Goal: Information Seeking & Learning: Learn about a topic

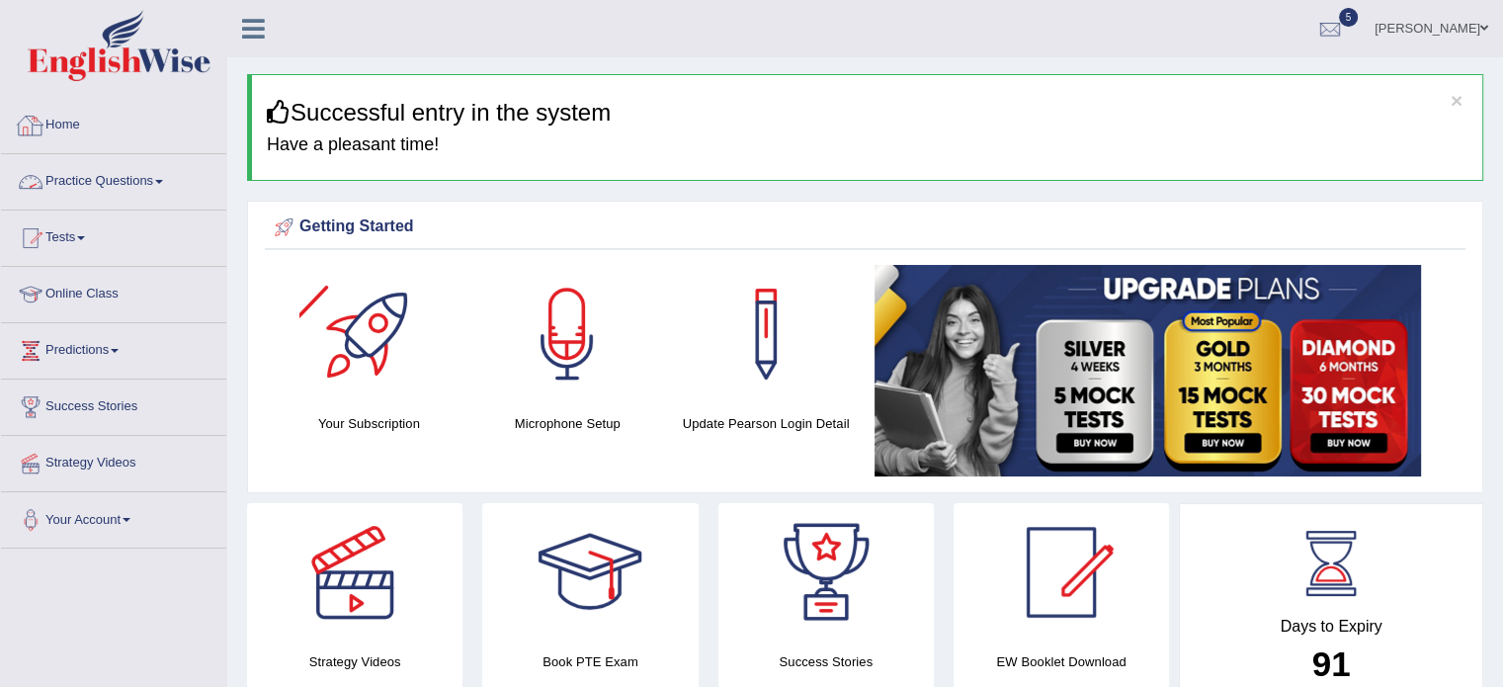
click at [64, 187] on link "Practice Questions" at bounding box center [113, 178] width 225 height 49
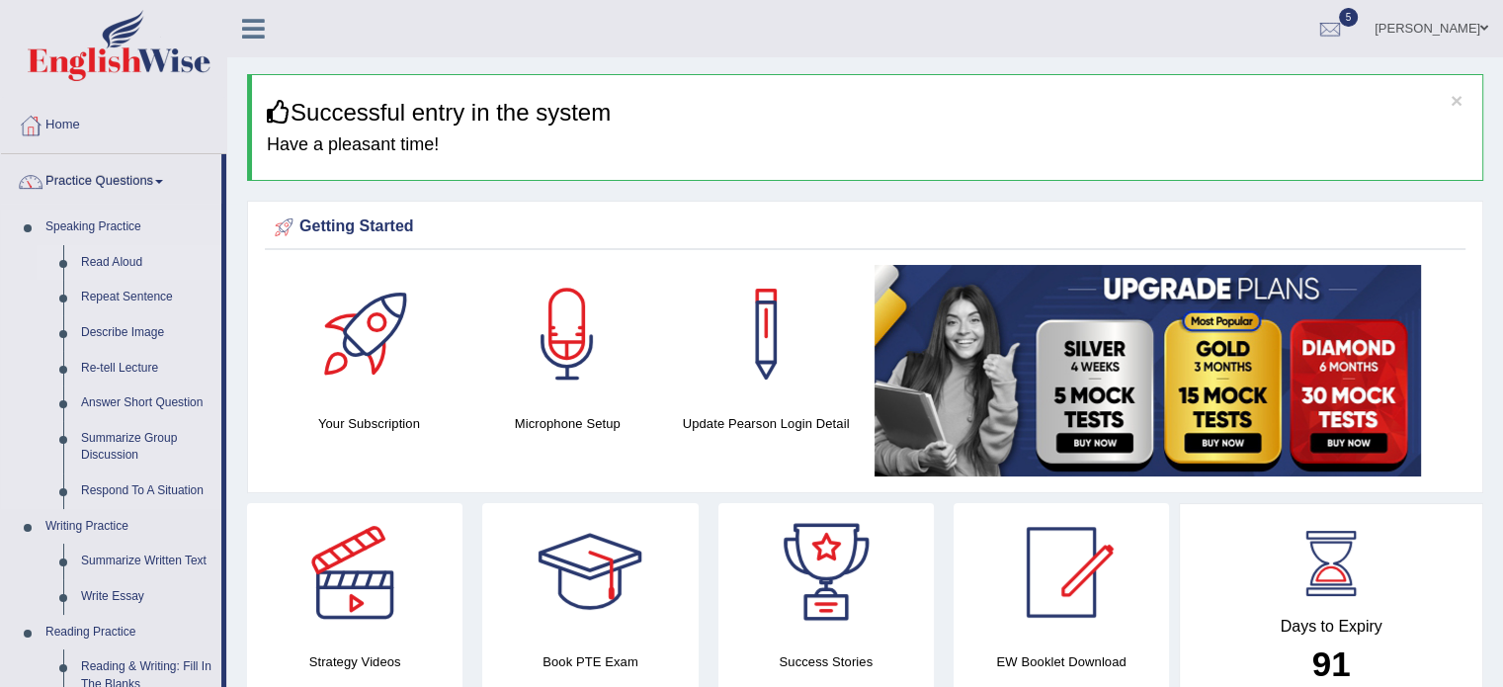
click at [98, 264] on link "Read Aloud" at bounding box center [146, 263] width 149 height 36
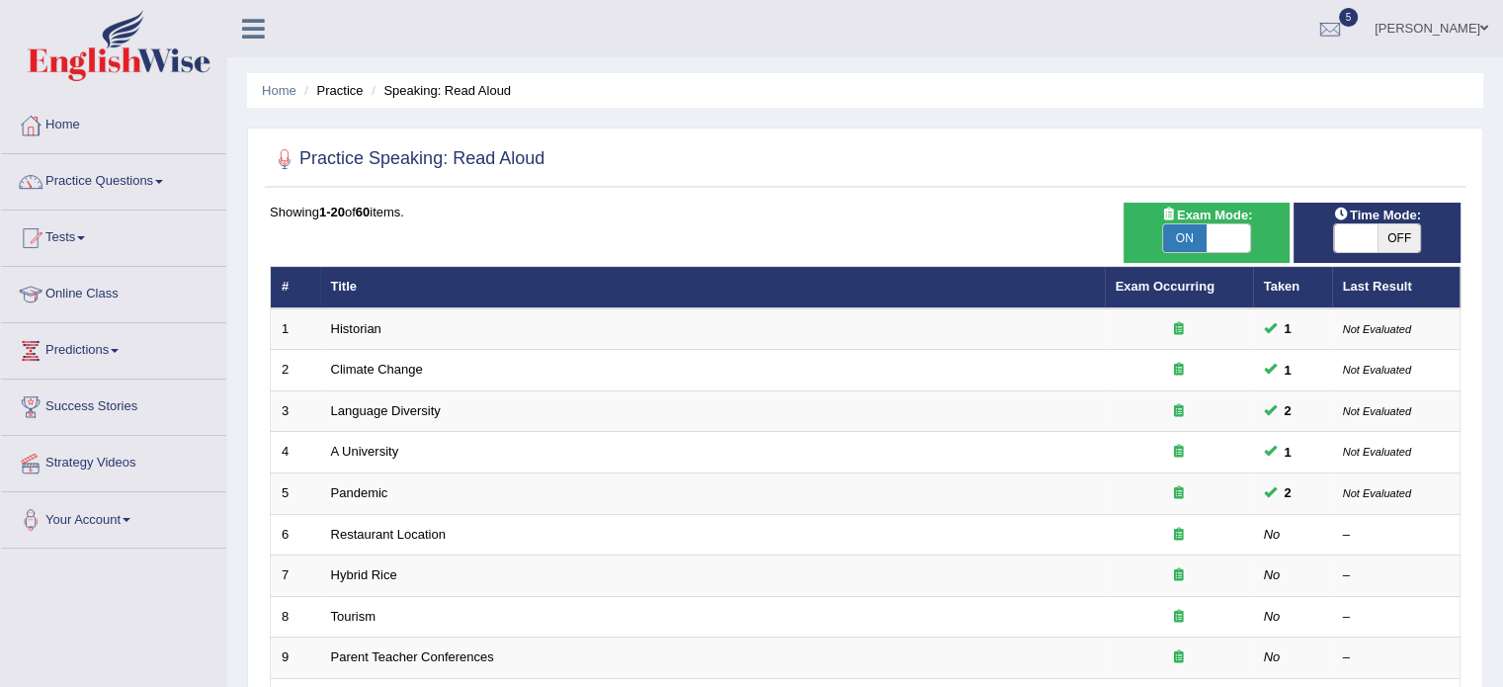
click at [1386, 230] on span "OFF" at bounding box center [1399, 238] width 43 height 28
checkbox input "true"
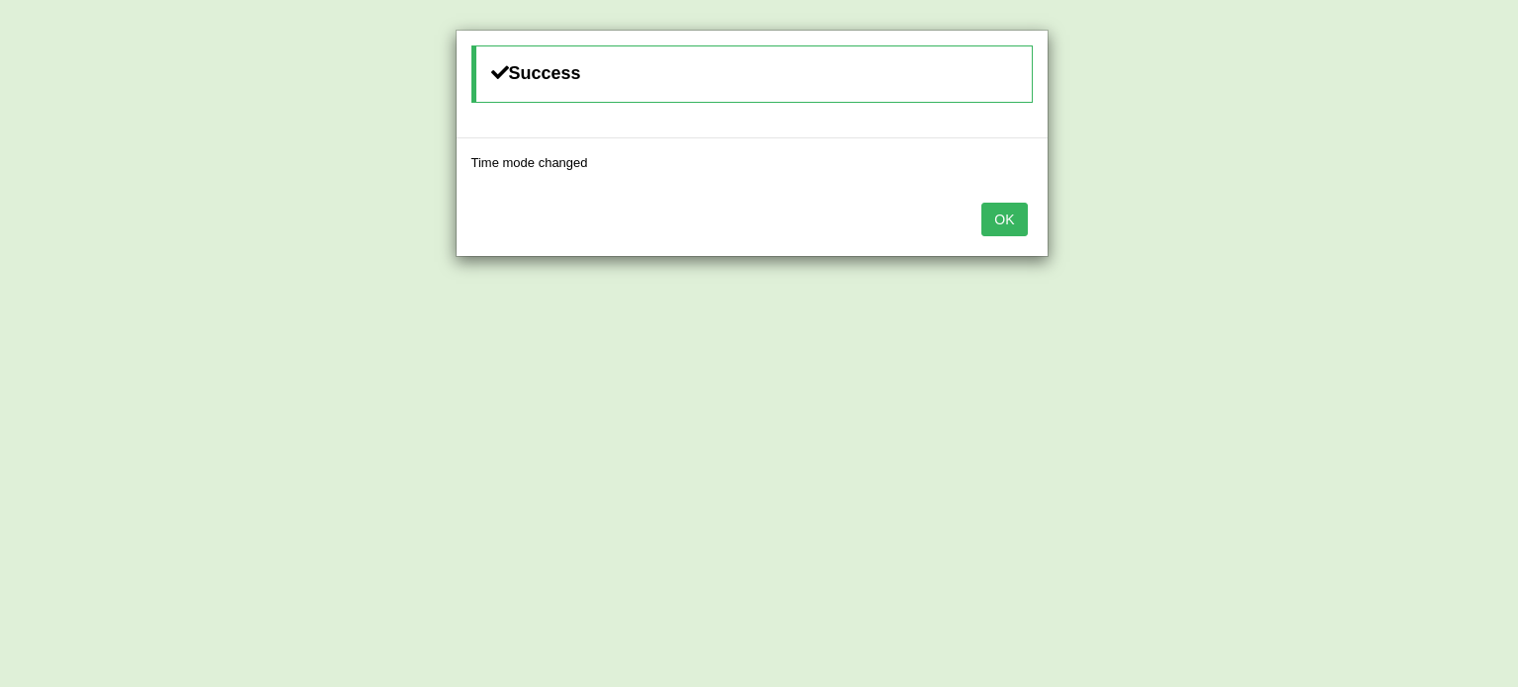
click at [981, 203] on button "OK" at bounding box center [1003, 220] width 45 height 34
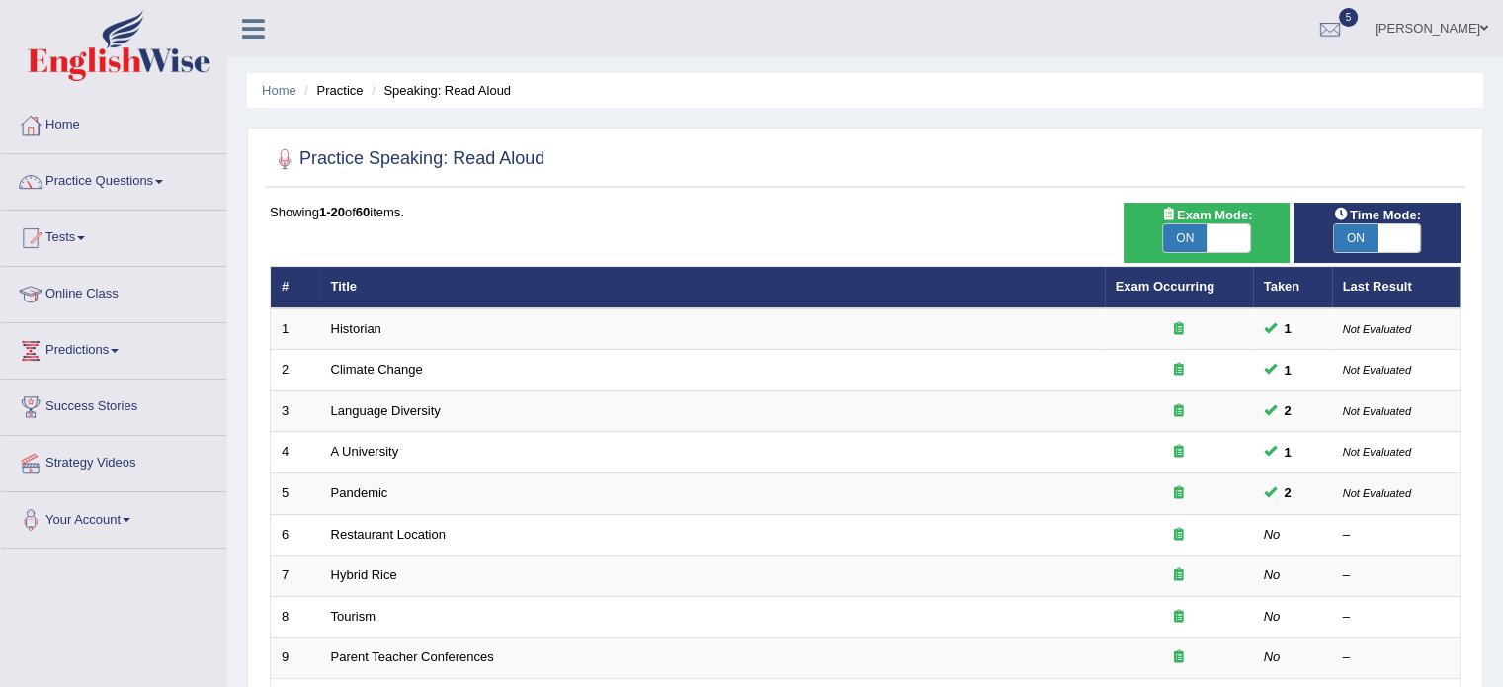
click at [1343, 12] on link "5" at bounding box center [1330, 25] width 59 height 51
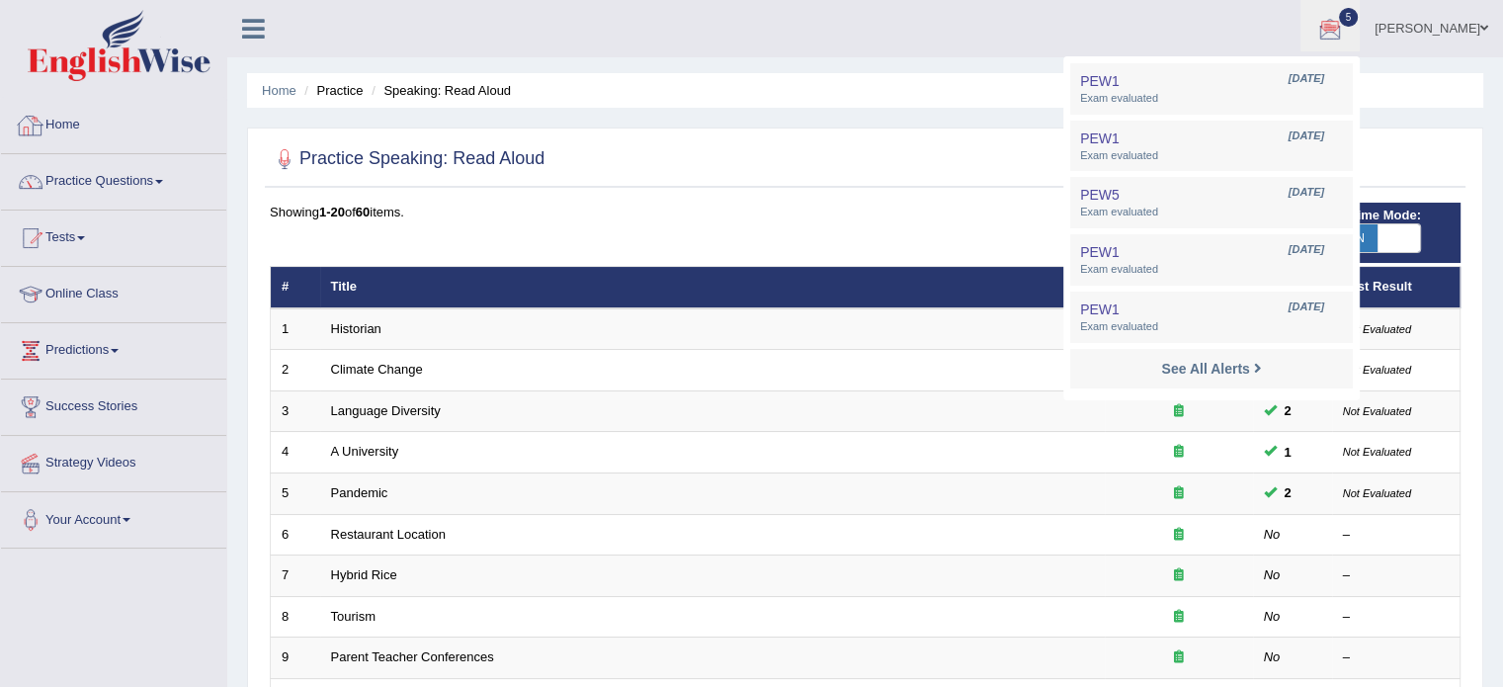
click at [42, 122] on div at bounding box center [31, 126] width 30 height 30
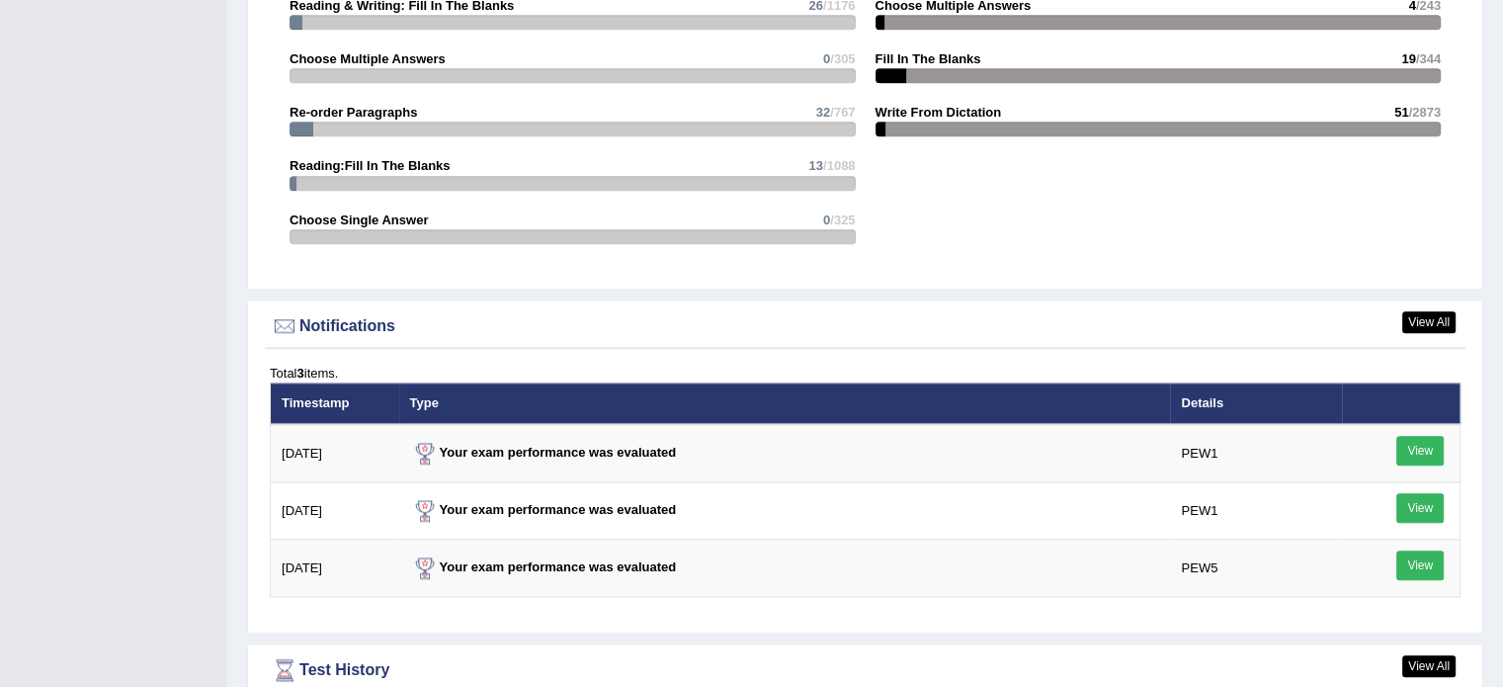
scroll to position [2384, 0]
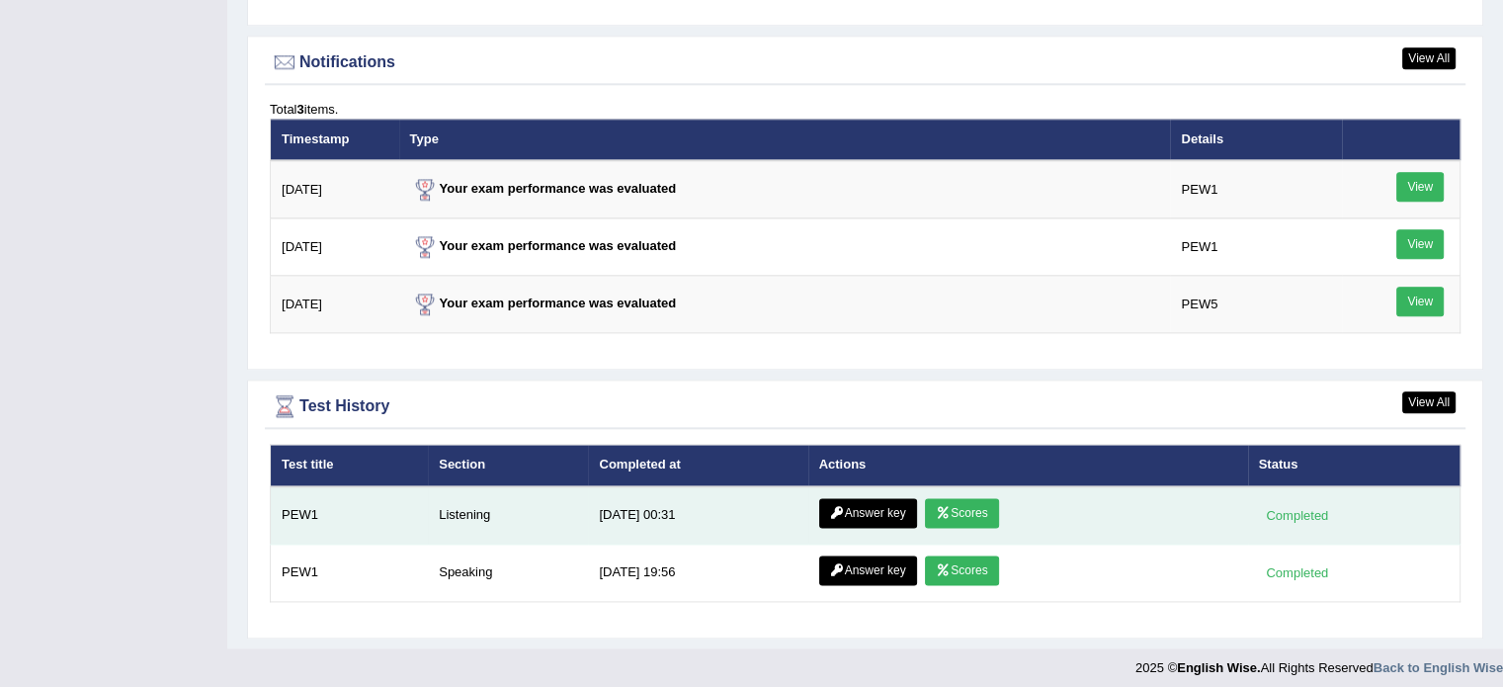
click at [952, 501] on link "Scores" at bounding box center [961, 513] width 73 height 30
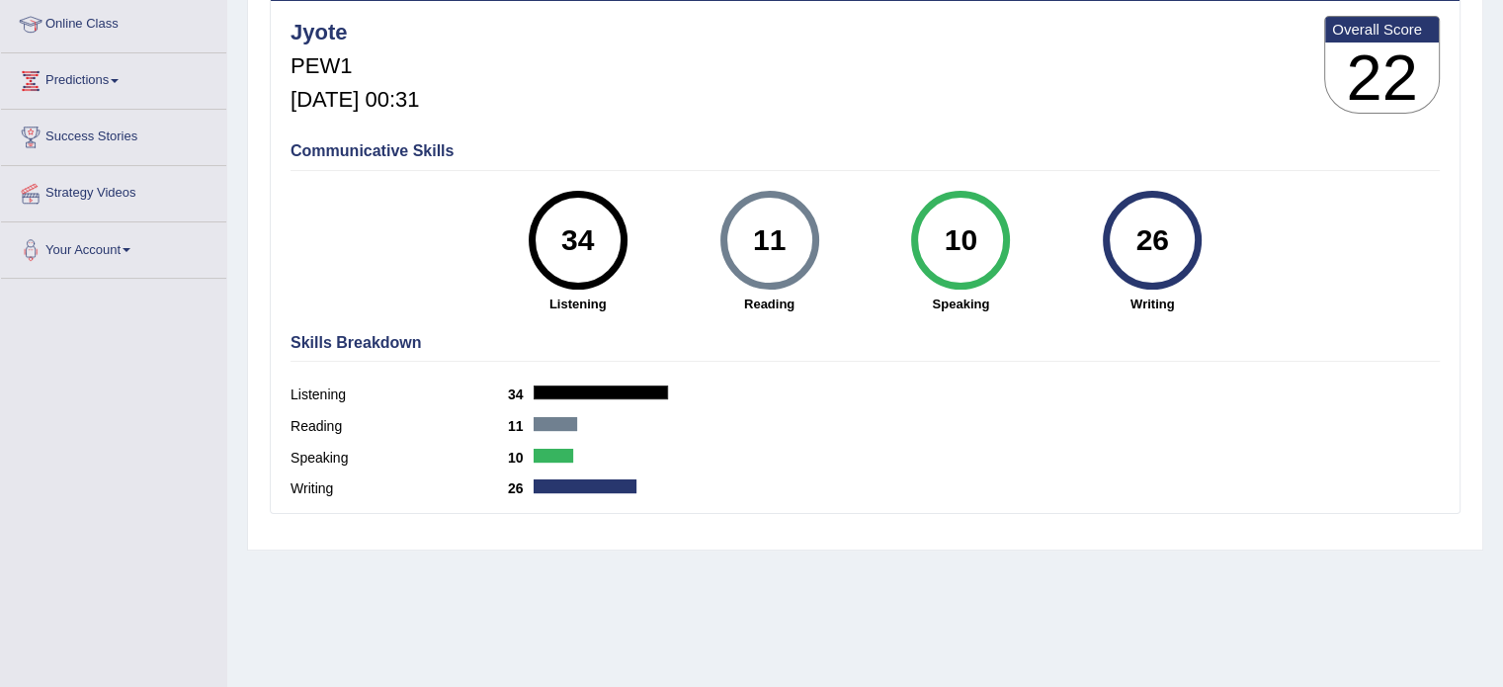
scroll to position [296, 0]
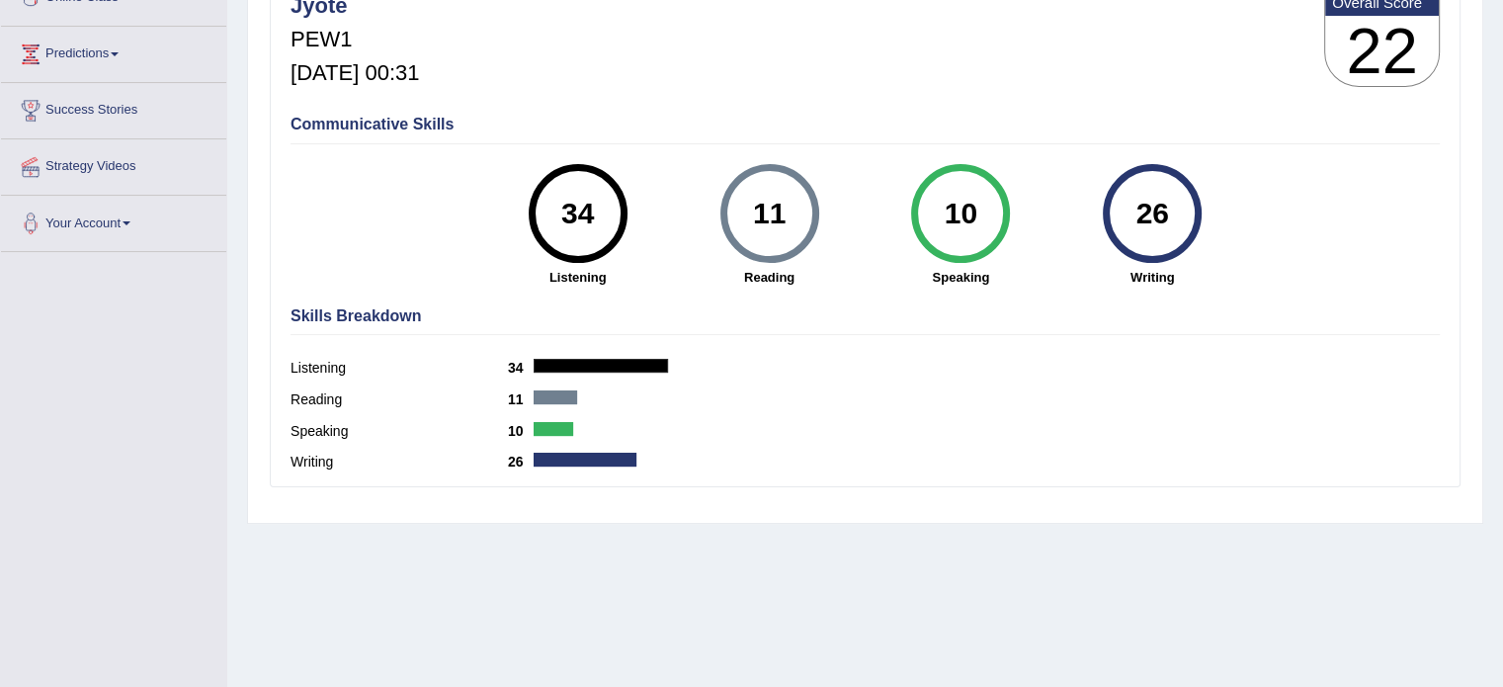
click at [573, 464] on div "Writing 26" at bounding box center [865, 465] width 1149 height 32
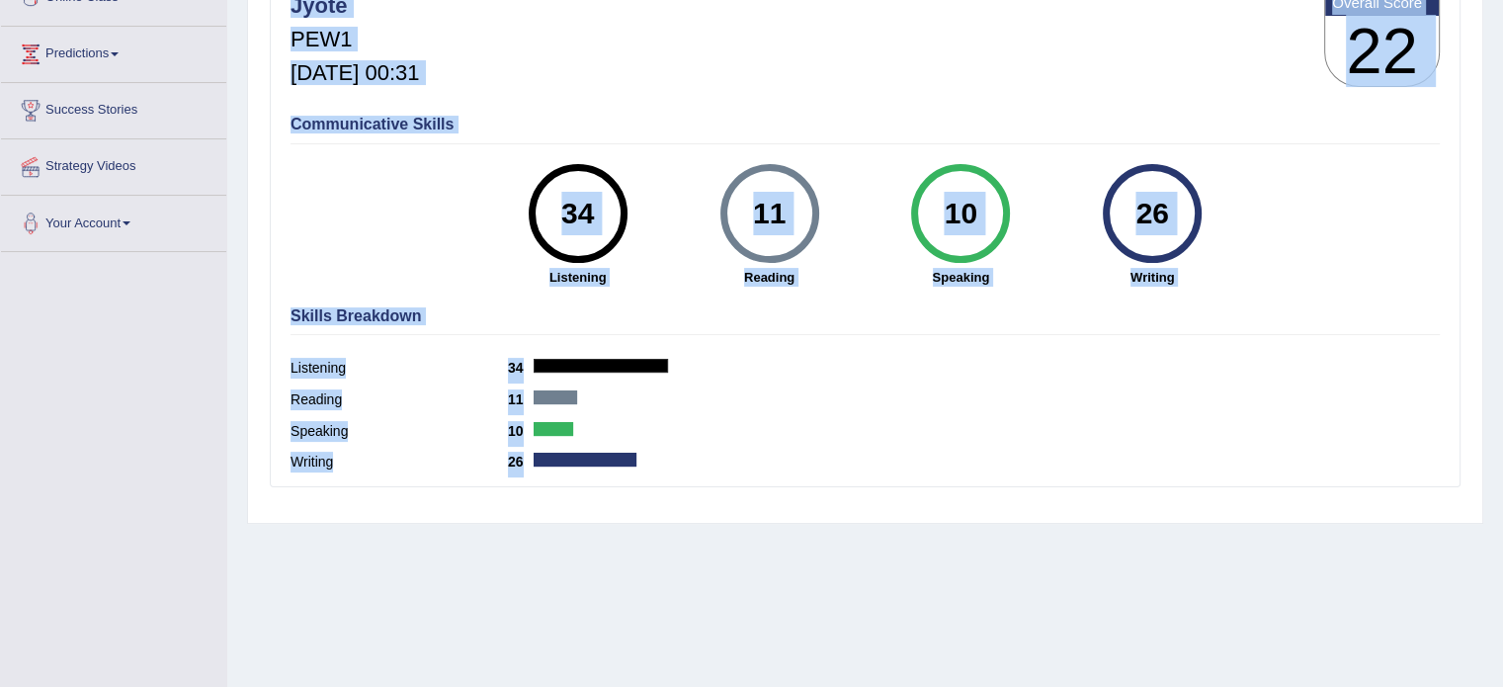
drag, startPoint x: 1499, startPoint y: 378, endPoint x: 1462, endPoint y: 141, distance: 239.2
click at [1462, 141] on div "Home History Scores Scores on PEW1 » listening English Wise | PEW1 | SCORE REPO…" at bounding box center [865, 198] width 1276 height 988
click at [560, 157] on div "Communicative Skills 34 Listening 11 Reading 10 Speaking 26 Writing" at bounding box center [865, 199] width 1159 height 187
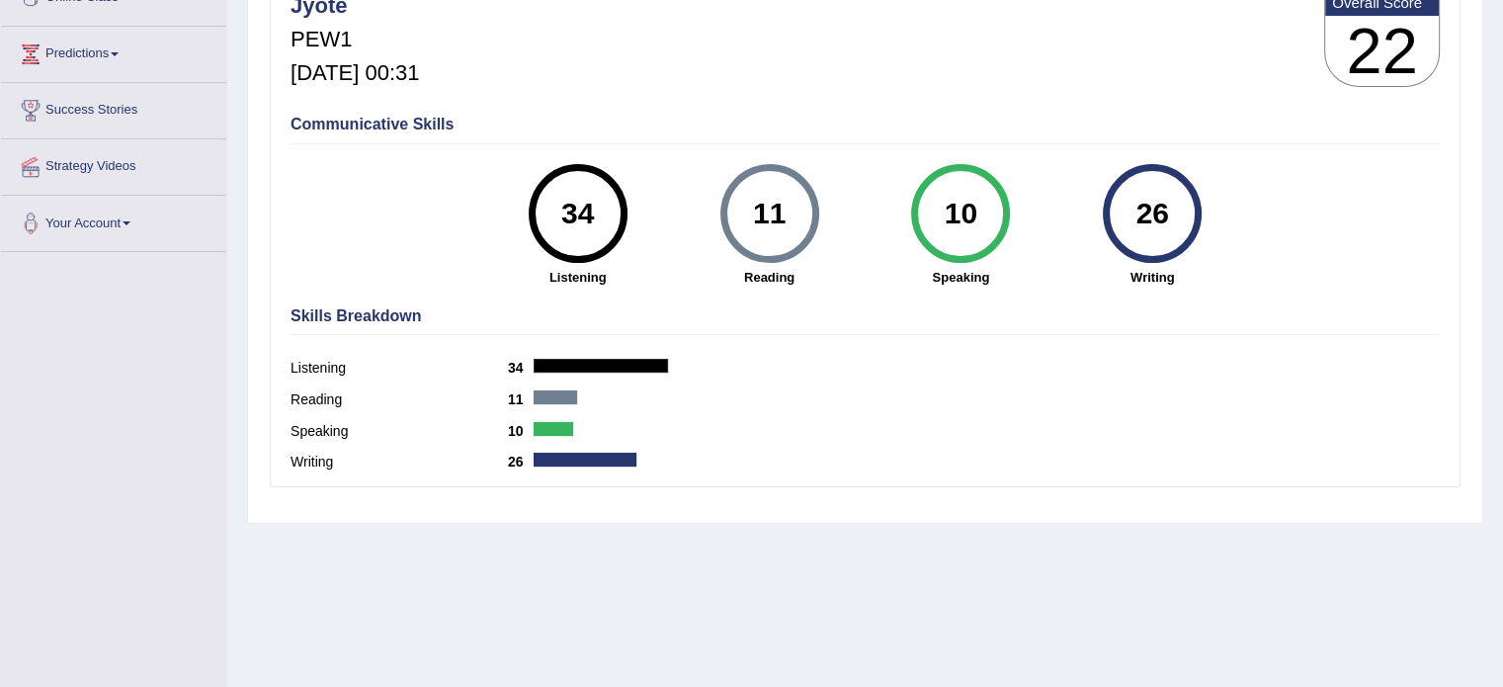
scroll to position [0, 0]
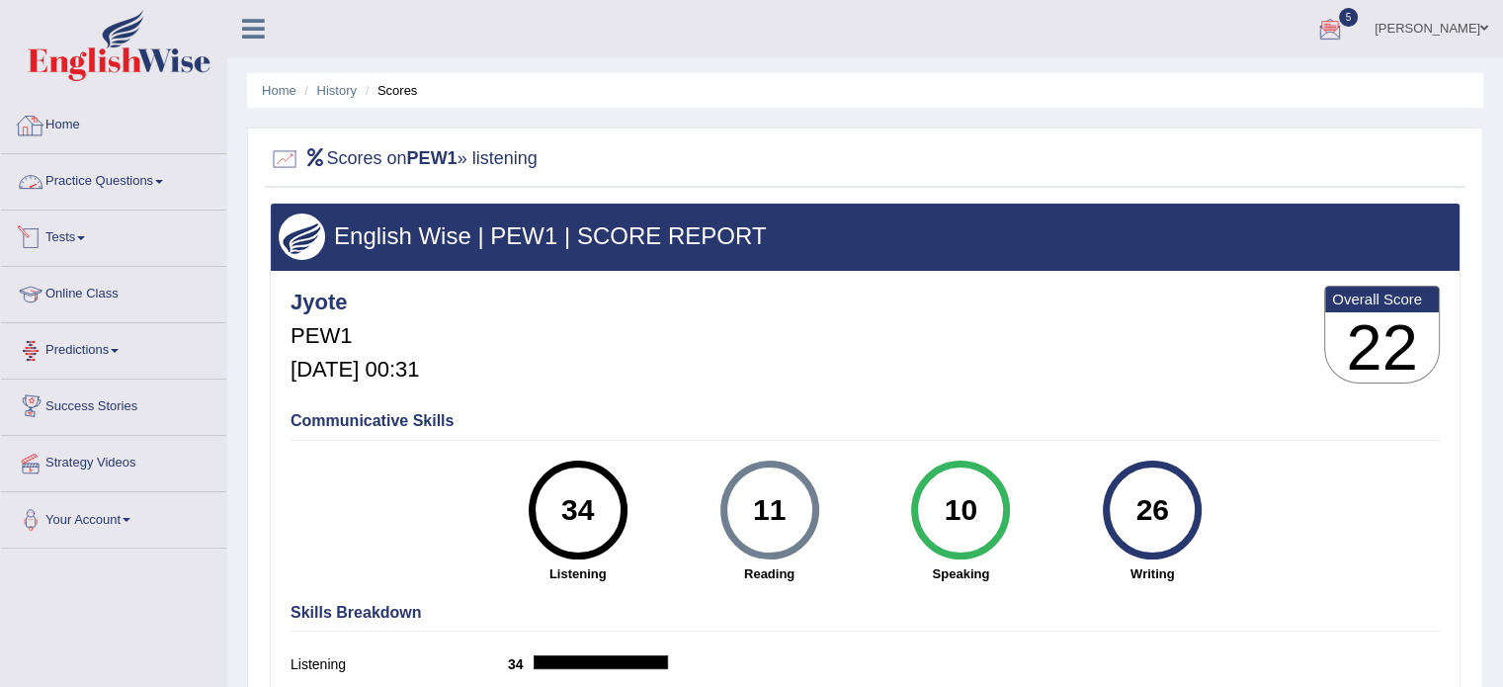
click at [121, 165] on link "Practice Questions" at bounding box center [113, 178] width 225 height 49
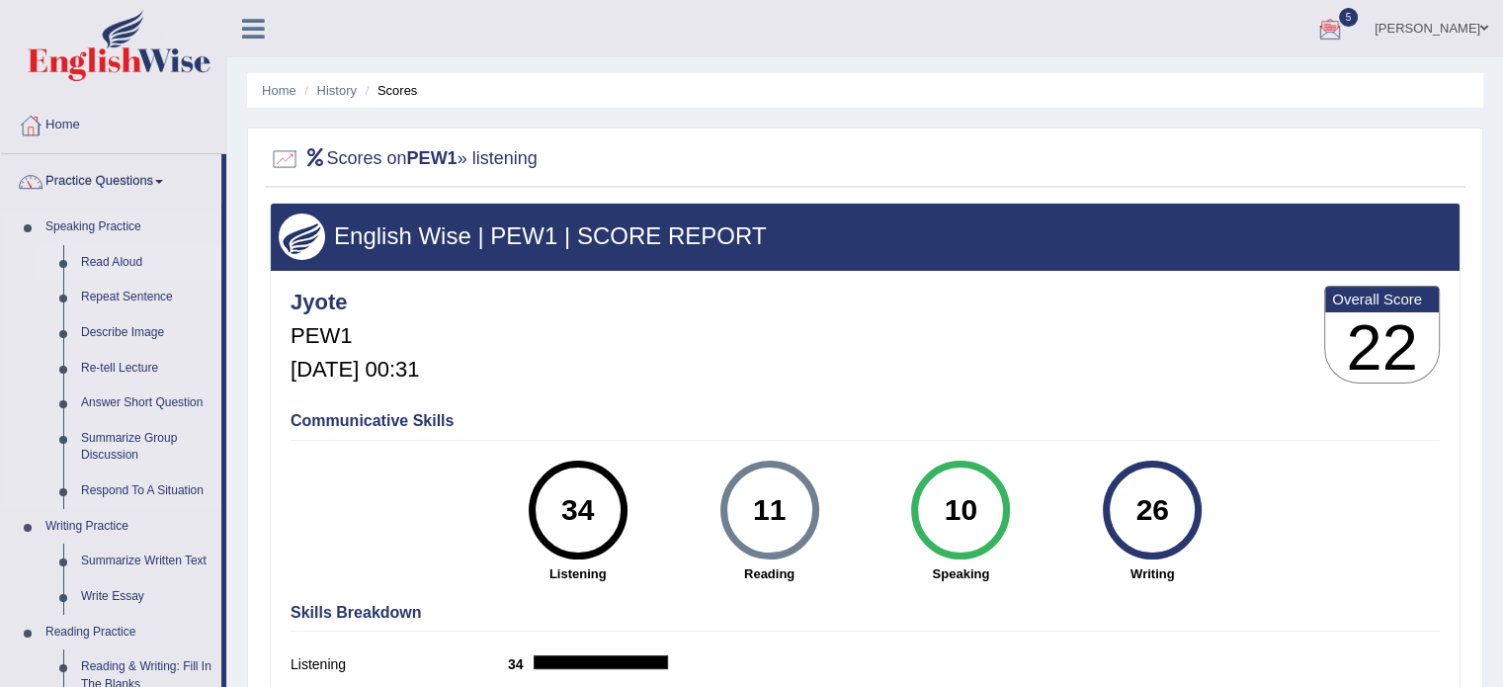
click at [119, 267] on link "Read Aloud" at bounding box center [146, 263] width 149 height 36
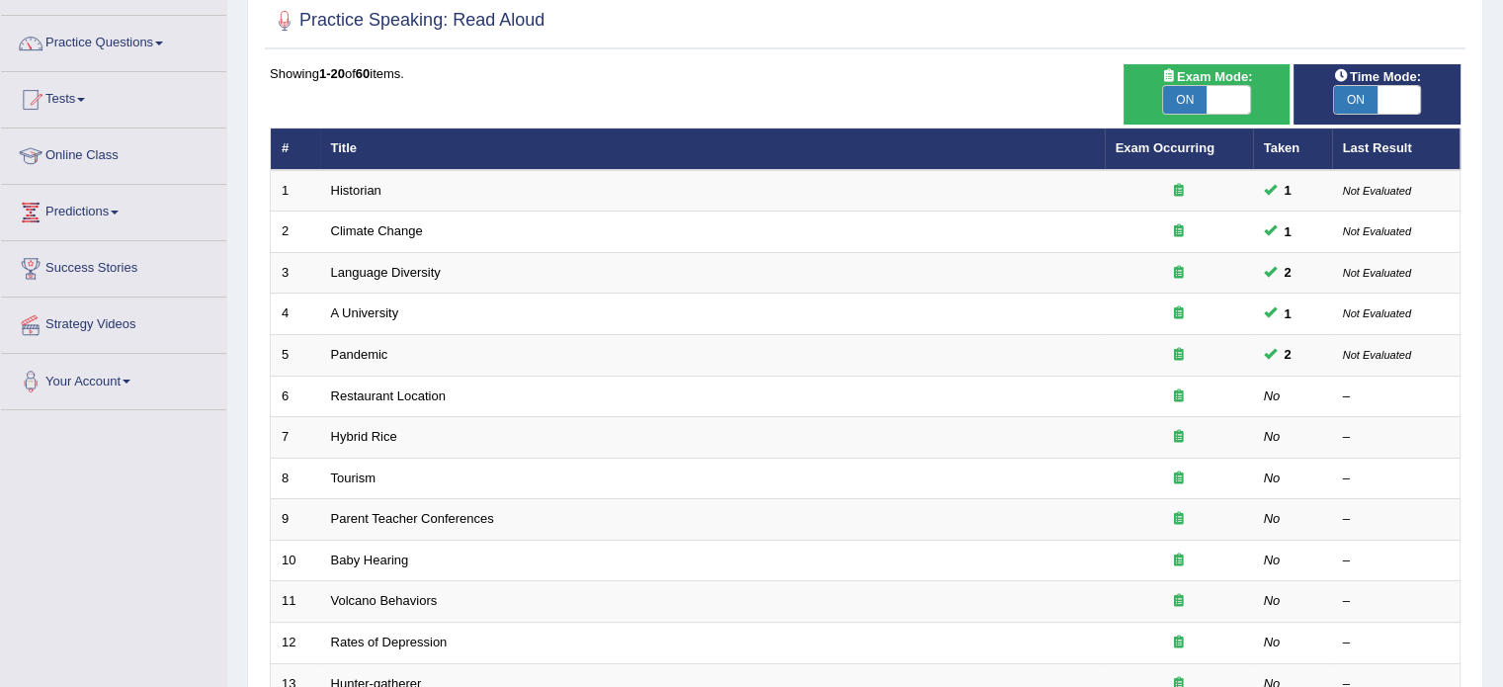
scroll to position [141, 0]
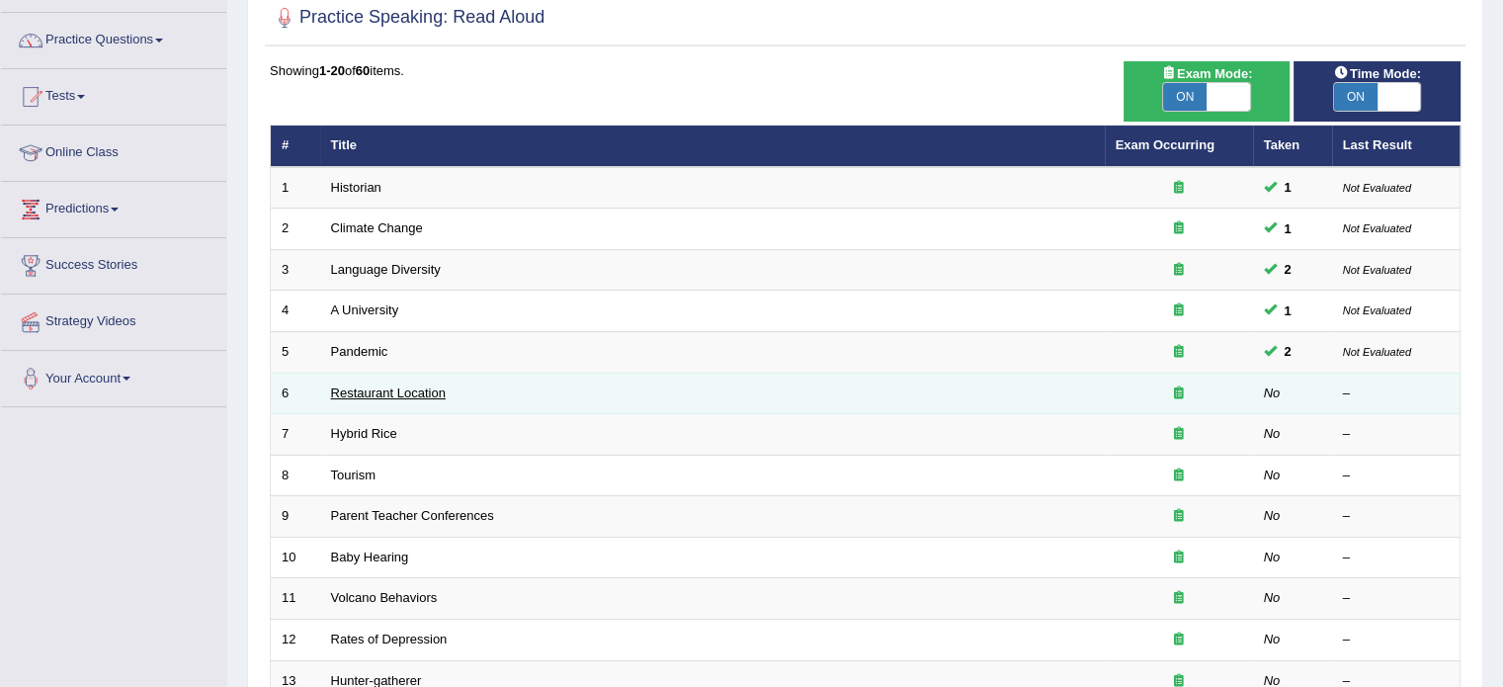
click at [391, 388] on link "Restaurant Location" at bounding box center [388, 392] width 115 height 15
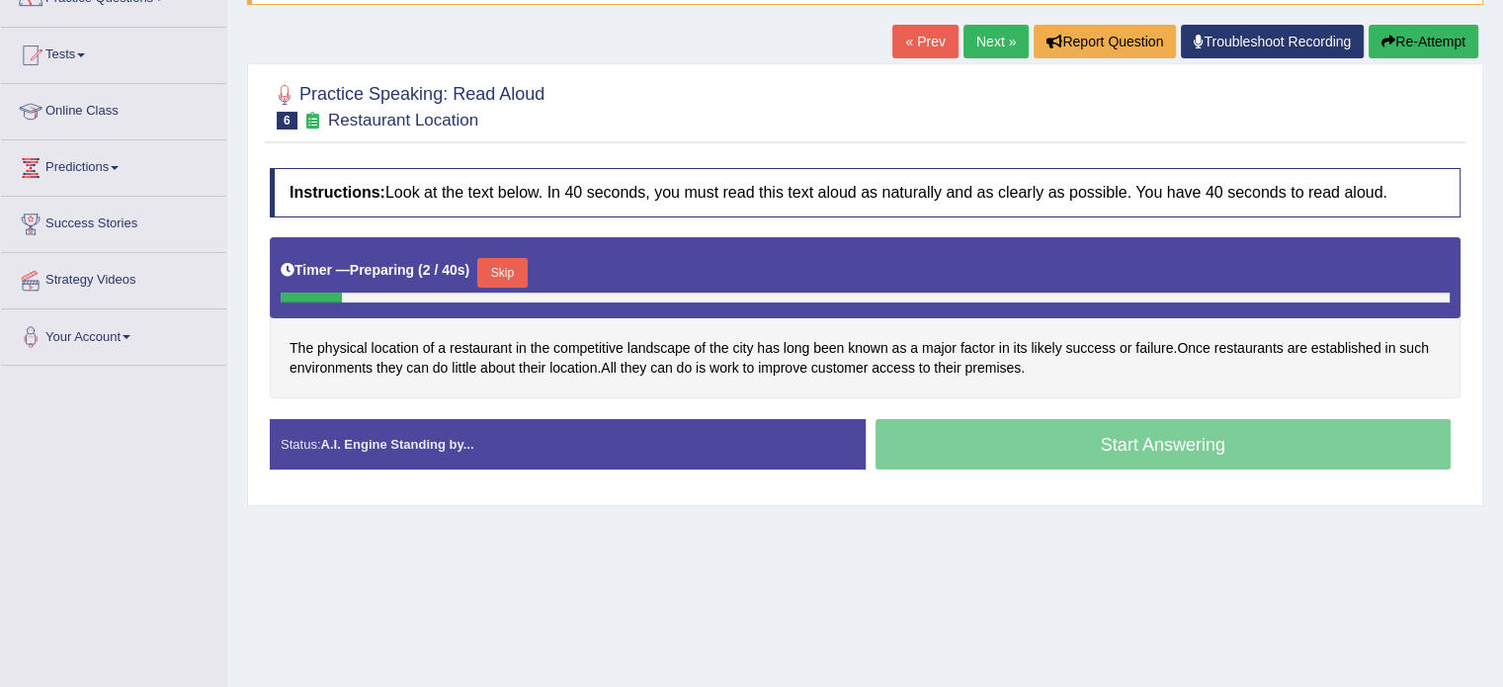
scroll to position [200, 0]
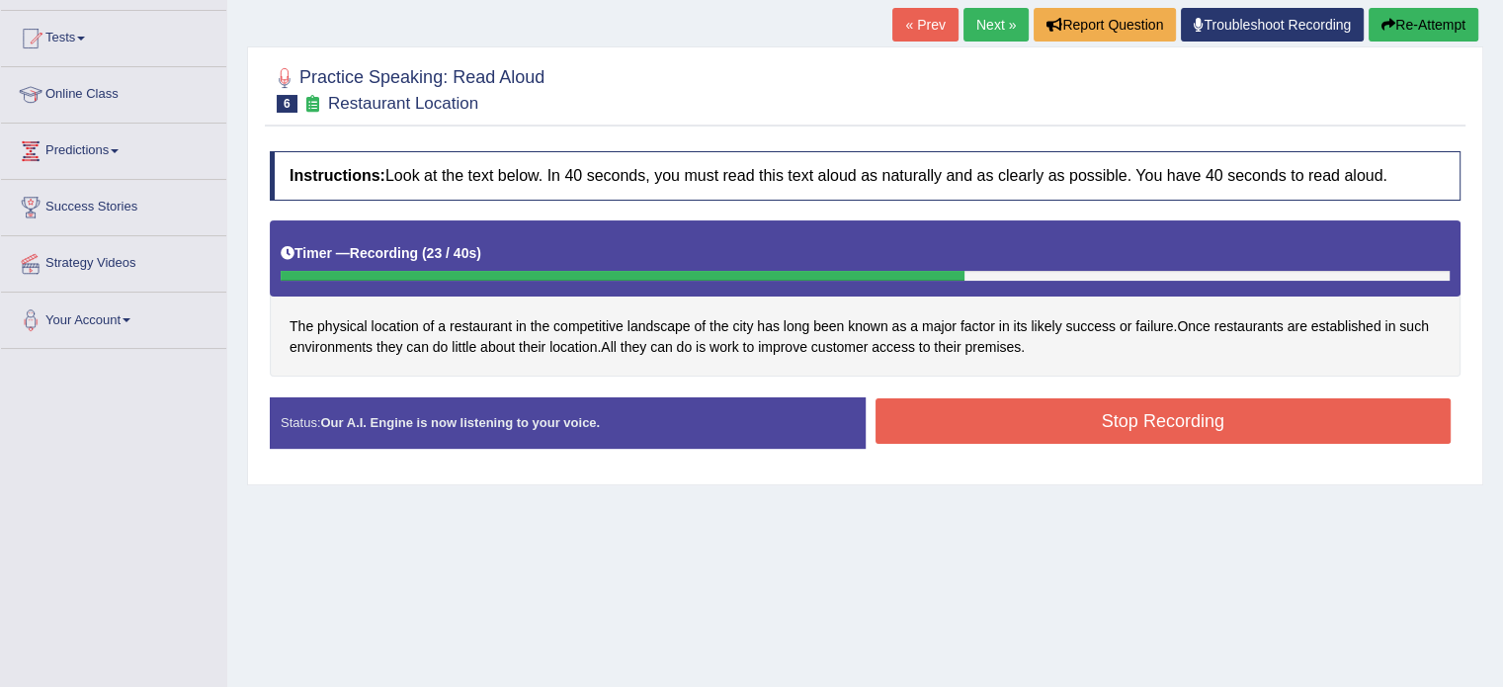
click at [1037, 418] on button "Stop Recording" at bounding box center [1164, 420] width 576 height 45
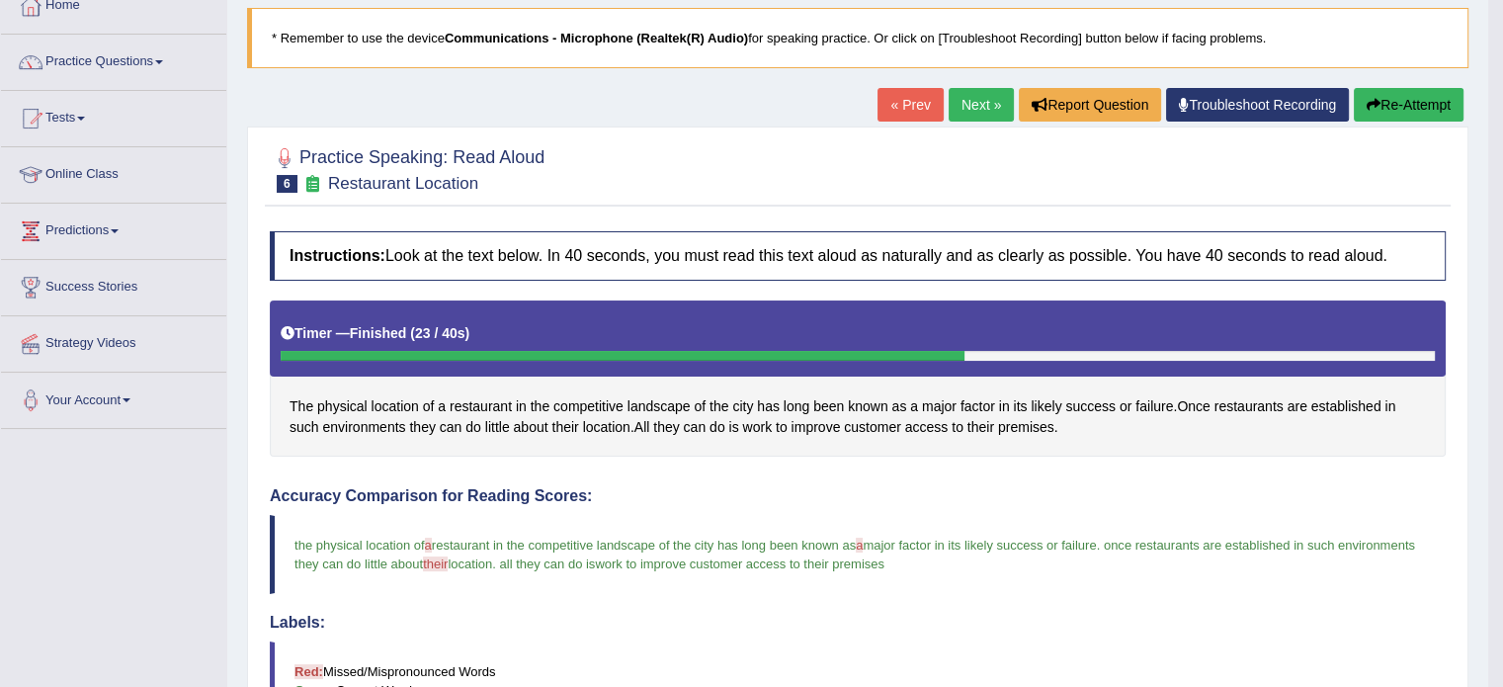
scroll to position [0, 0]
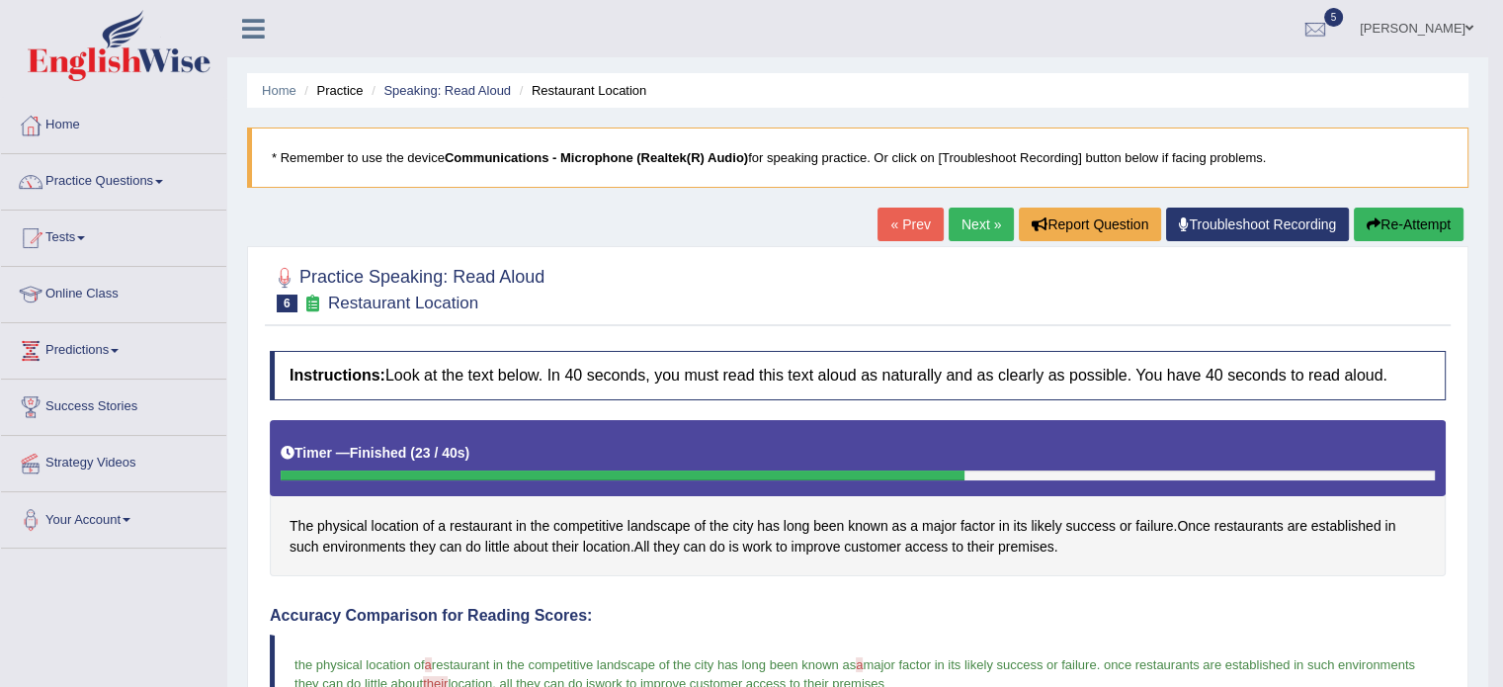
click at [962, 228] on link "Next »" at bounding box center [981, 225] width 65 height 34
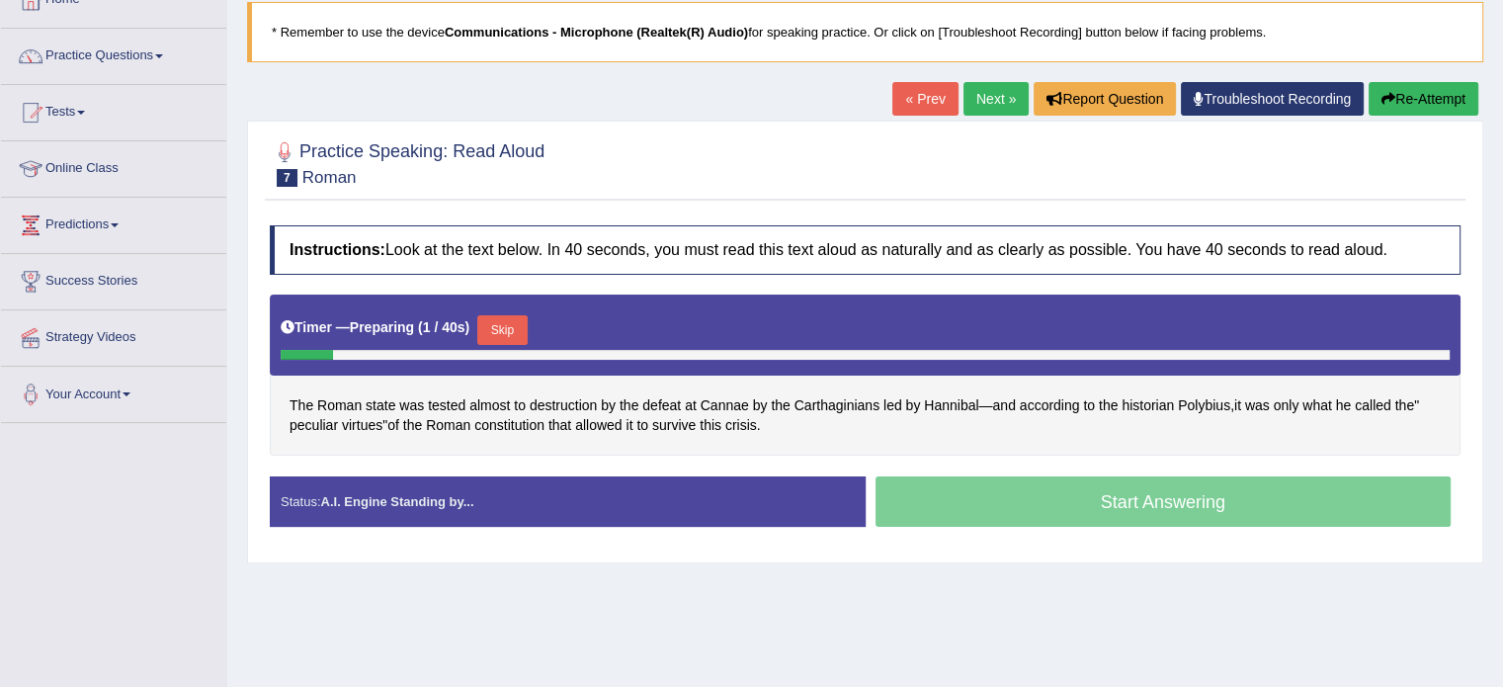
scroll to position [151, 0]
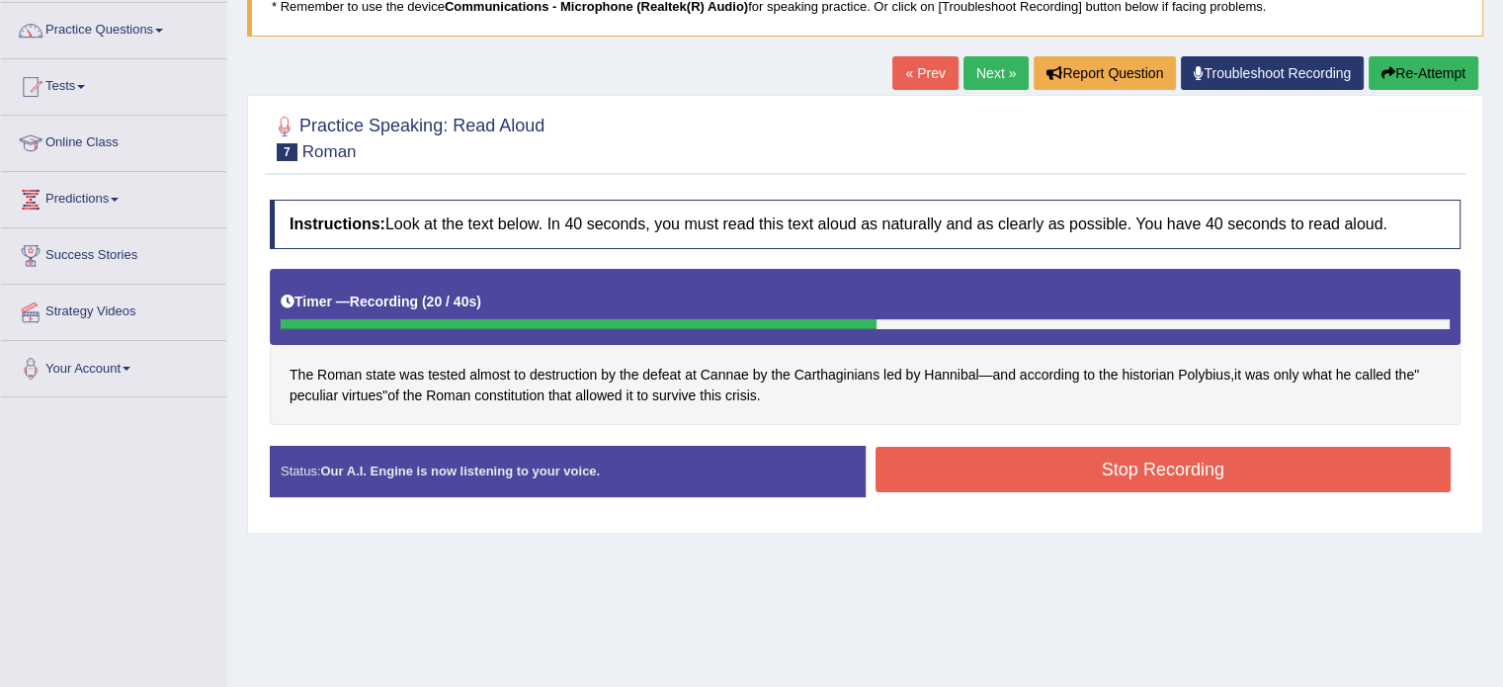
click at [1142, 465] on button "Stop Recording" at bounding box center [1164, 469] width 576 height 45
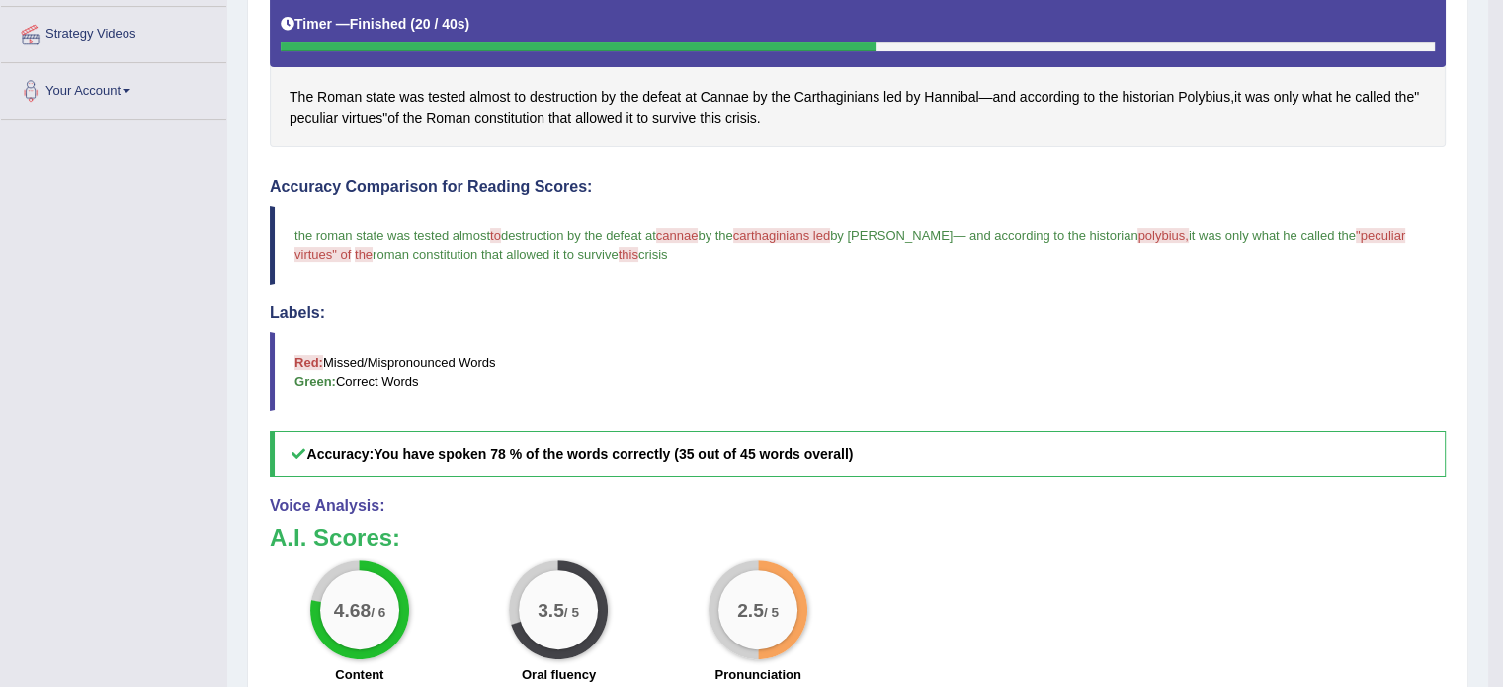
scroll to position [431, 0]
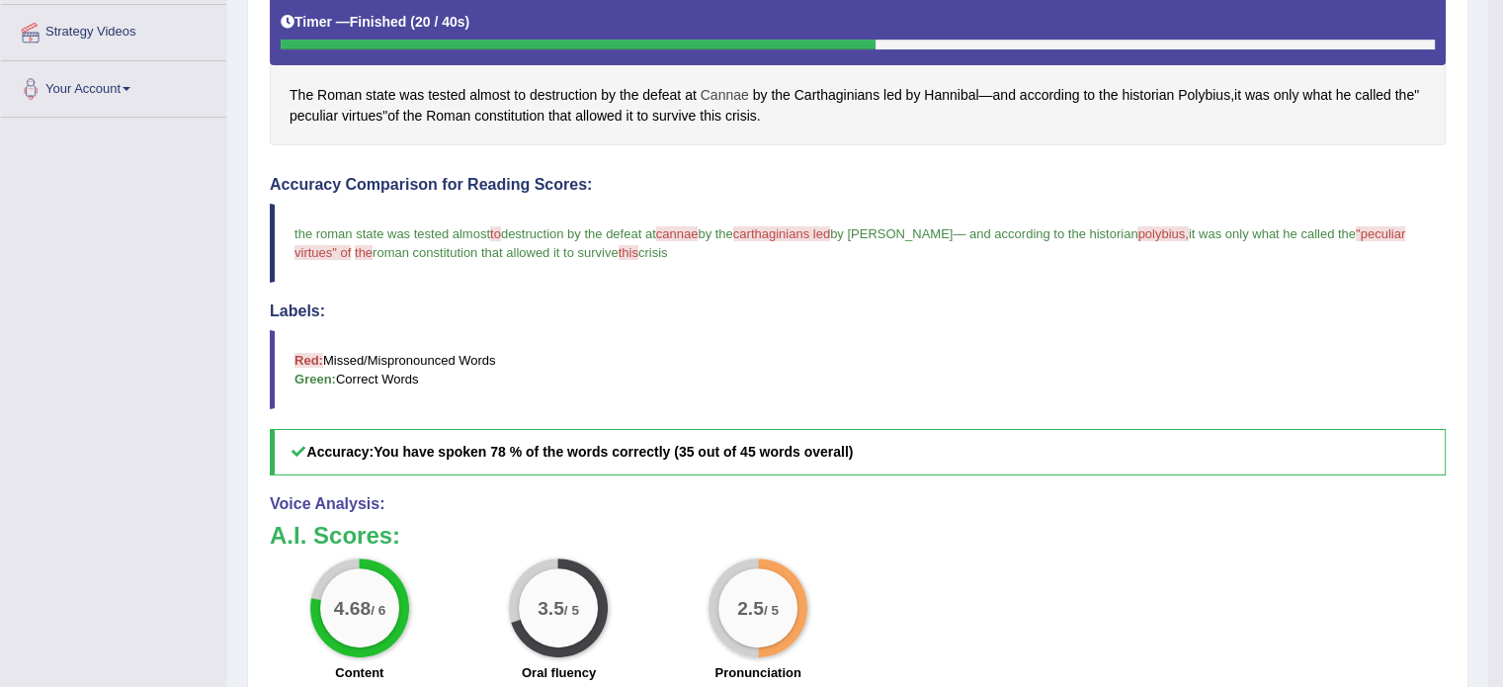
click at [722, 90] on span "Cannae" at bounding box center [725, 95] width 48 height 21
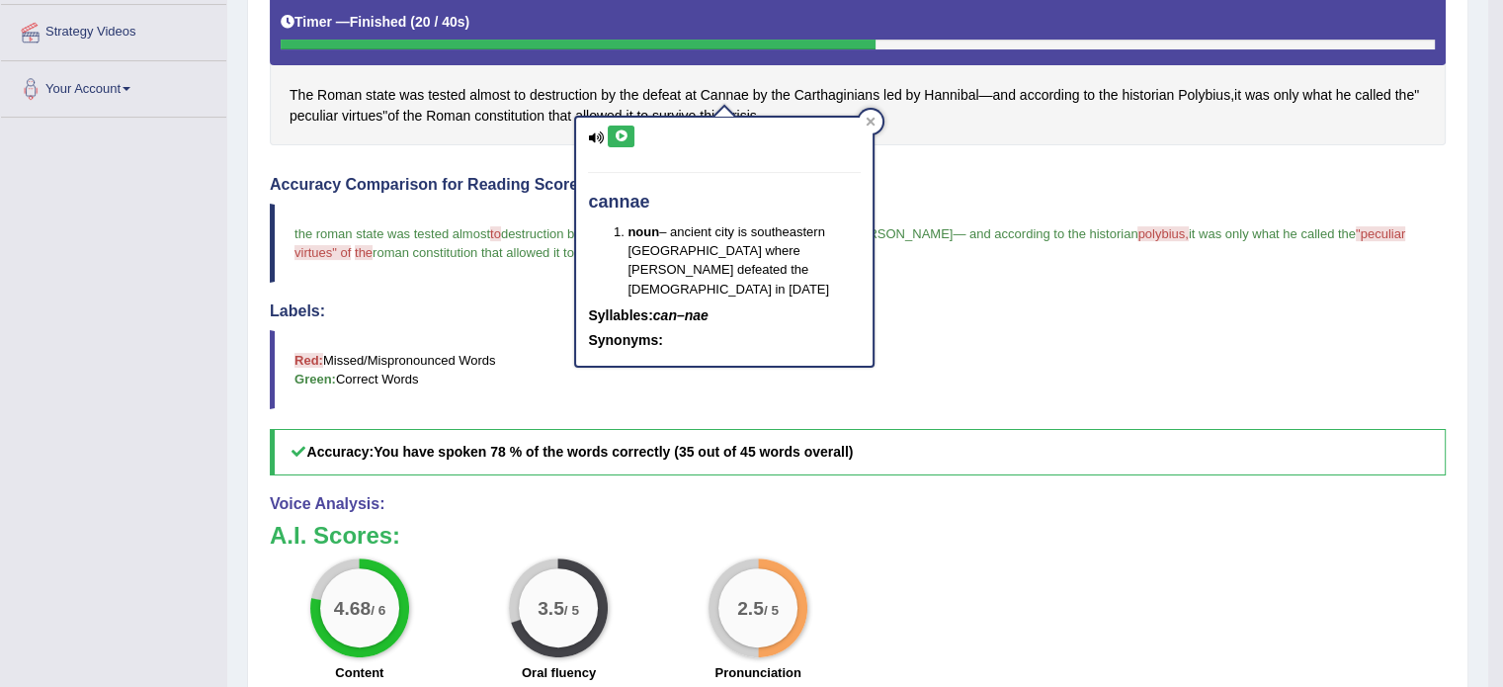
click at [622, 146] on button at bounding box center [621, 137] width 27 height 22
click at [1023, 336] on blockquote "Red: Missed/Mispronounced Words Green: Correct Words" at bounding box center [858, 369] width 1176 height 79
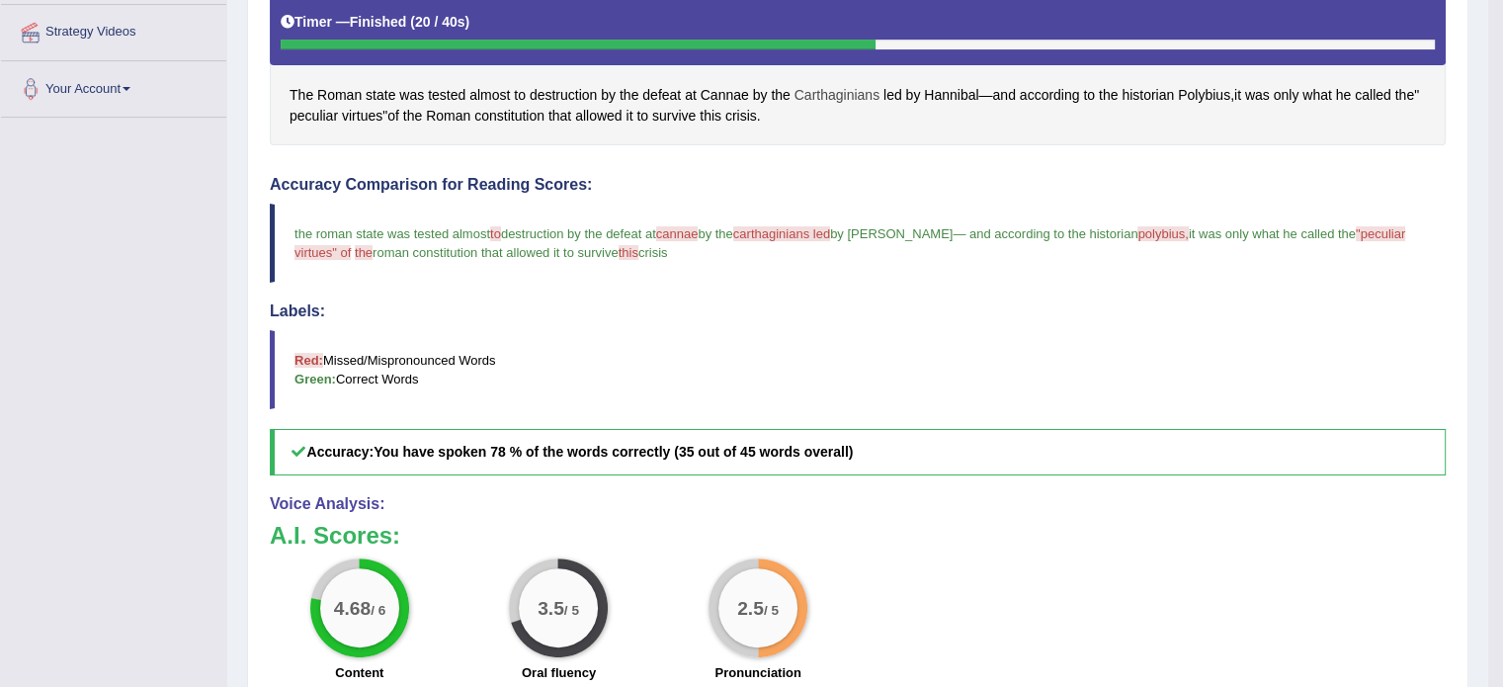
click at [846, 94] on span "Carthaginians" at bounding box center [837, 95] width 85 height 21
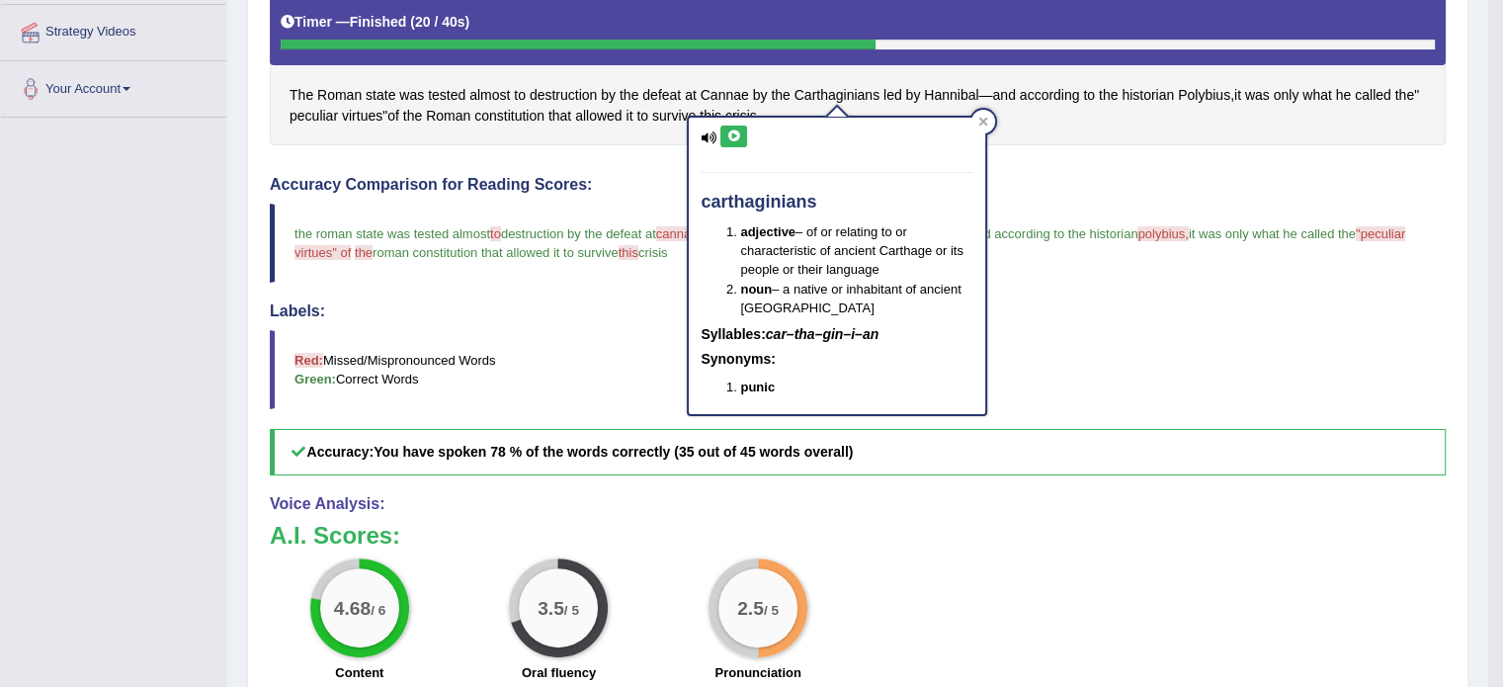
click at [731, 138] on icon at bounding box center [733, 136] width 15 height 12
click at [732, 138] on icon at bounding box center [733, 136] width 15 height 12
click at [1203, 97] on span "Polybius" at bounding box center [1204, 95] width 52 height 21
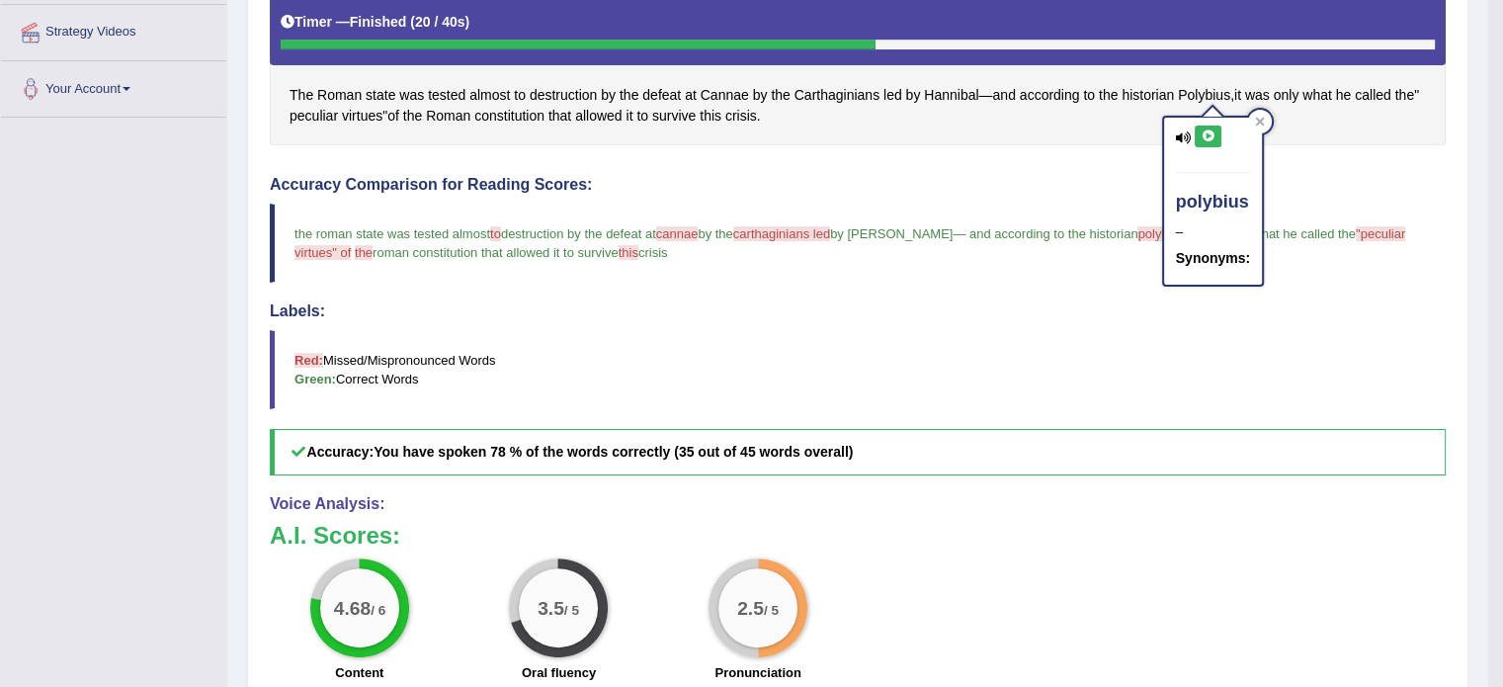
click at [1209, 137] on icon at bounding box center [1208, 136] width 15 height 12
click at [1381, 157] on div "Instructions: Look at the text below. In 40 seconds, you must read this text al…" at bounding box center [858, 377] width 1186 height 934
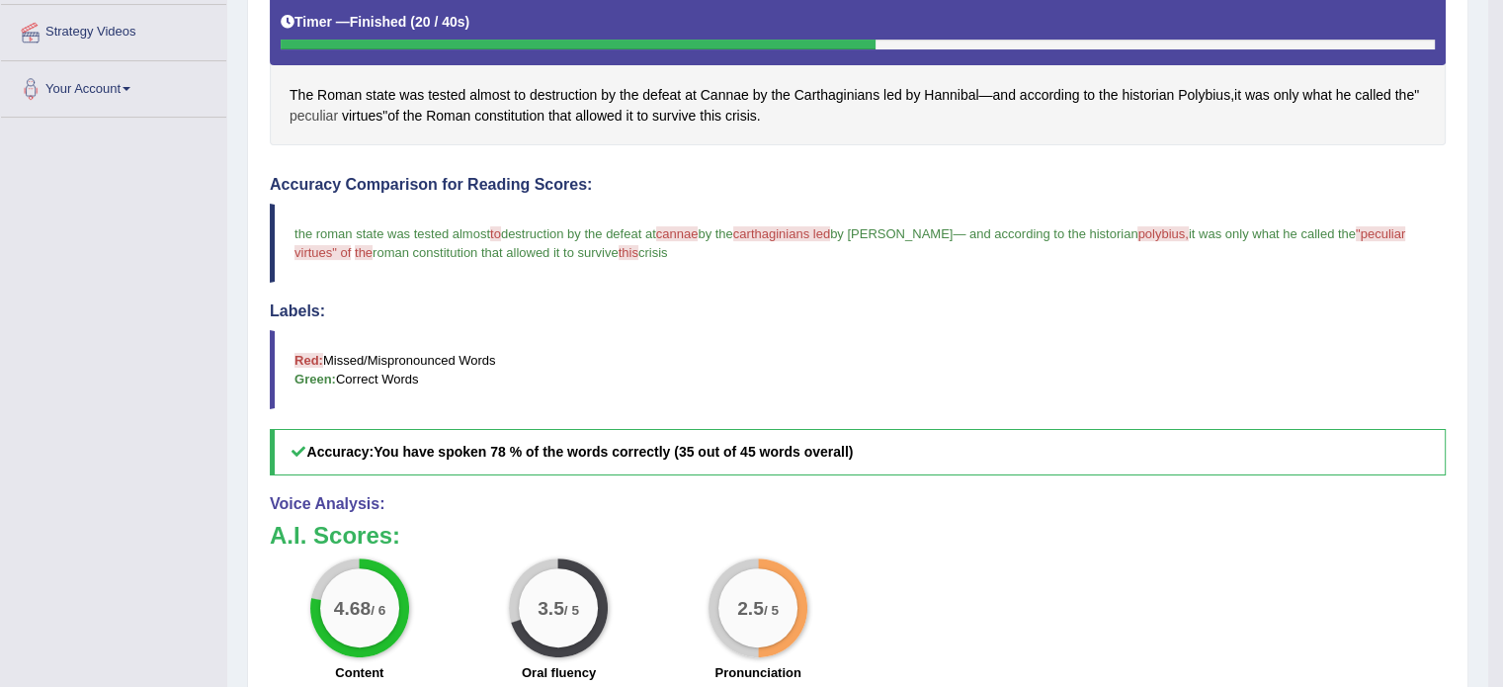
click at [327, 118] on span "peculiar" at bounding box center [314, 116] width 48 height 21
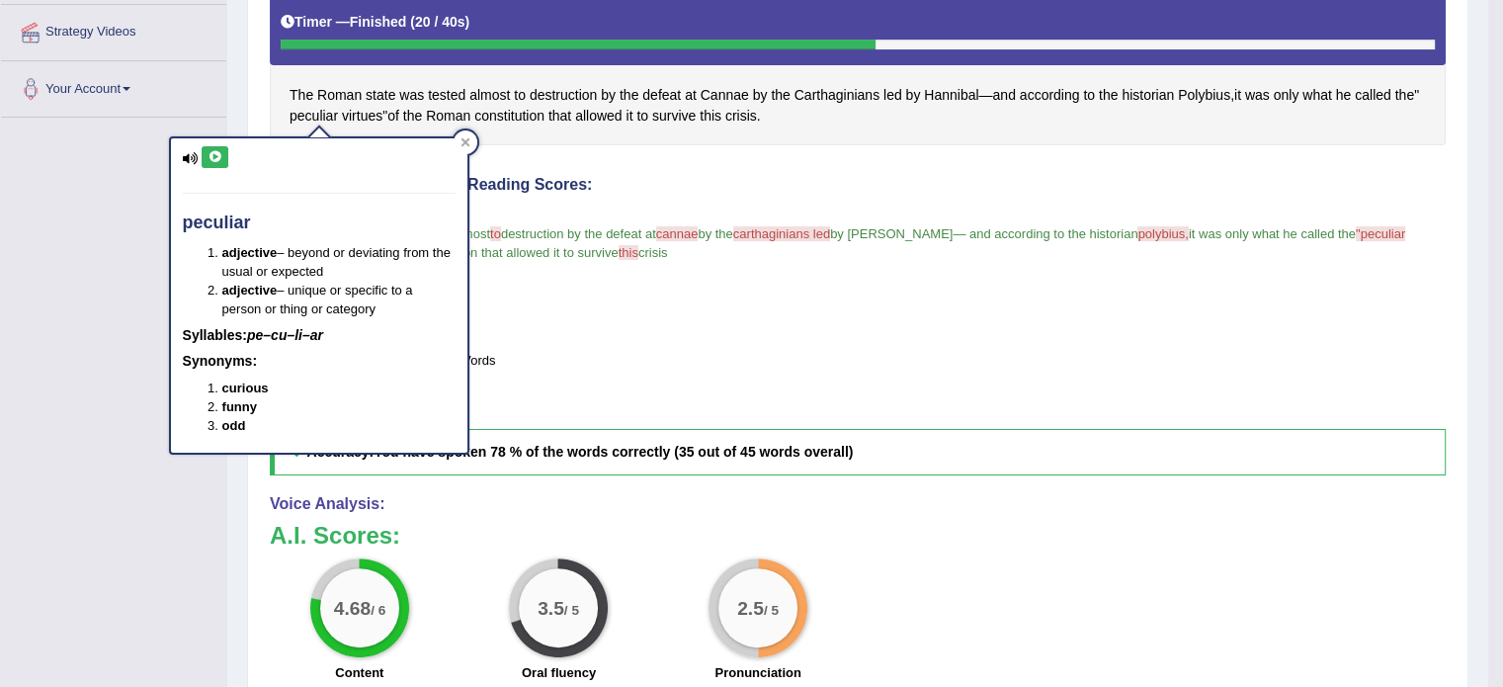
click at [214, 165] on button at bounding box center [215, 157] width 27 height 22
click at [374, 115] on span "virtues" at bounding box center [362, 116] width 41 height 21
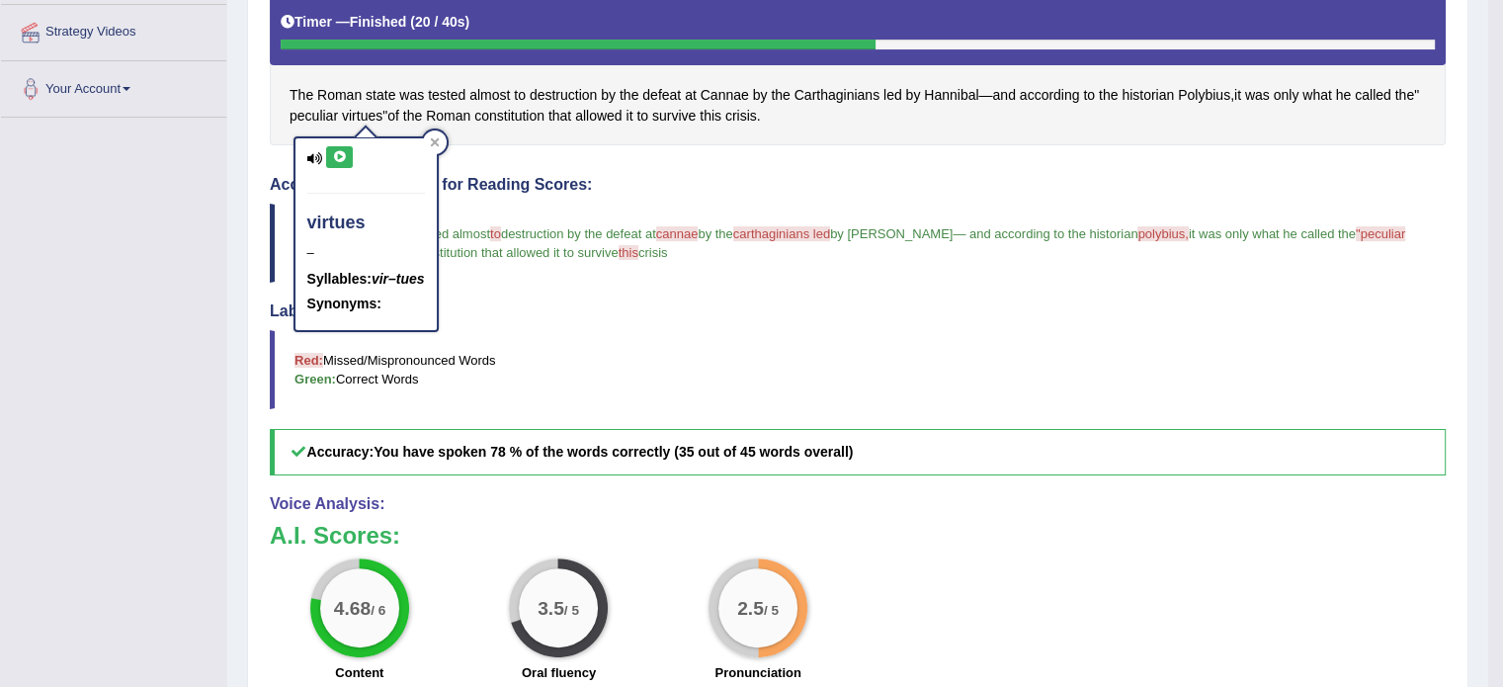
click at [337, 158] on icon at bounding box center [339, 157] width 15 height 12
click at [607, 204] on blockquote "the roman state was tested almost to destruction by the defeat at cannae keny b…" at bounding box center [858, 243] width 1176 height 79
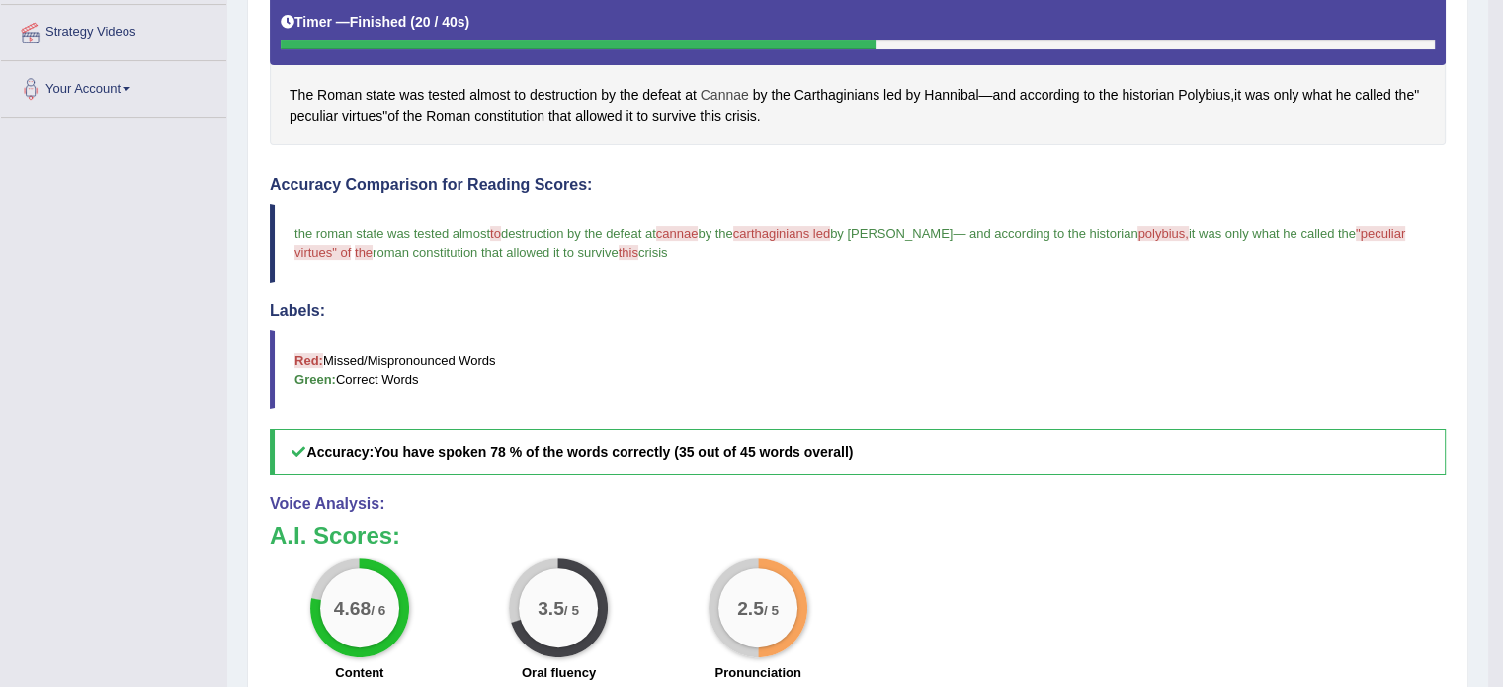
click at [728, 97] on span "Cannae" at bounding box center [725, 95] width 48 height 21
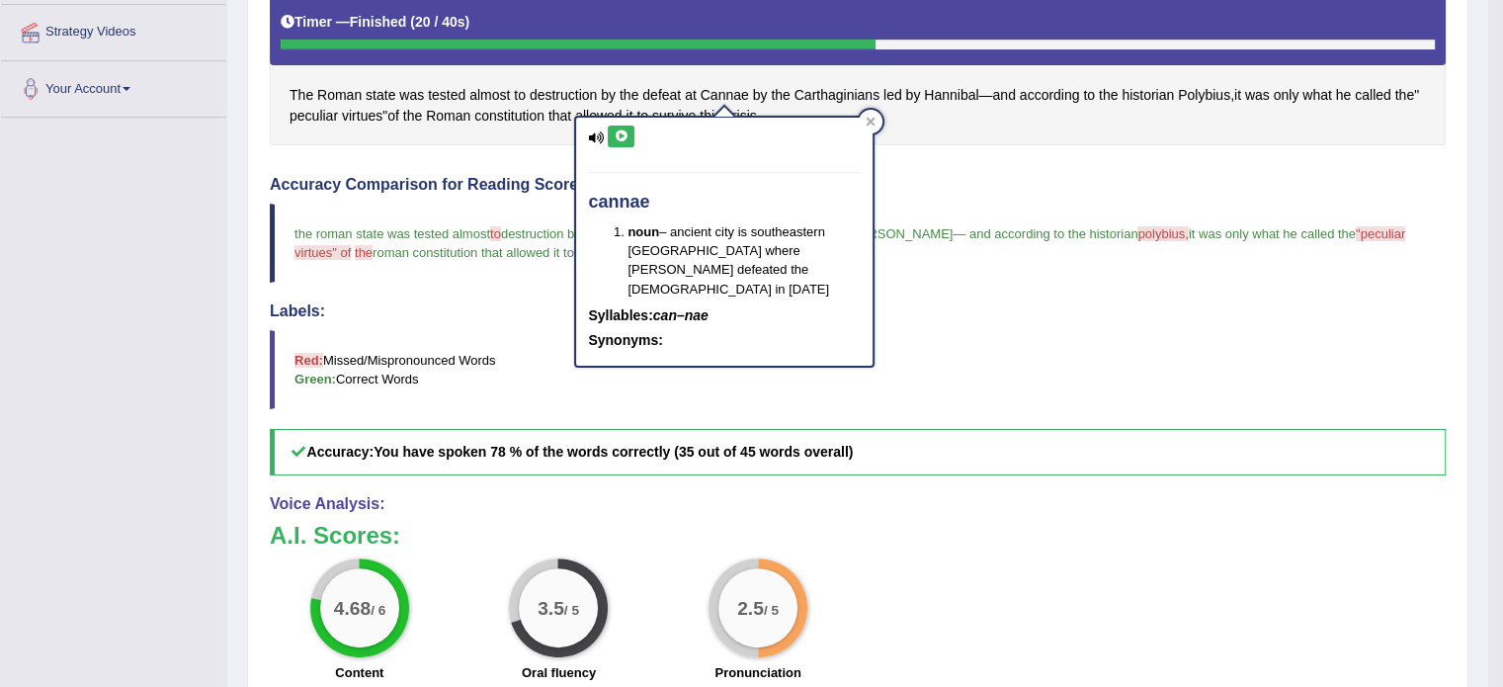
click at [621, 145] on button at bounding box center [621, 137] width 27 height 22
click at [805, 88] on span "Carthaginians" at bounding box center [837, 95] width 85 height 21
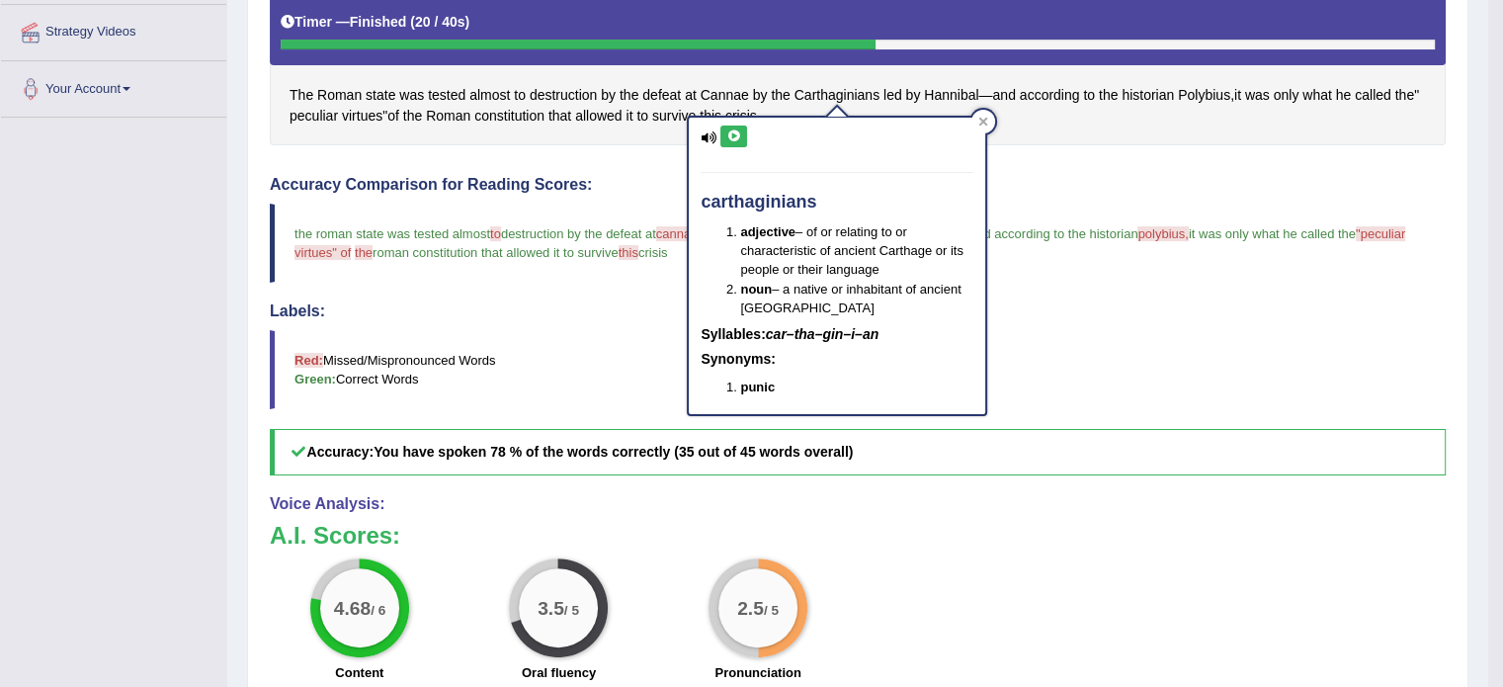
click at [734, 137] on icon at bounding box center [733, 136] width 15 height 12
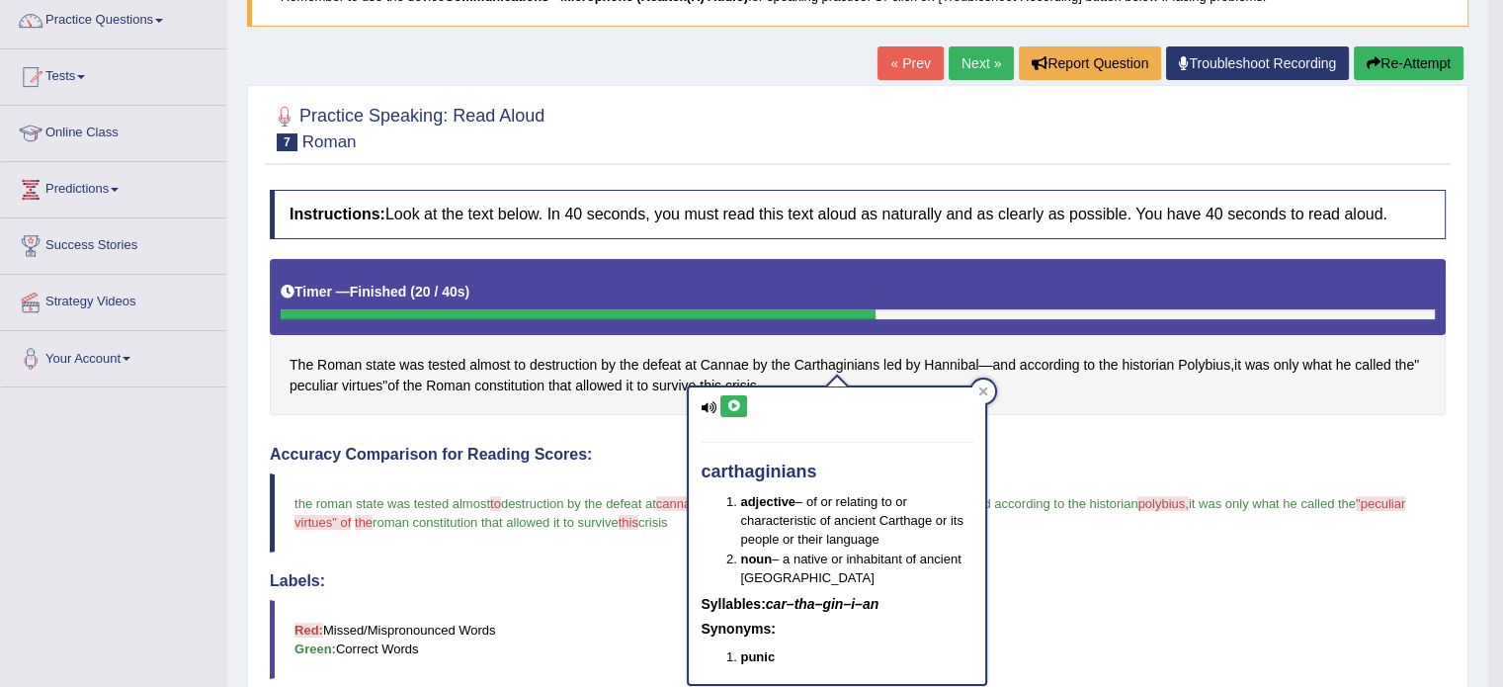
scroll to position [149, 0]
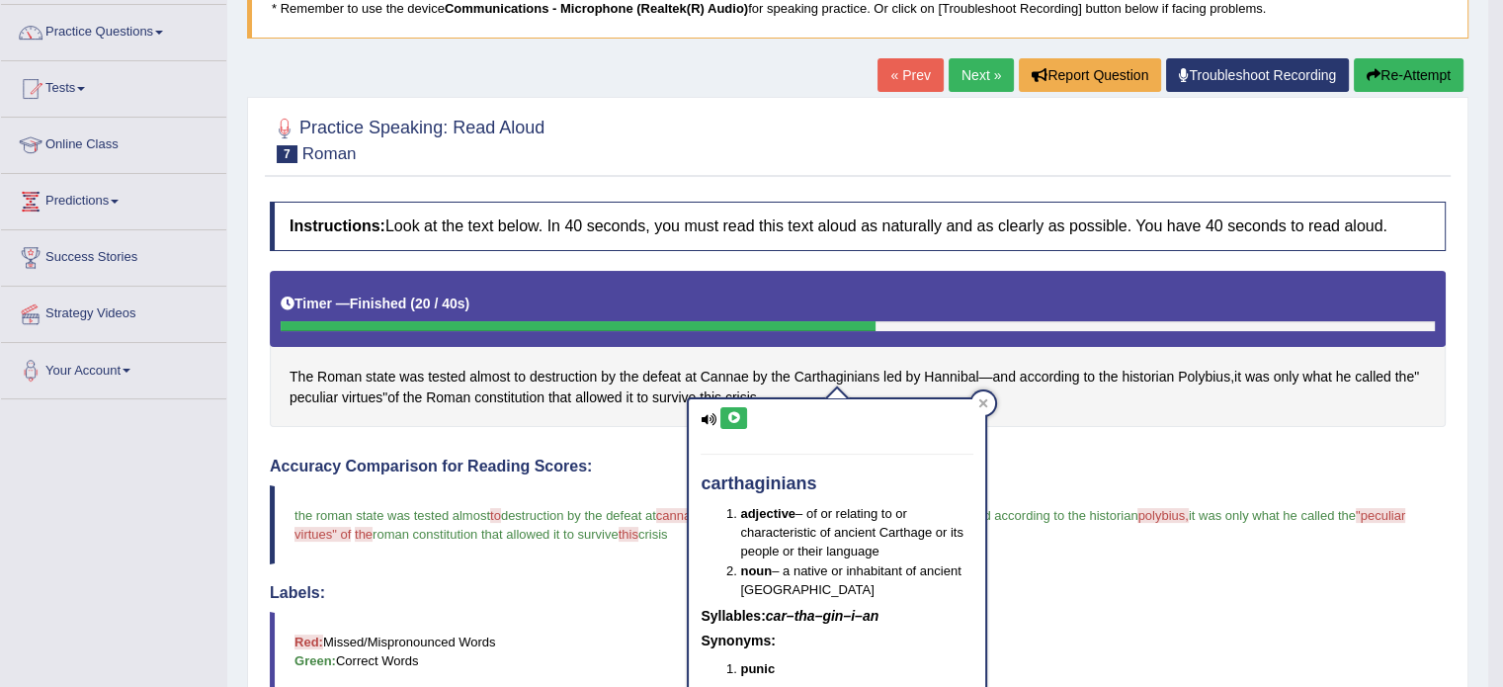
click at [1371, 74] on icon "button" at bounding box center [1374, 75] width 14 height 14
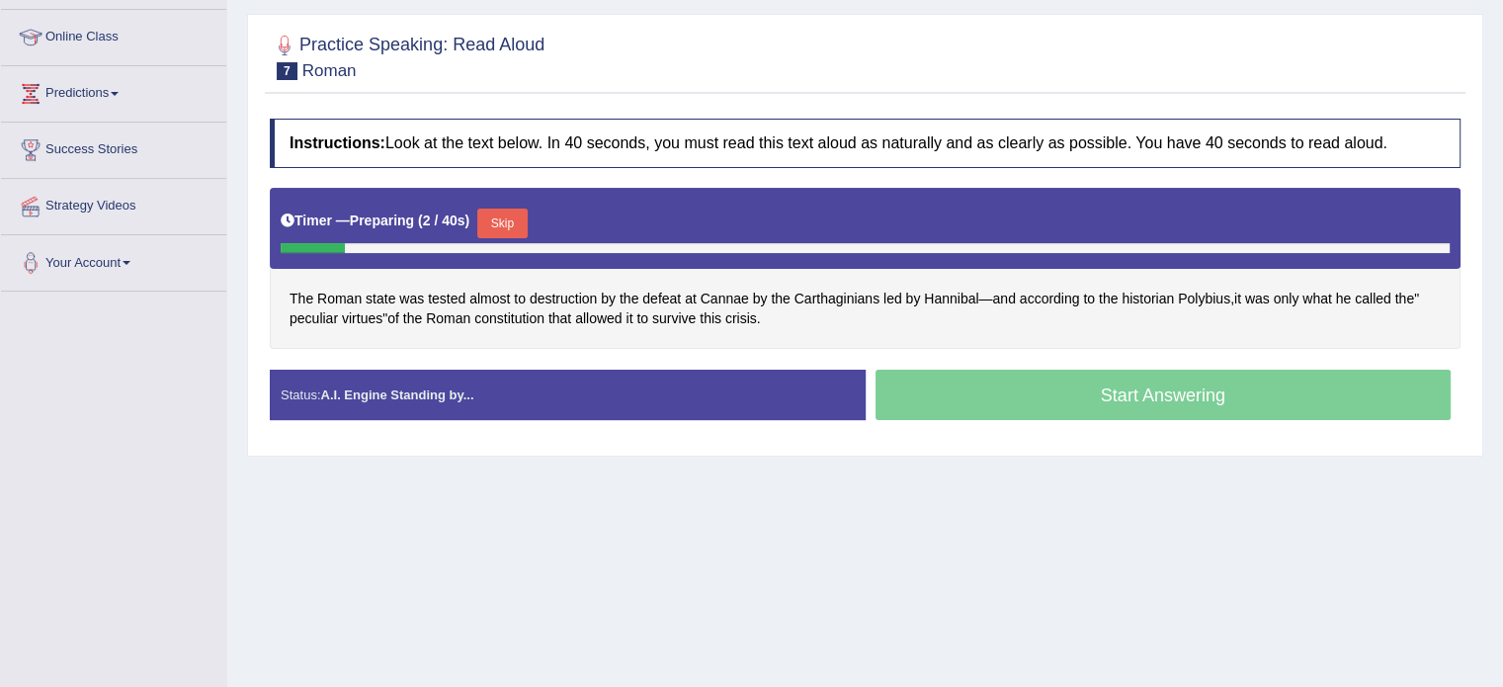
click at [508, 209] on button "Skip" at bounding box center [501, 224] width 49 height 30
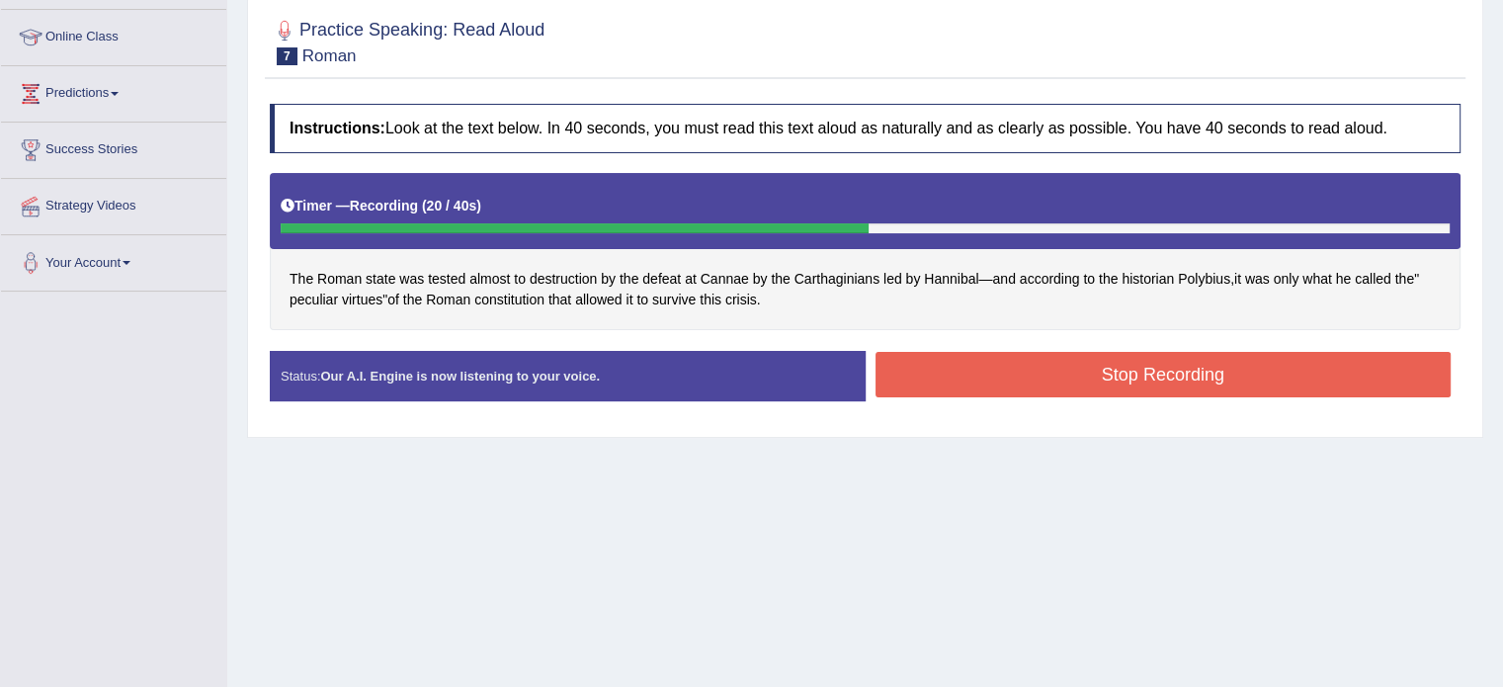
click at [1051, 364] on button "Stop Recording" at bounding box center [1164, 374] width 576 height 45
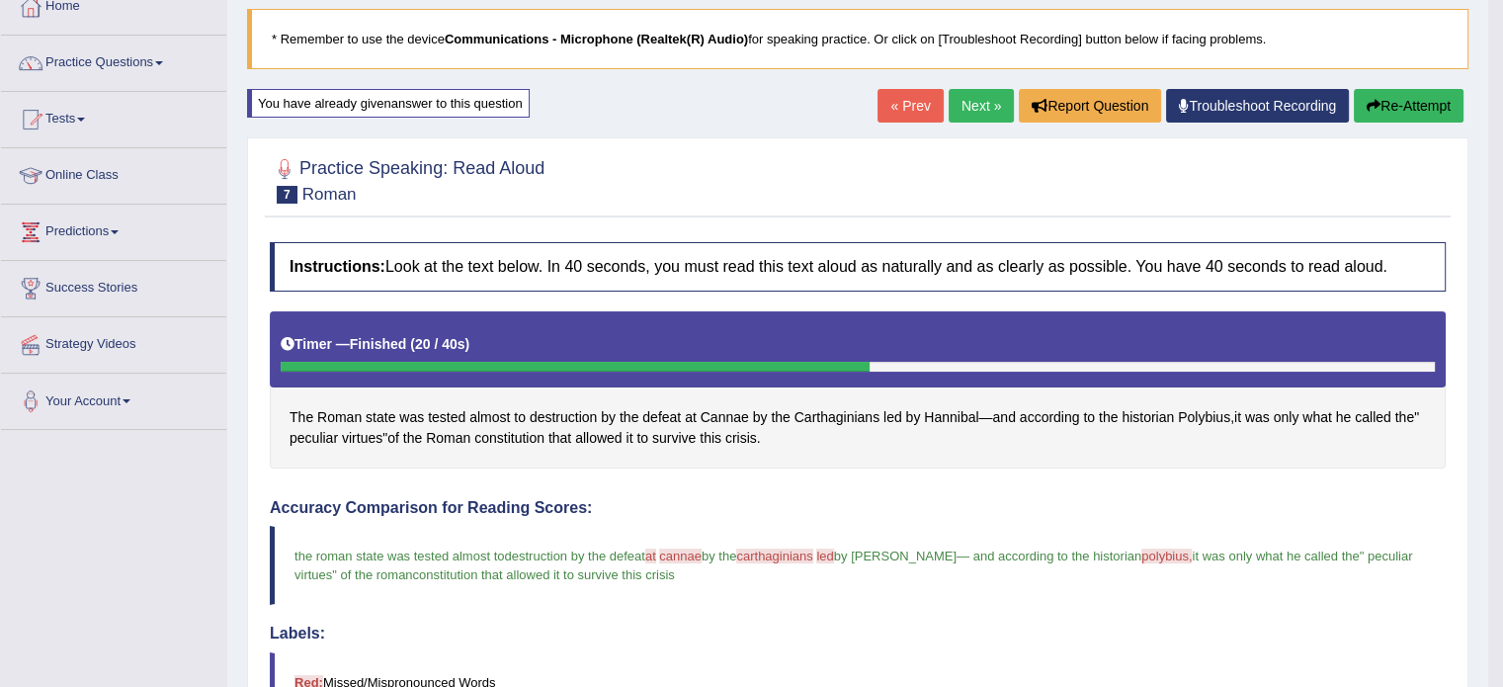
scroll to position [103, 0]
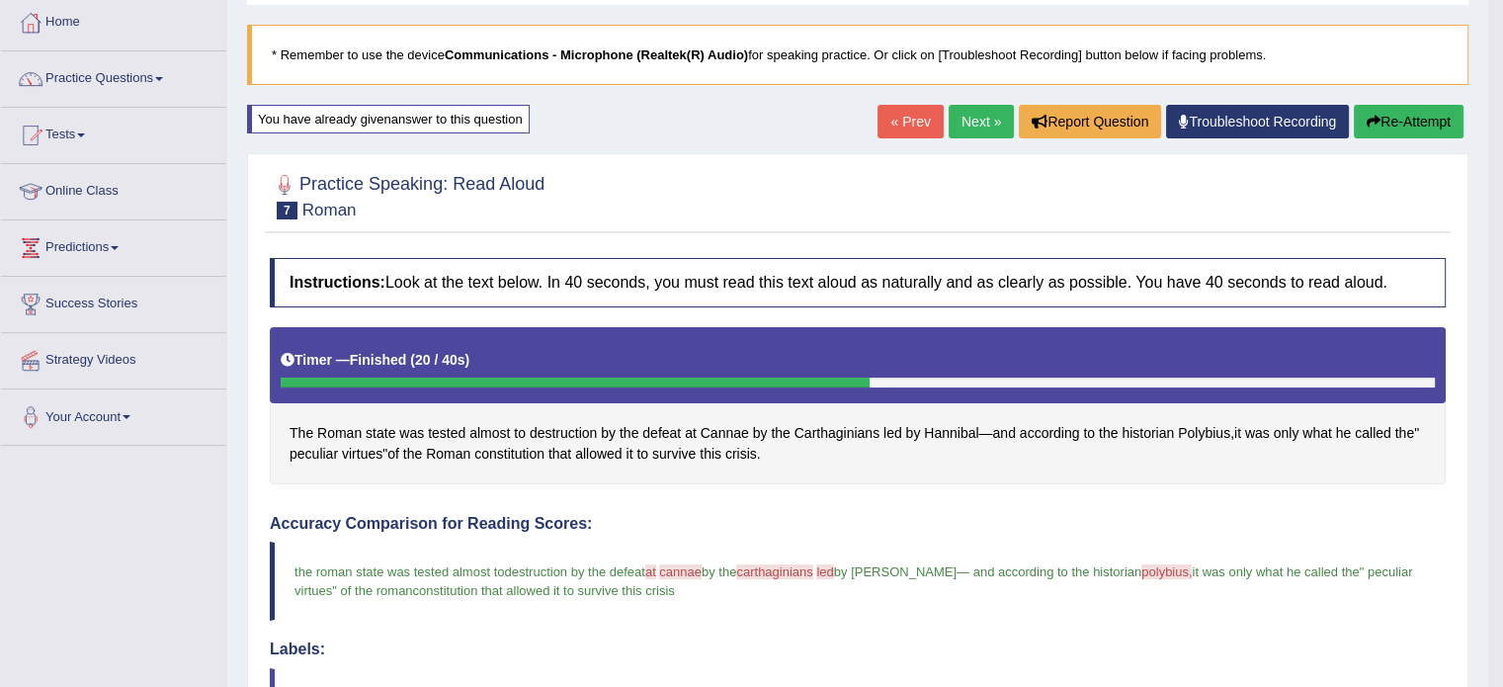
click at [983, 125] on link "Next »" at bounding box center [981, 122] width 65 height 34
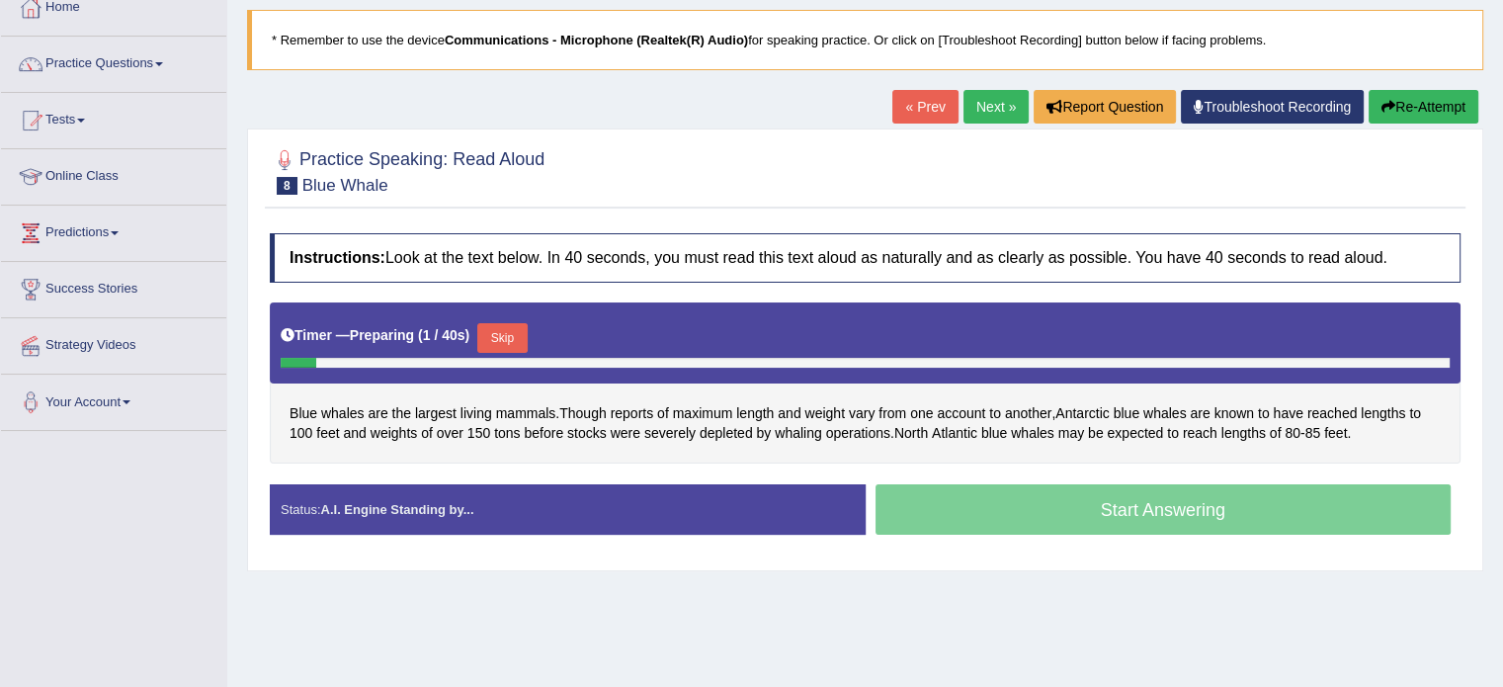
scroll to position [173, 0]
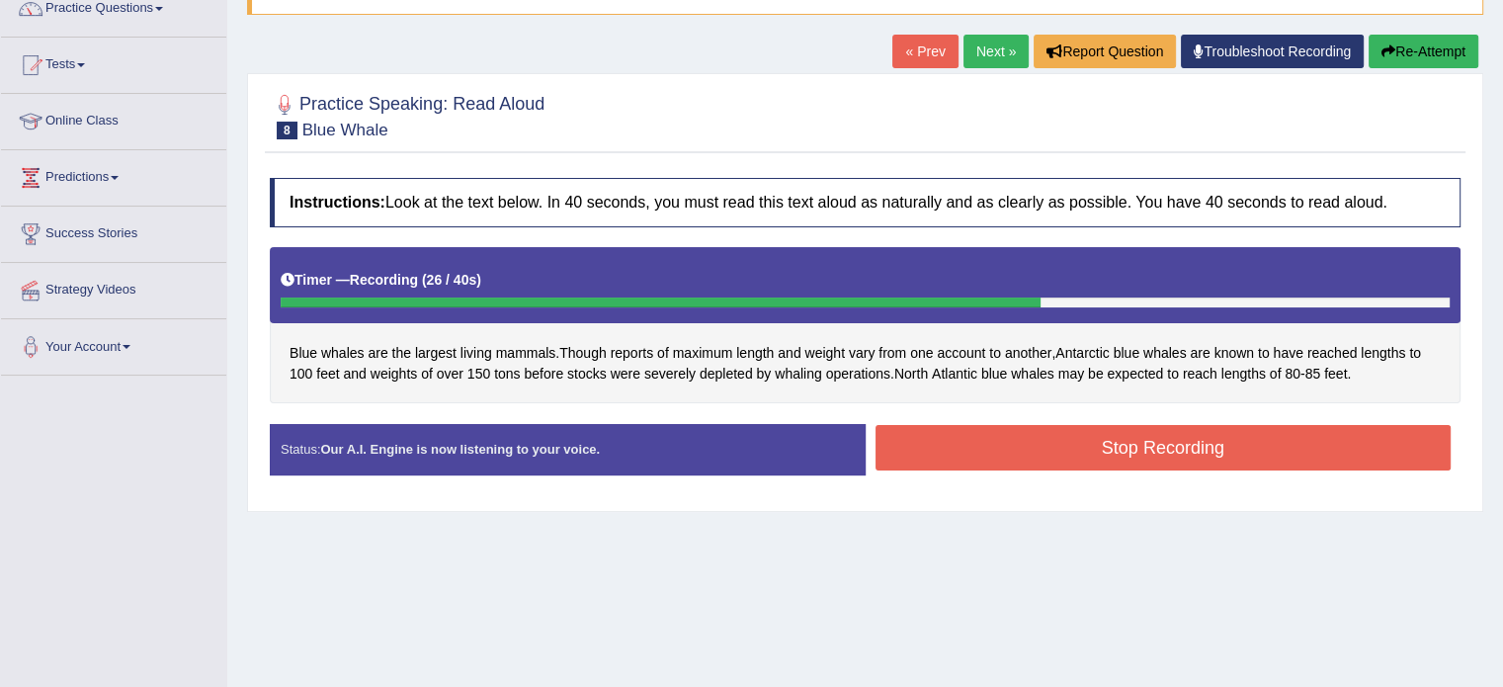
click at [996, 461] on button "Stop Recording" at bounding box center [1164, 447] width 576 height 45
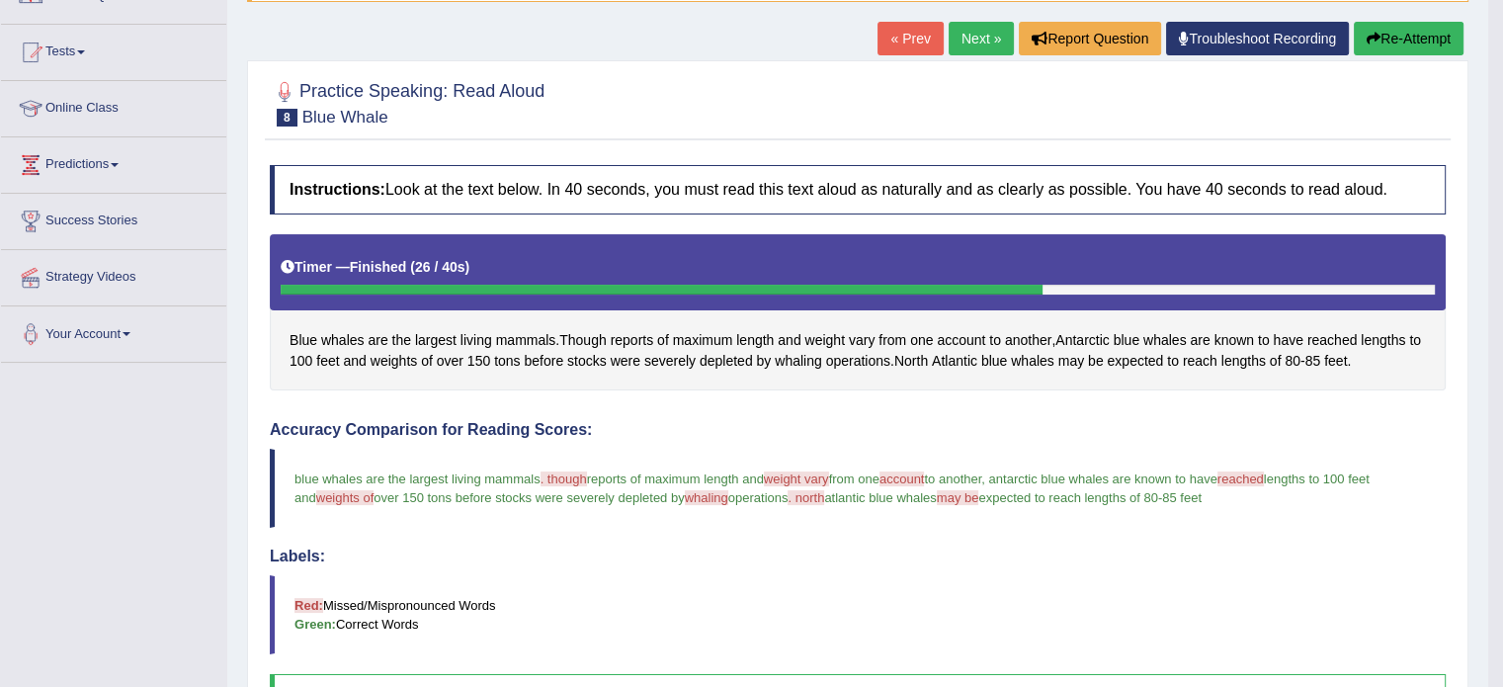
scroll to position [175, 0]
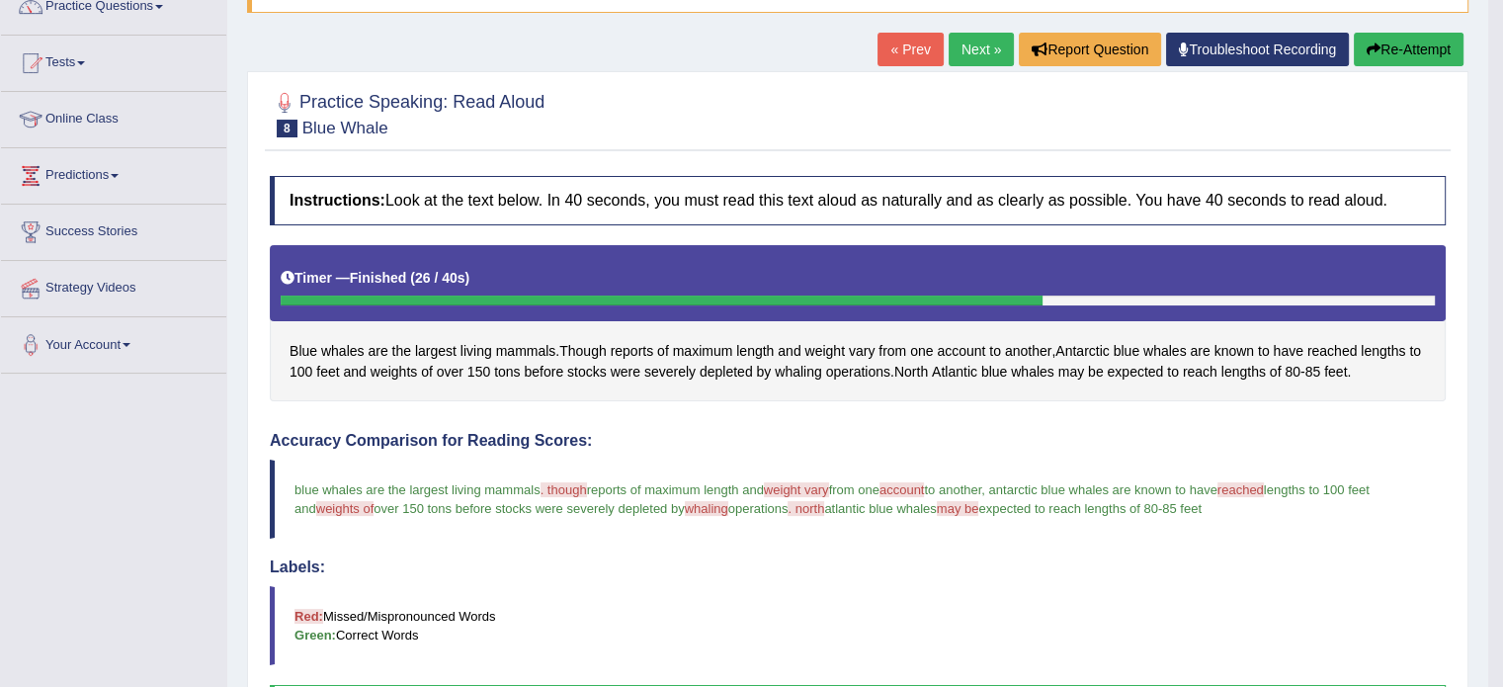
click at [1386, 42] on button "Re-Attempt" at bounding box center [1409, 50] width 110 height 34
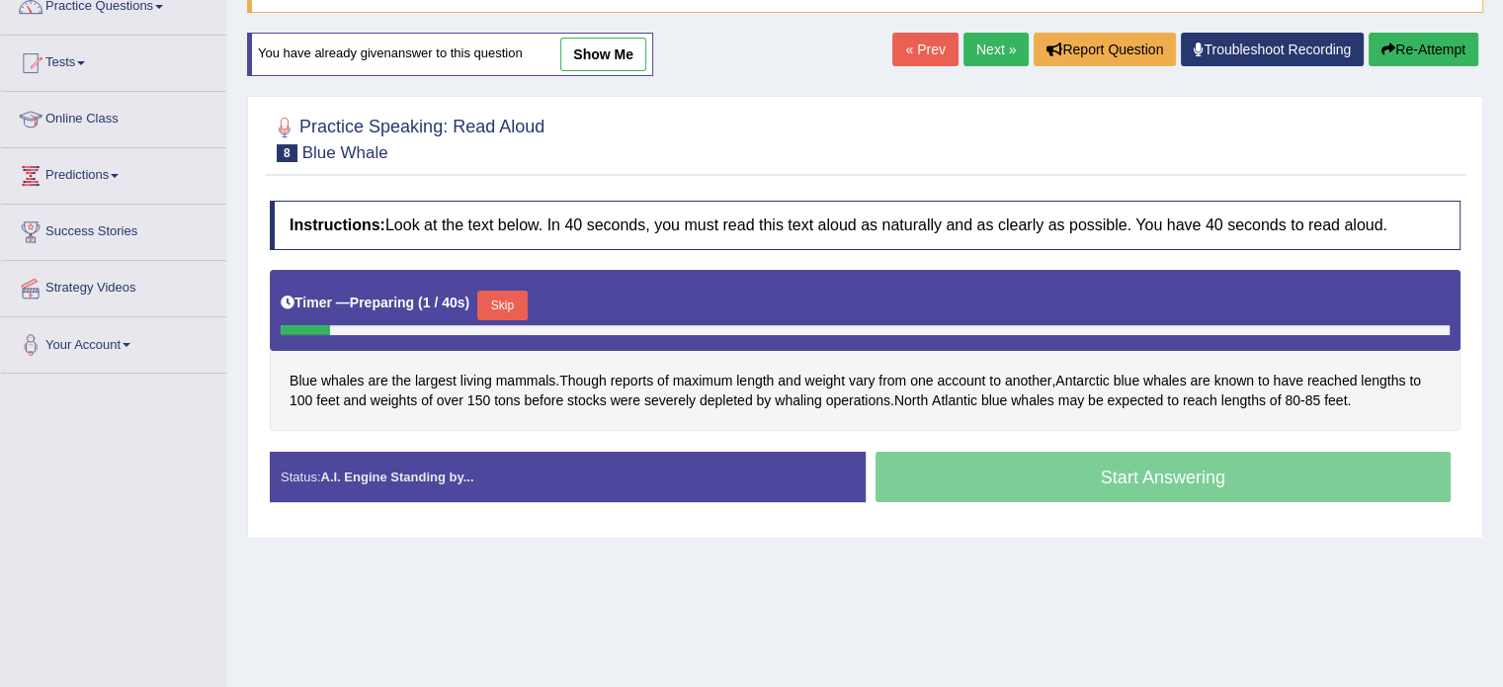
click at [502, 307] on button "Skip" at bounding box center [501, 306] width 49 height 30
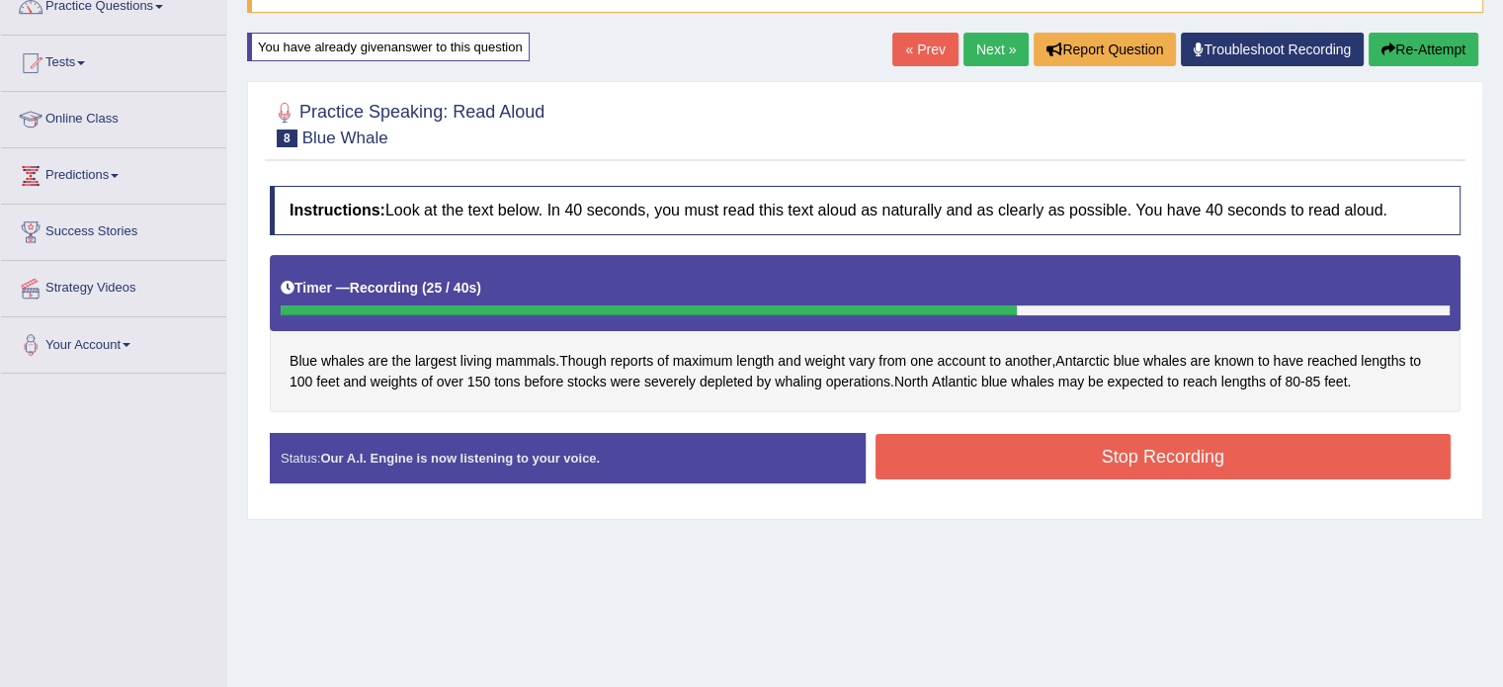
click at [1108, 449] on button "Stop Recording" at bounding box center [1164, 456] width 576 height 45
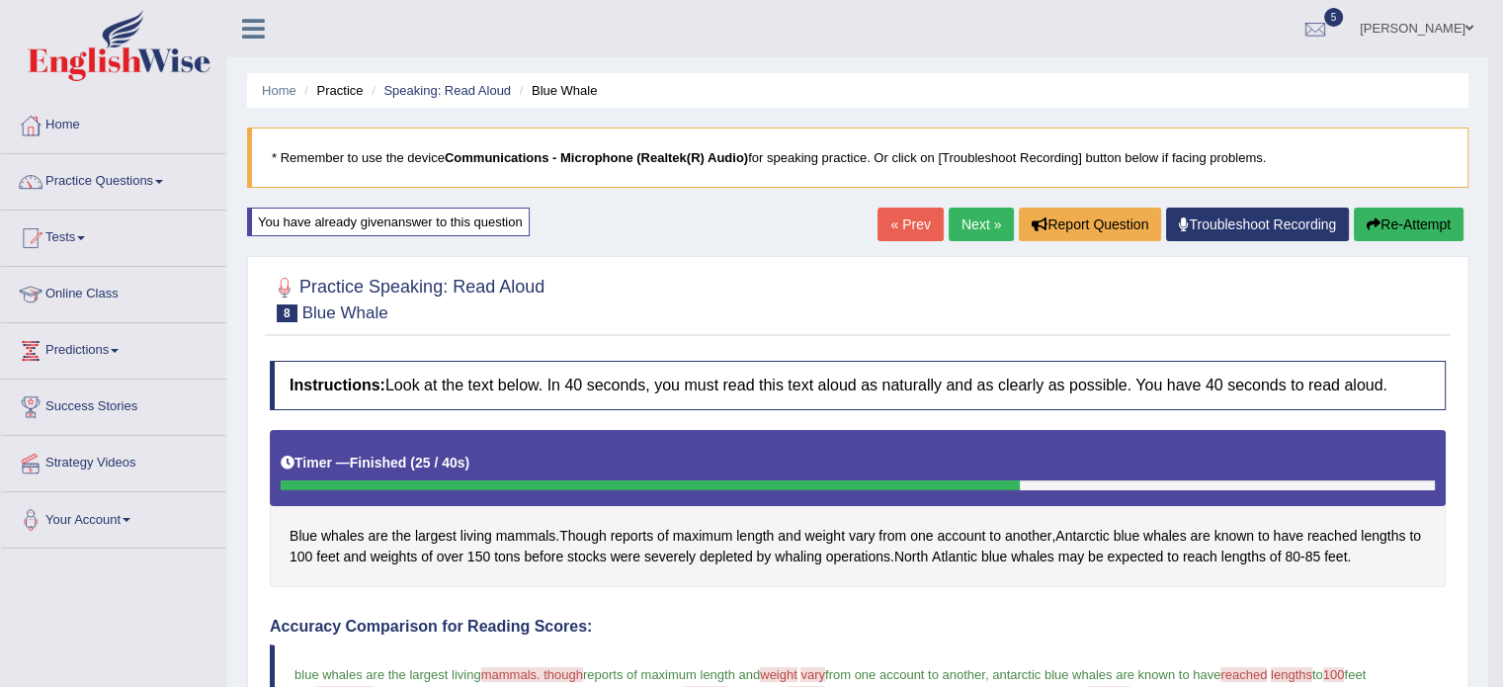
click at [967, 216] on link "Next »" at bounding box center [981, 225] width 65 height 34
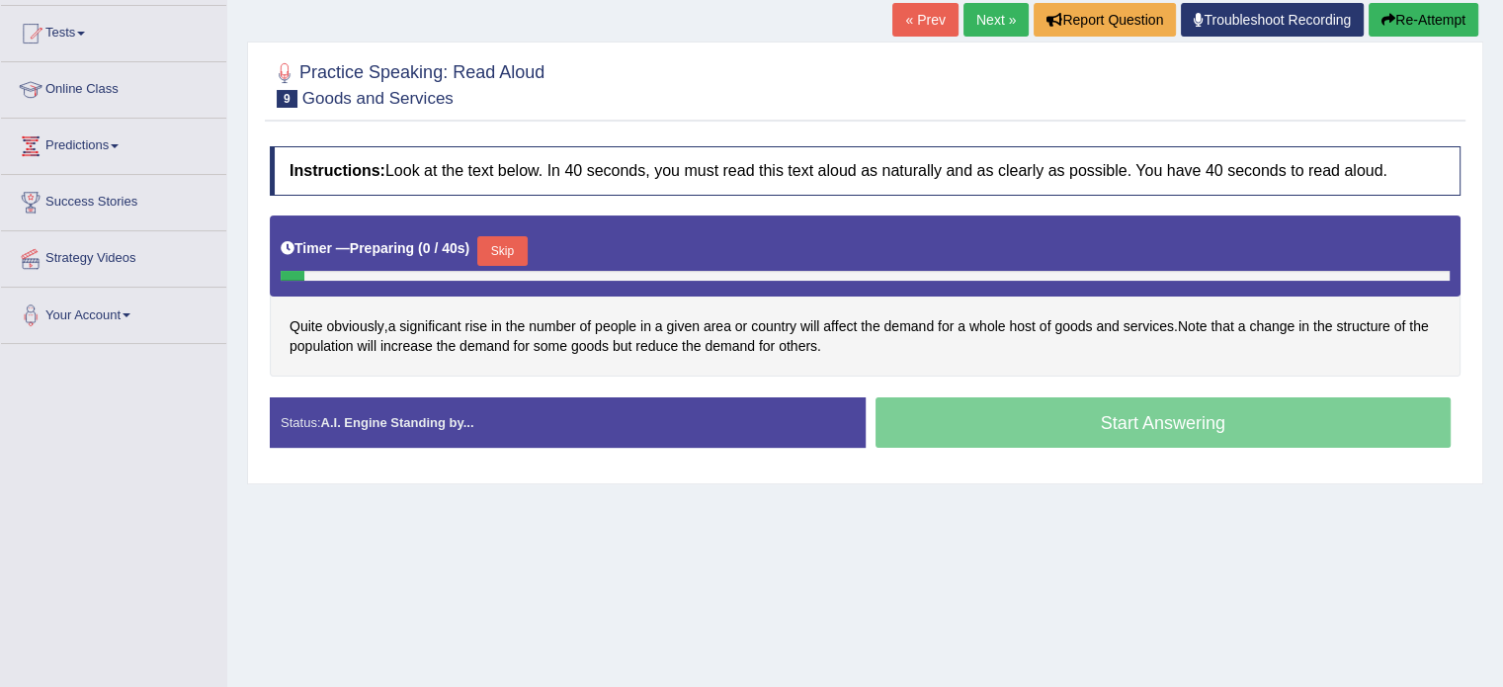
scroll to position [216, 0]
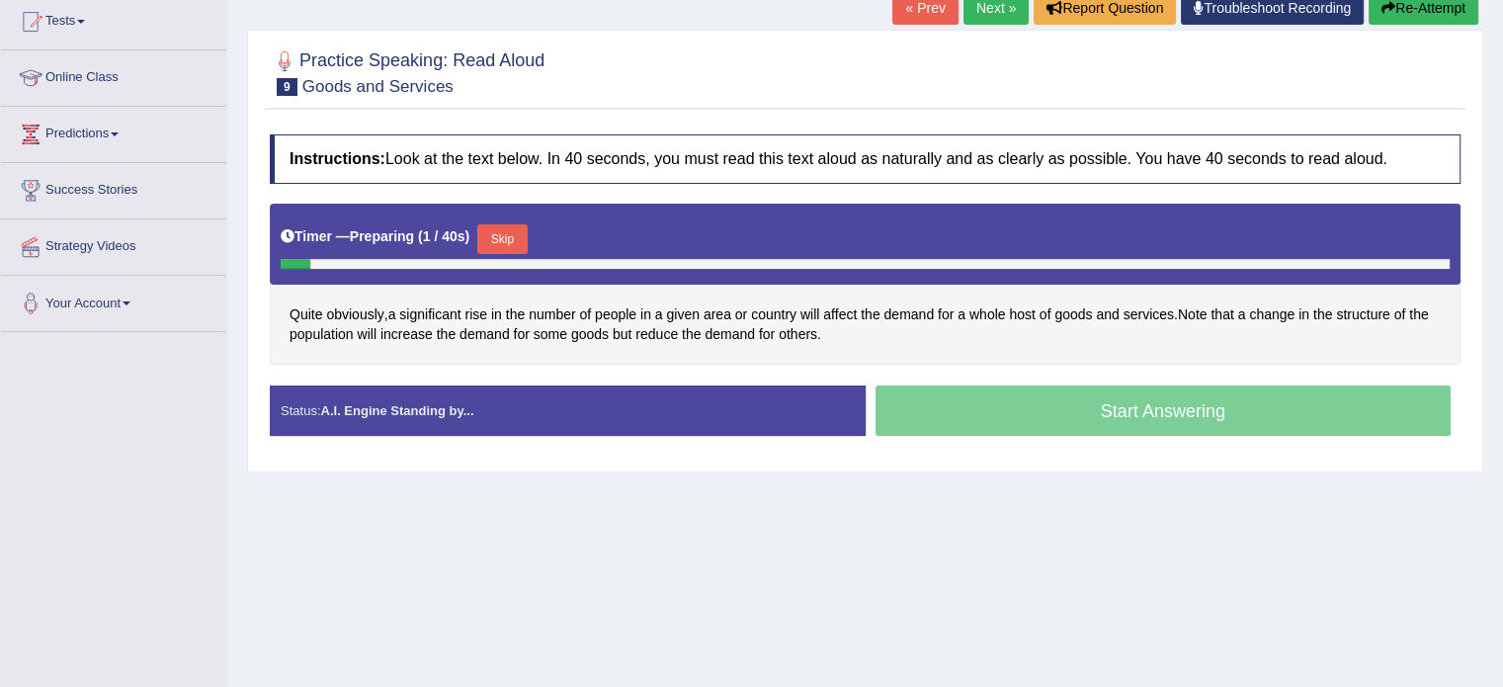
click at [1502, 323] on html "Toggle navigation Home Practice Questions Speaking Practice Read Aloud Repeat S…" at bounding box center [751, 127] width 1503 height 687
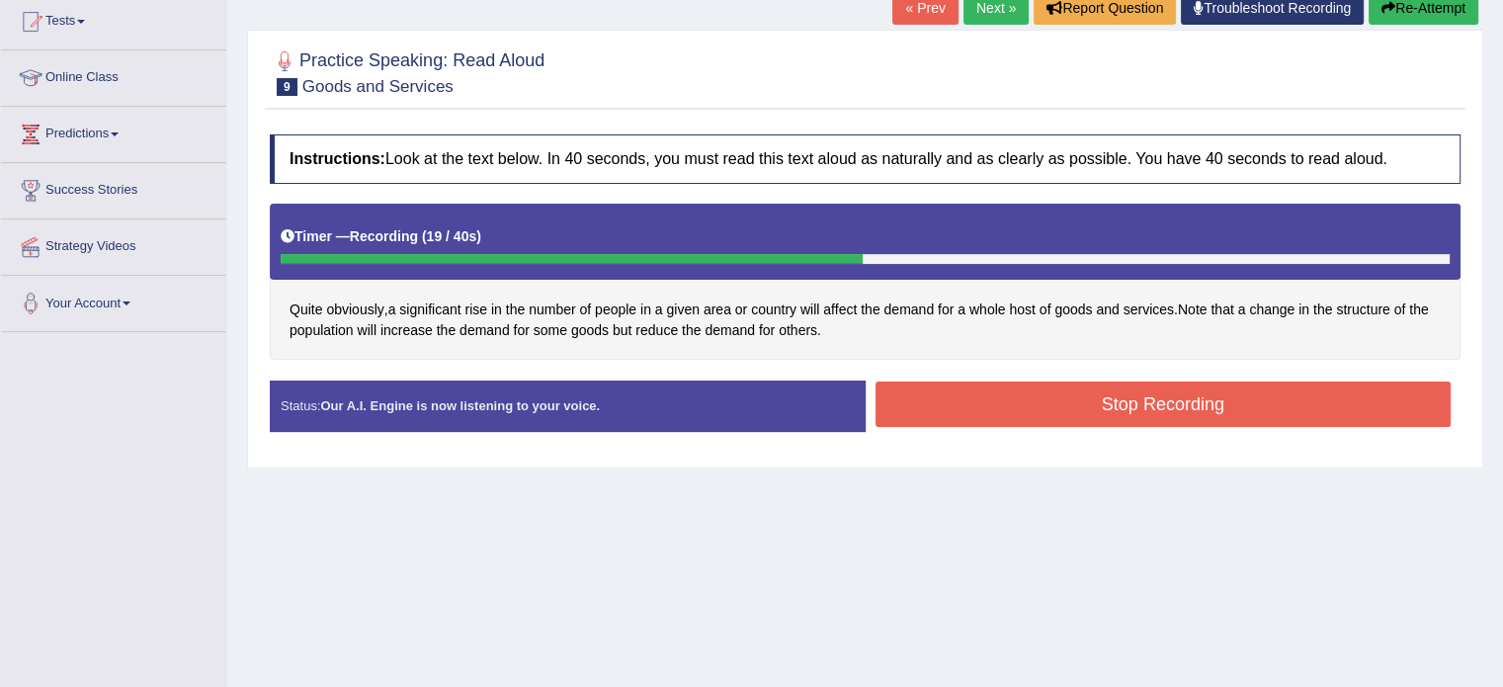
click at [1010, 404] on button "Stop Recording" at bounding box center [1164, 403] width 576 height 45
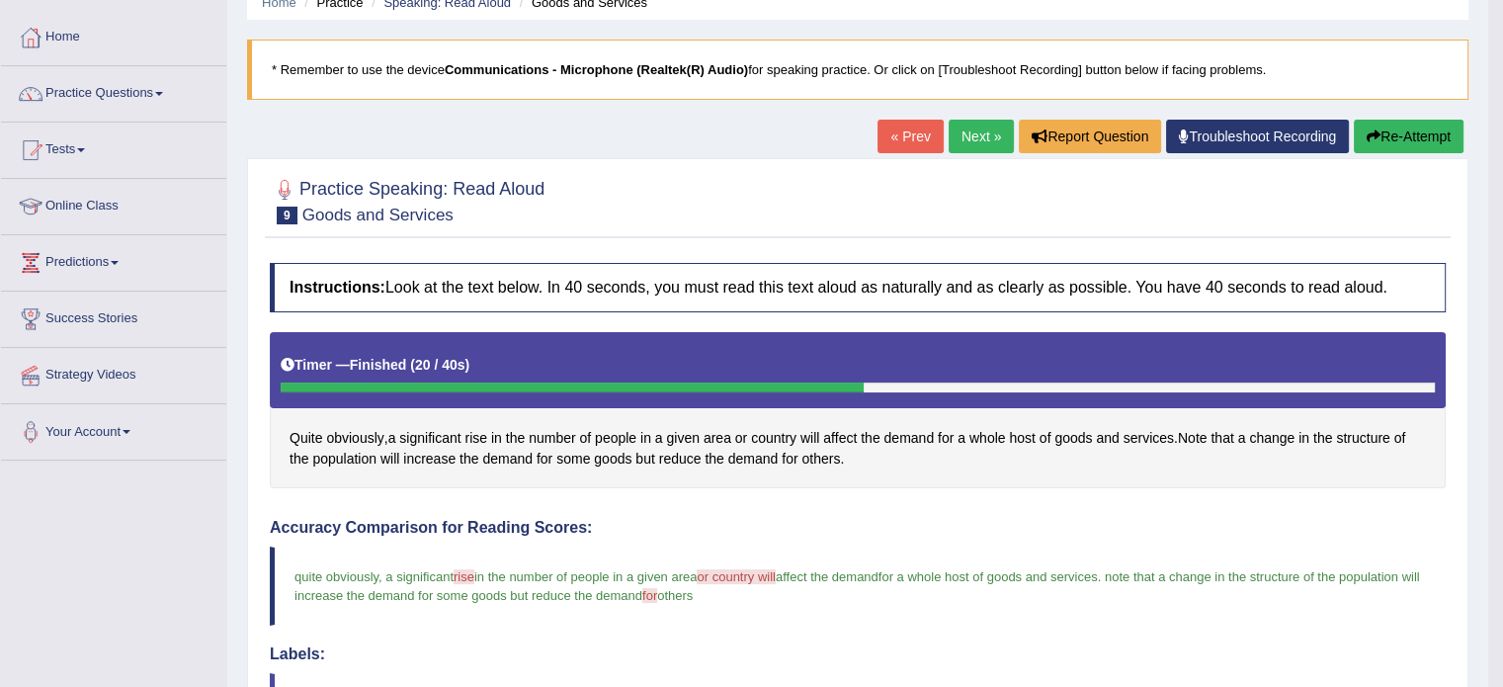
scroll to position [49, 0]
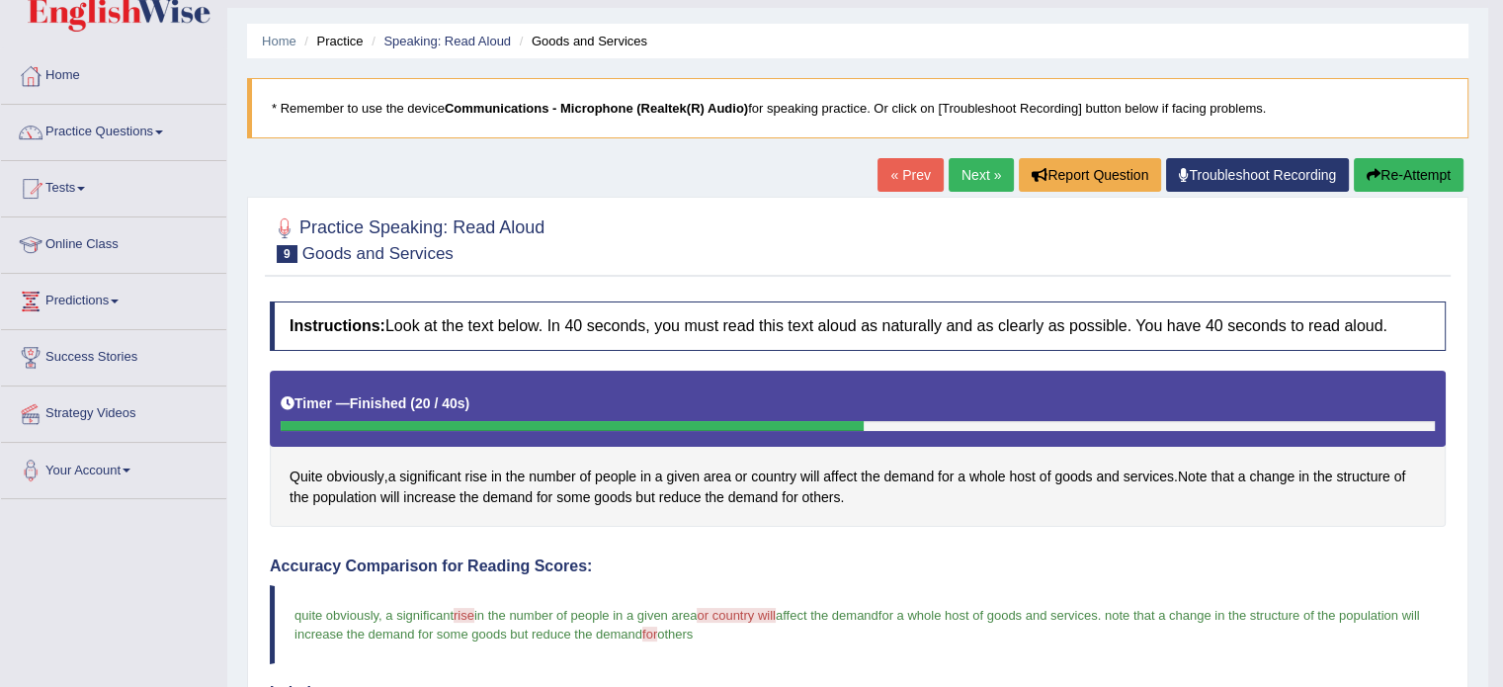
click at [984, 158] on link "Next »" at bounding box center [981, 175] width 65 height 34
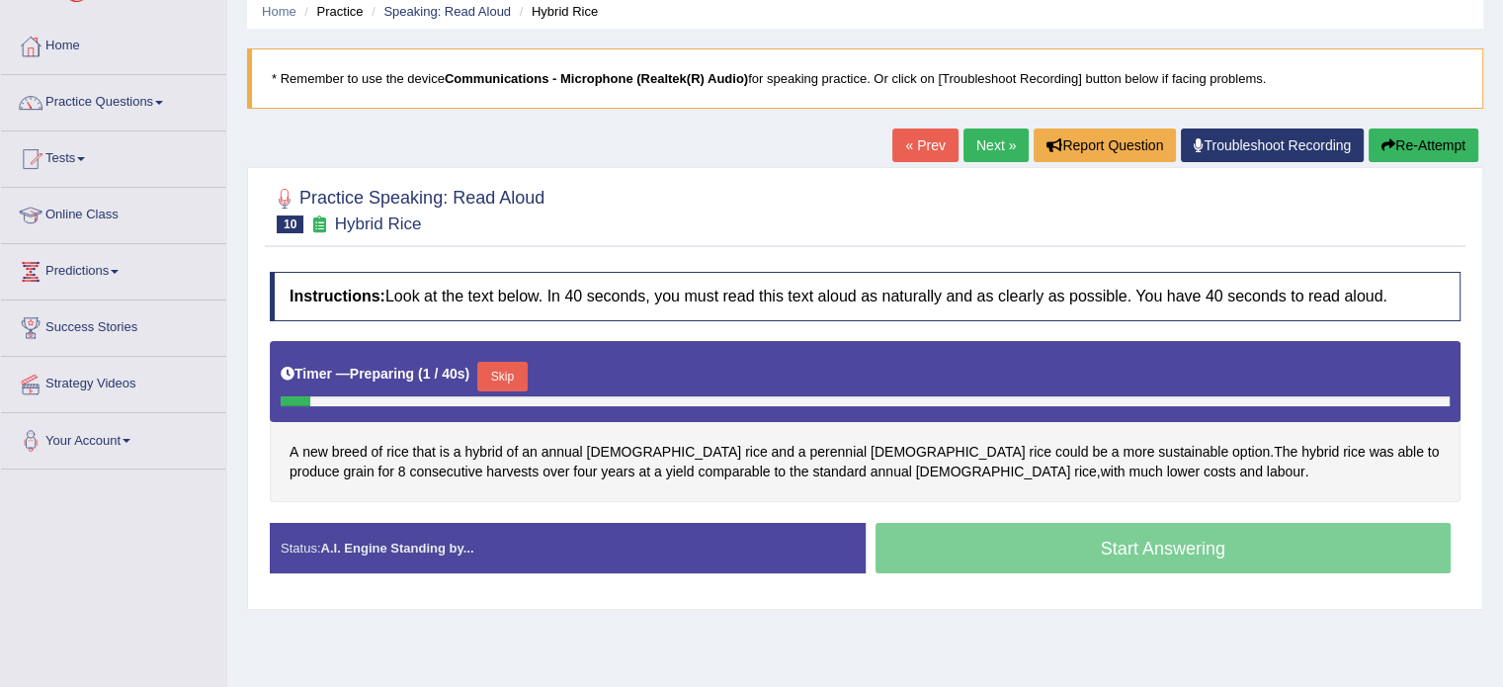
scroll to position [95, 0]
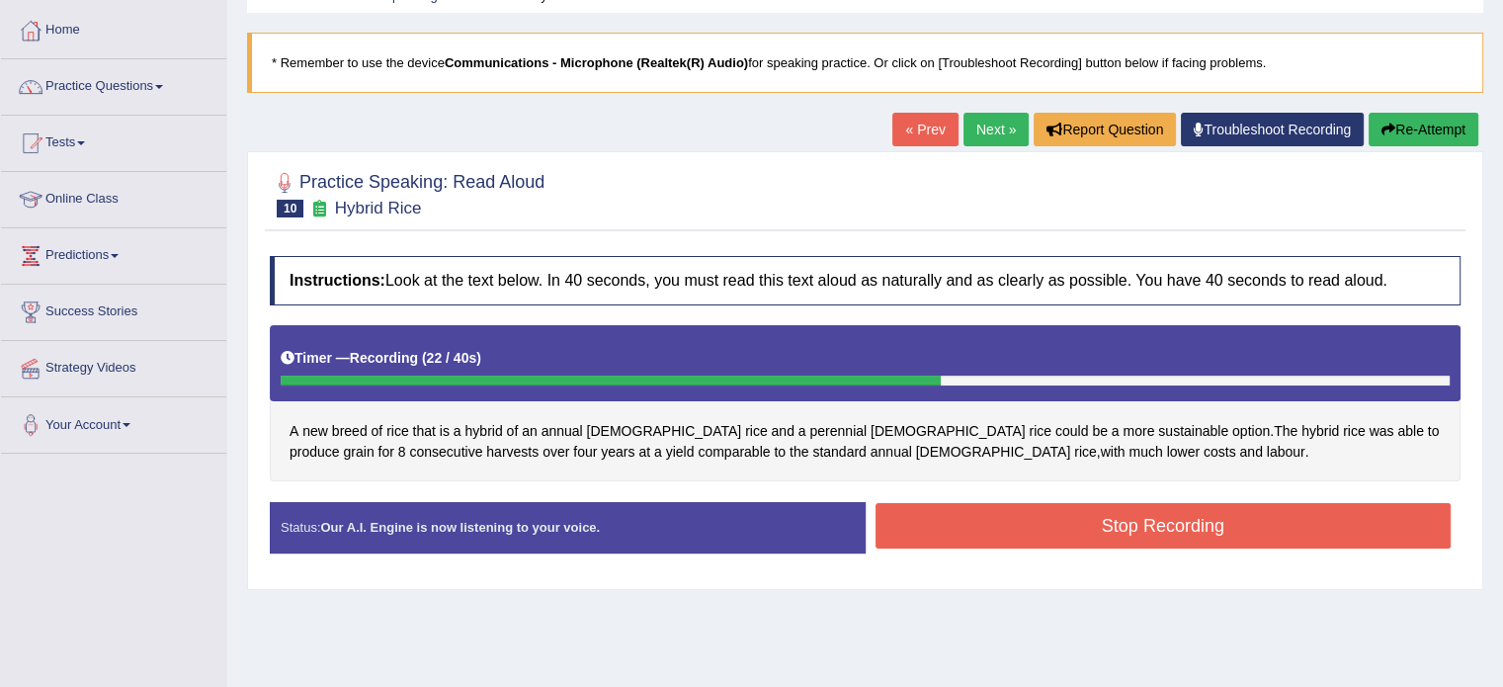
click at [1015, 530] on button "Stop Recording" at bounding box center [1164, 525] width 576 height 45
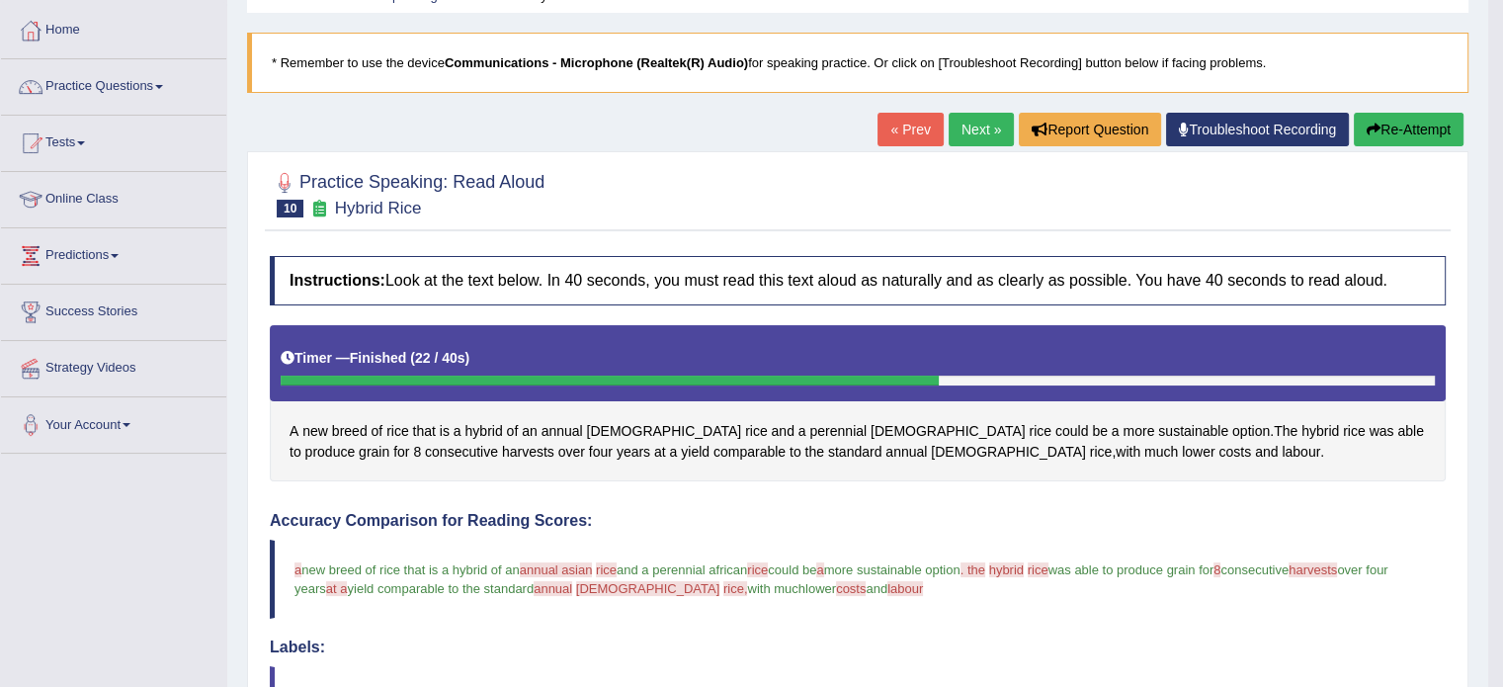
click at [1428, 130] on button "Re-Attempt" at bounding box center [1409, 130] width 110 height 34
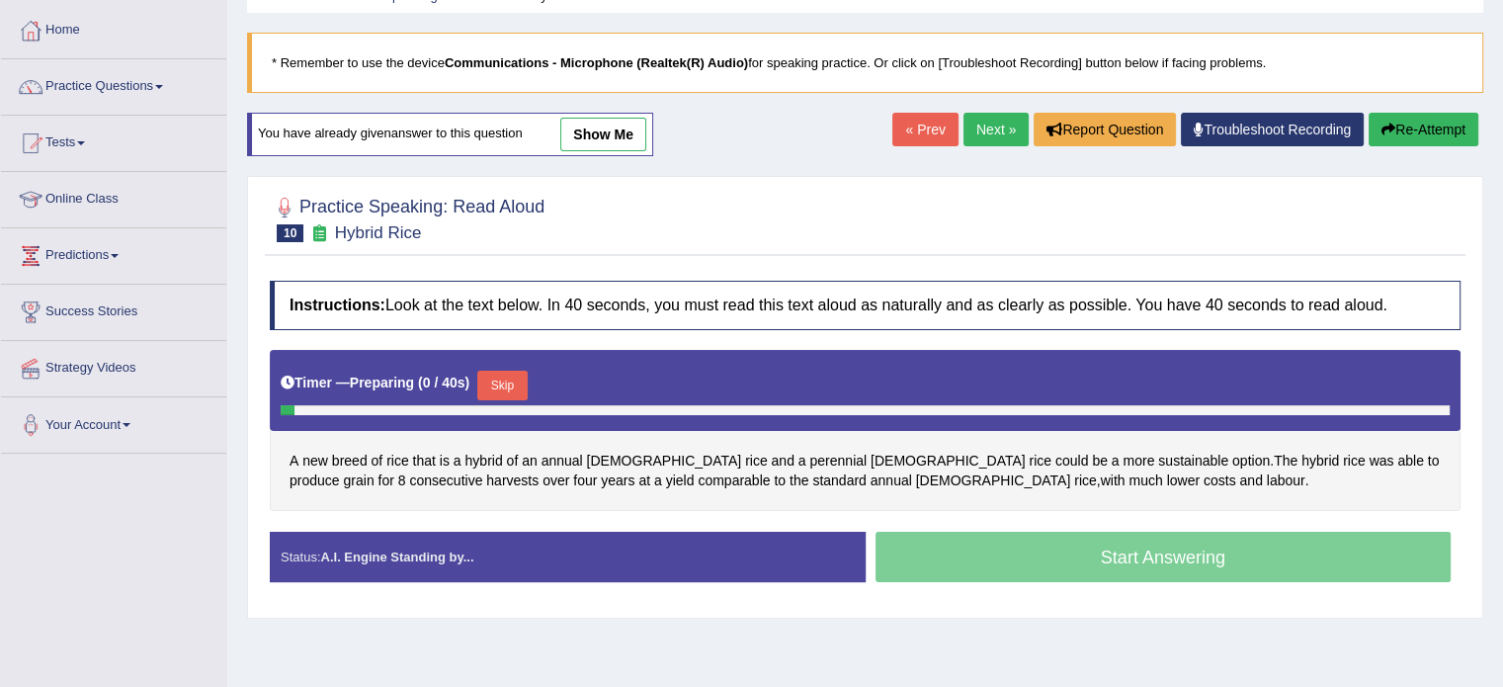
scroll to position [95, 0]
click at [493, 378] on button "Skip" at bounding box center [501, 386] width 49 height 30
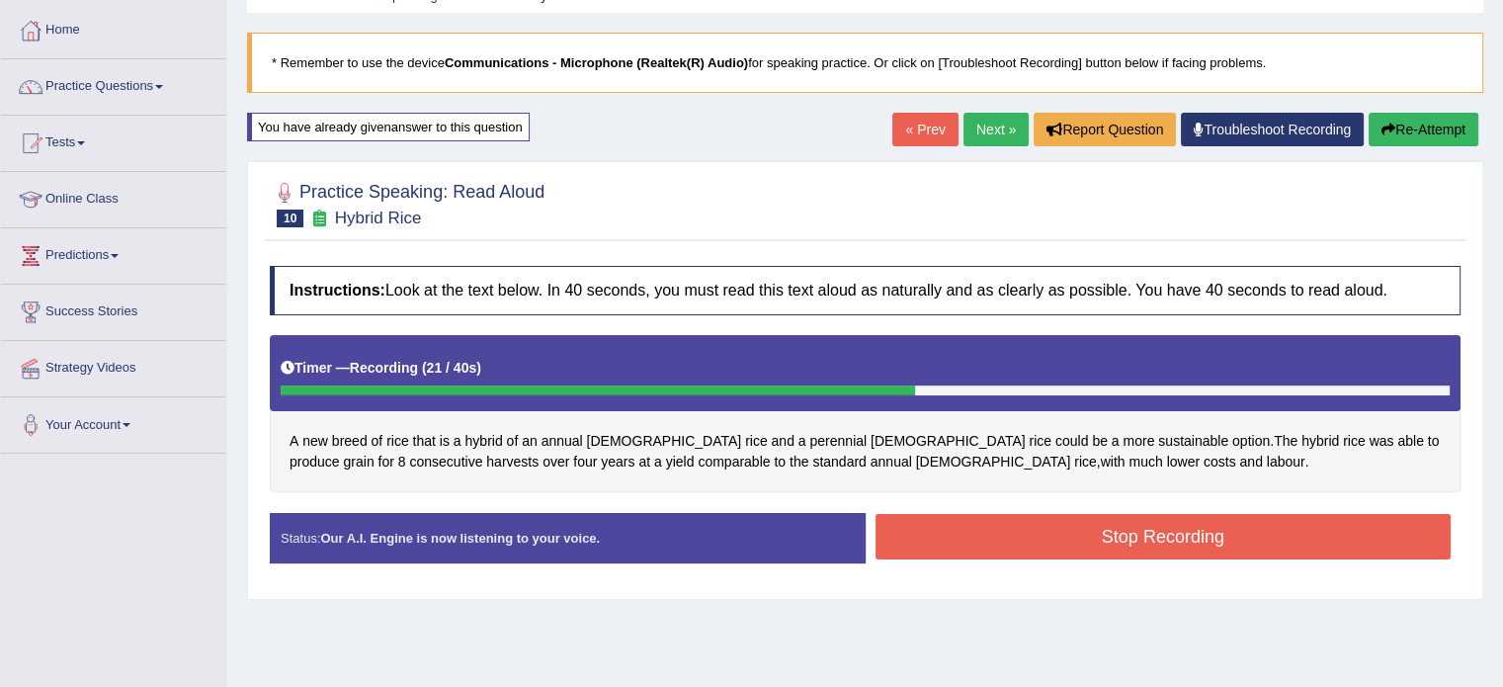
click at [1102, 524] on button "Stop Recording" at bounding box center [1164, 536] width 576 height 45
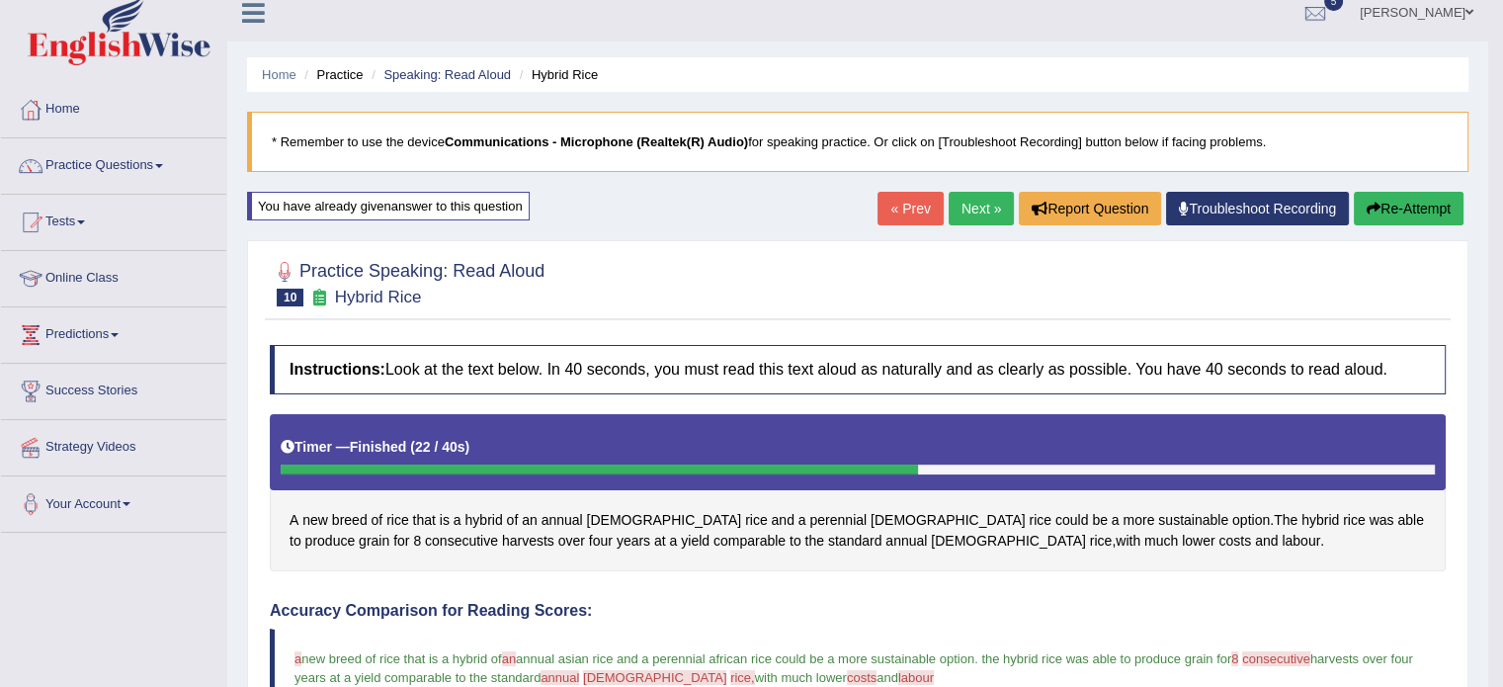
scroll to position [13, 0]
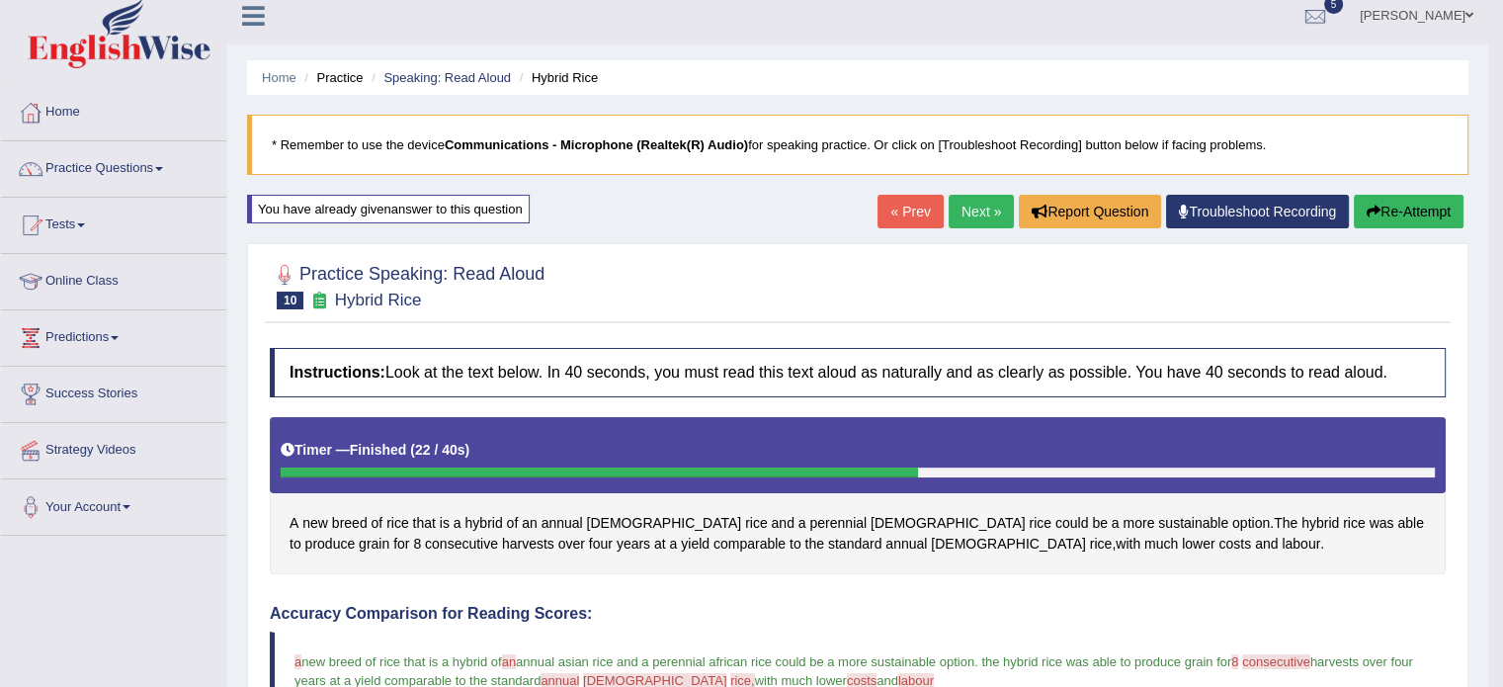
click at [976, 216] on link "Next »" at bounding box center [981, 212] width 65 height 34
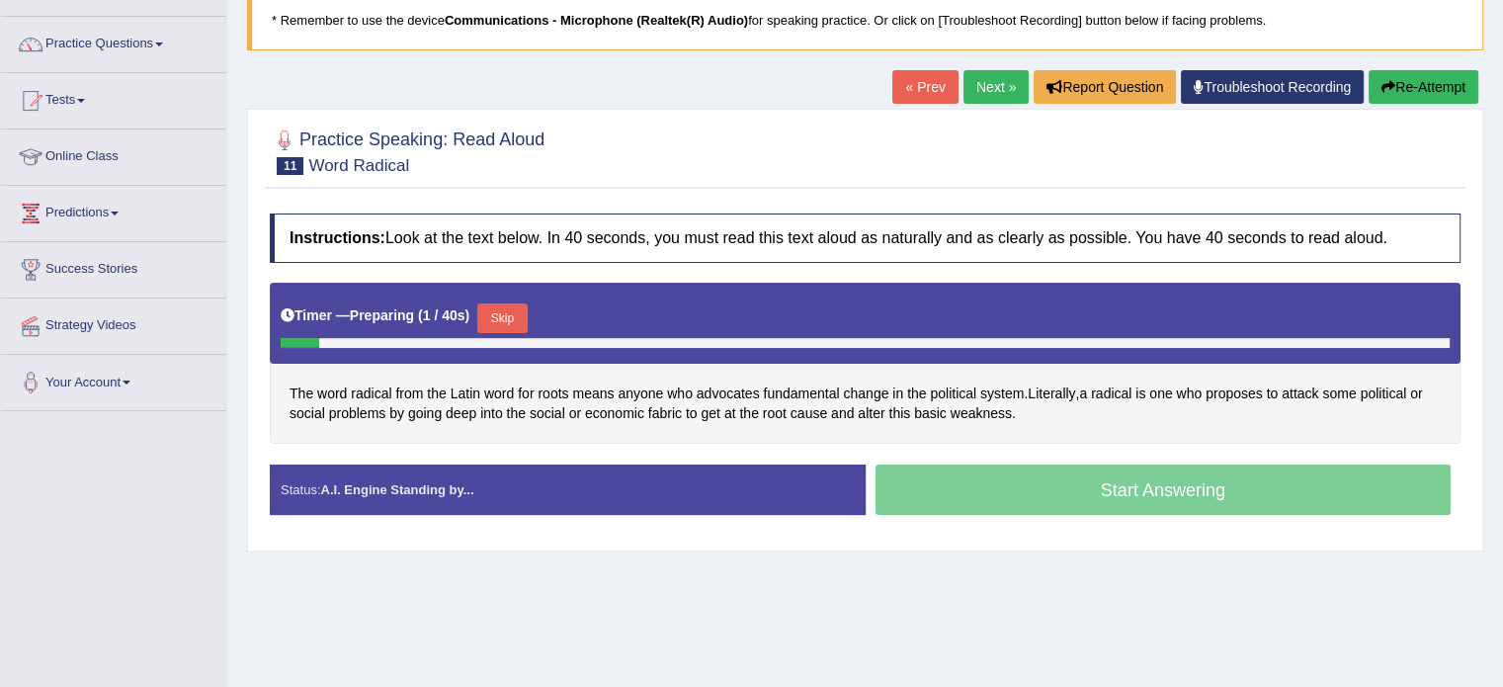
scroll to position [149, 0]
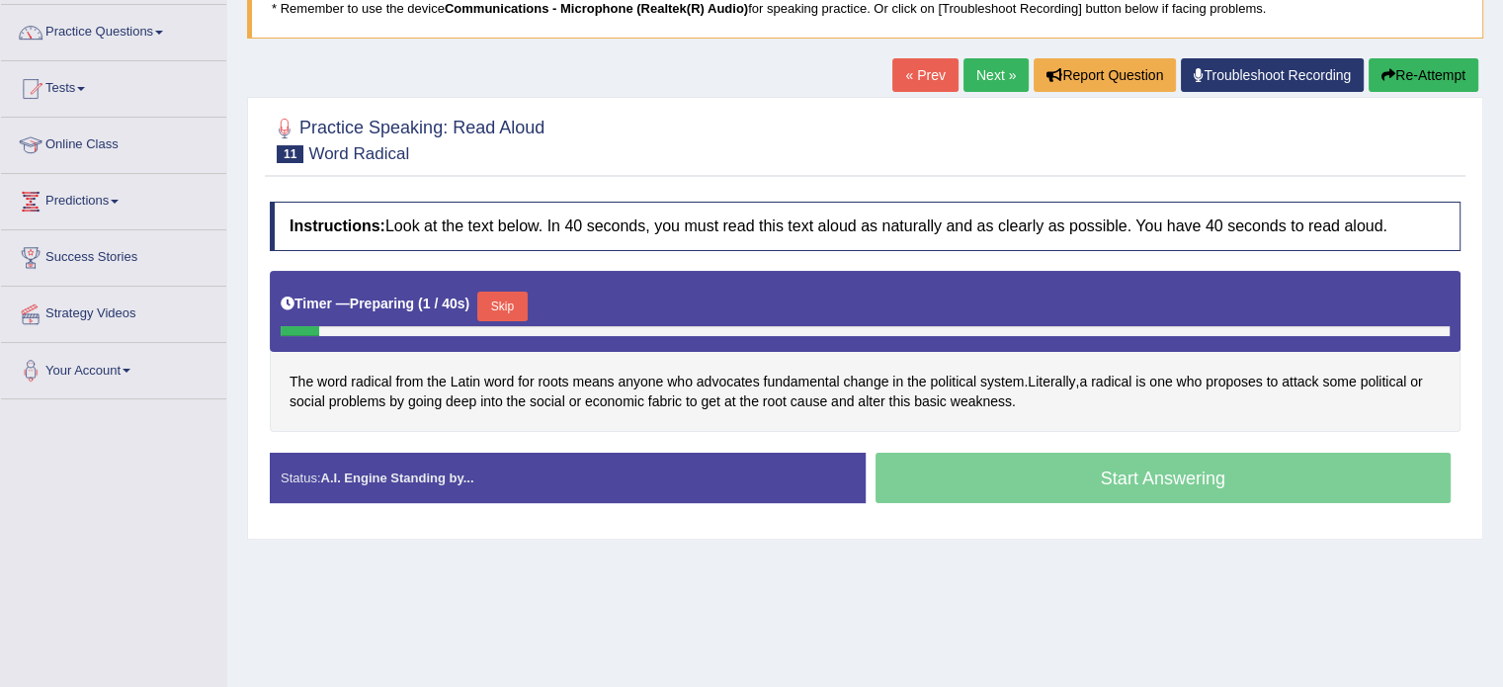
click at [1502, 231] on html "Toggle navigation Home Practice Questions Speaking Practice Read Aloud Repeat S…" at bounding box center [751, 194] width 1503 height 687
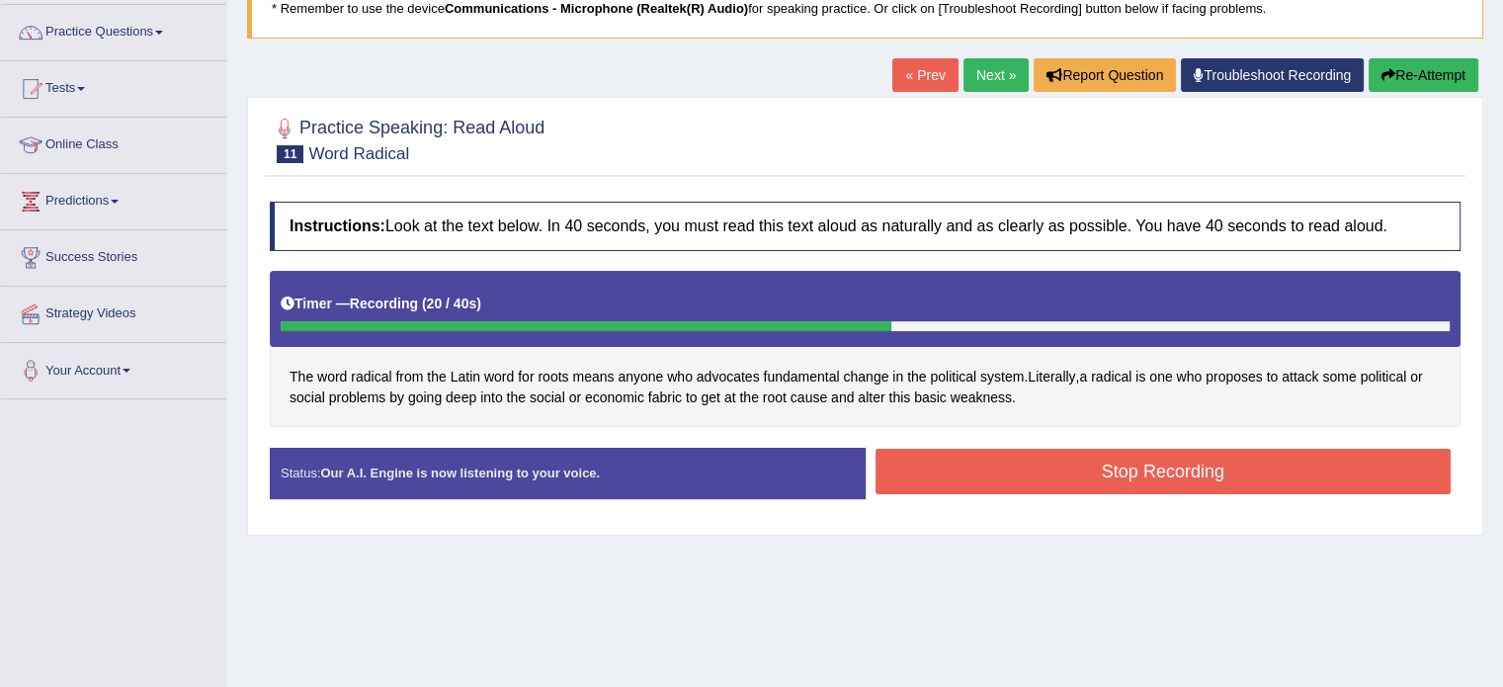
click at [1141, 476] on button "Stop Recording" at bounding box center [1164, 471] width 576 height 45
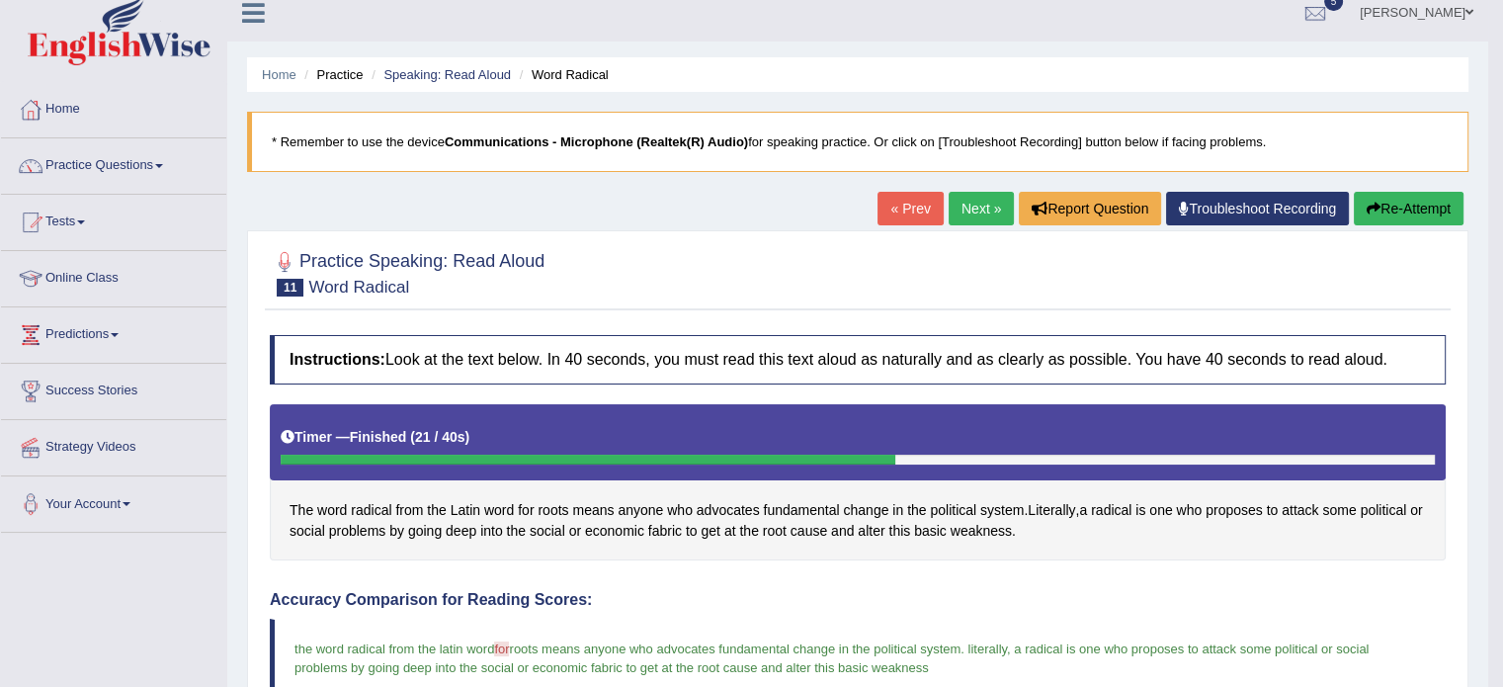
scroll to position [12, 0]
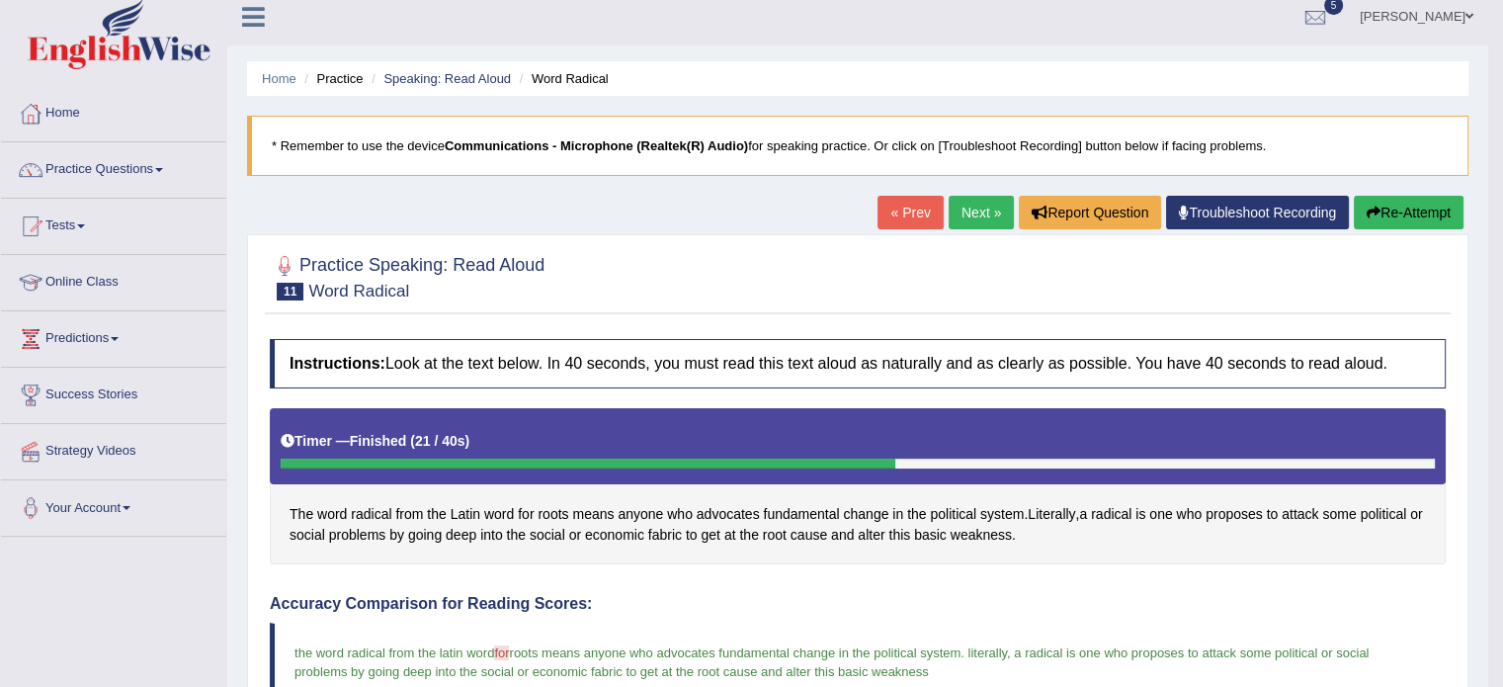
click at [1435, 225] on button "Re-Attempt" at bounding box center [1409, 213] width 110 height 34
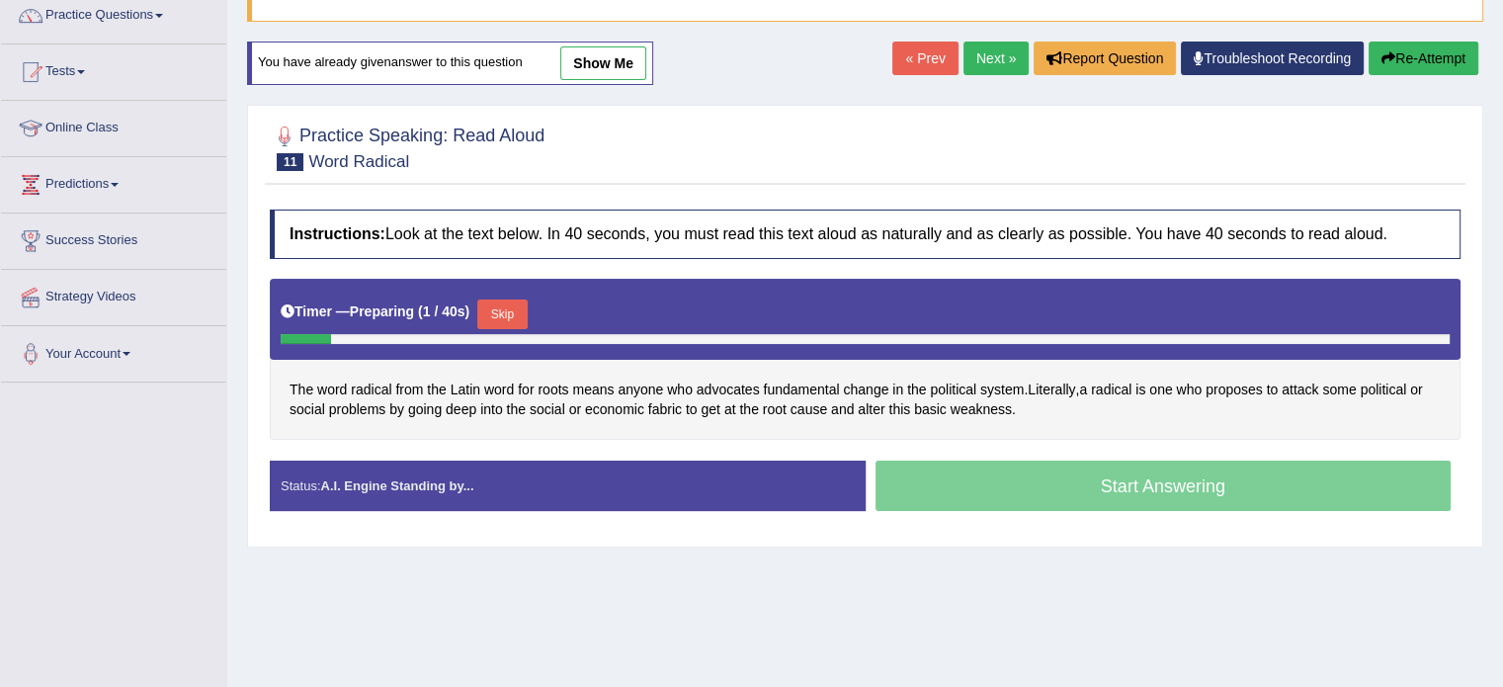
click at [506, 303] on button "Skip" at bounding box center [501, 314] width 49 height 30
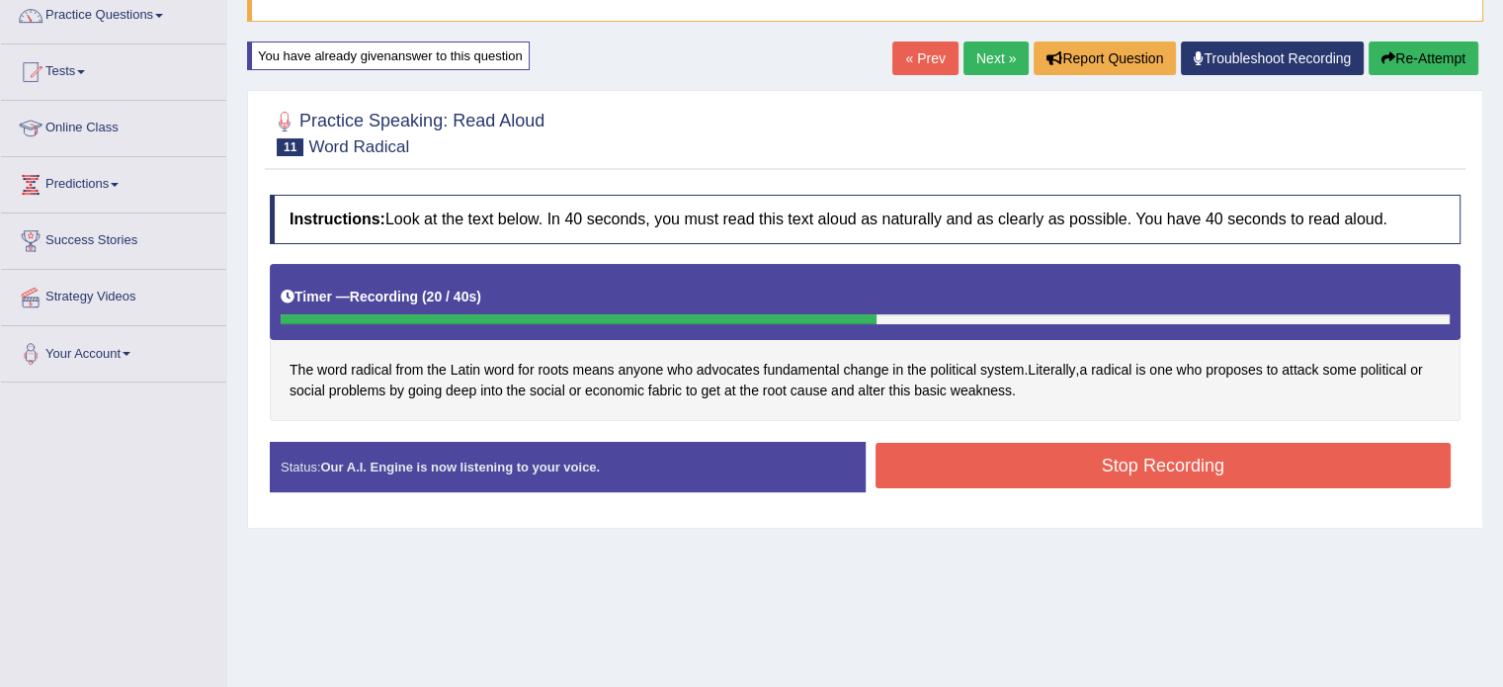
click at [1111, 446] on button "Stop Recording" at bounding box center [1164, 465] width 576 height 45
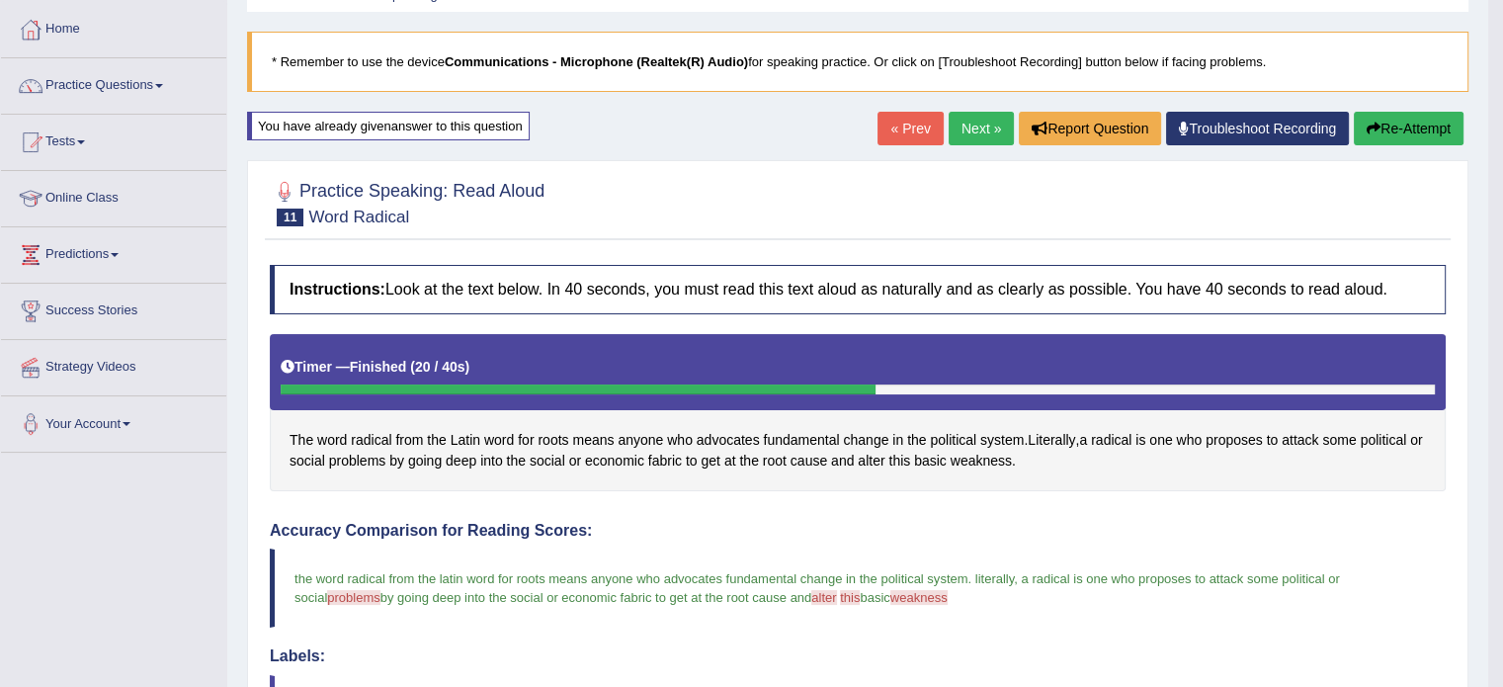
scroll to position [49, 0]
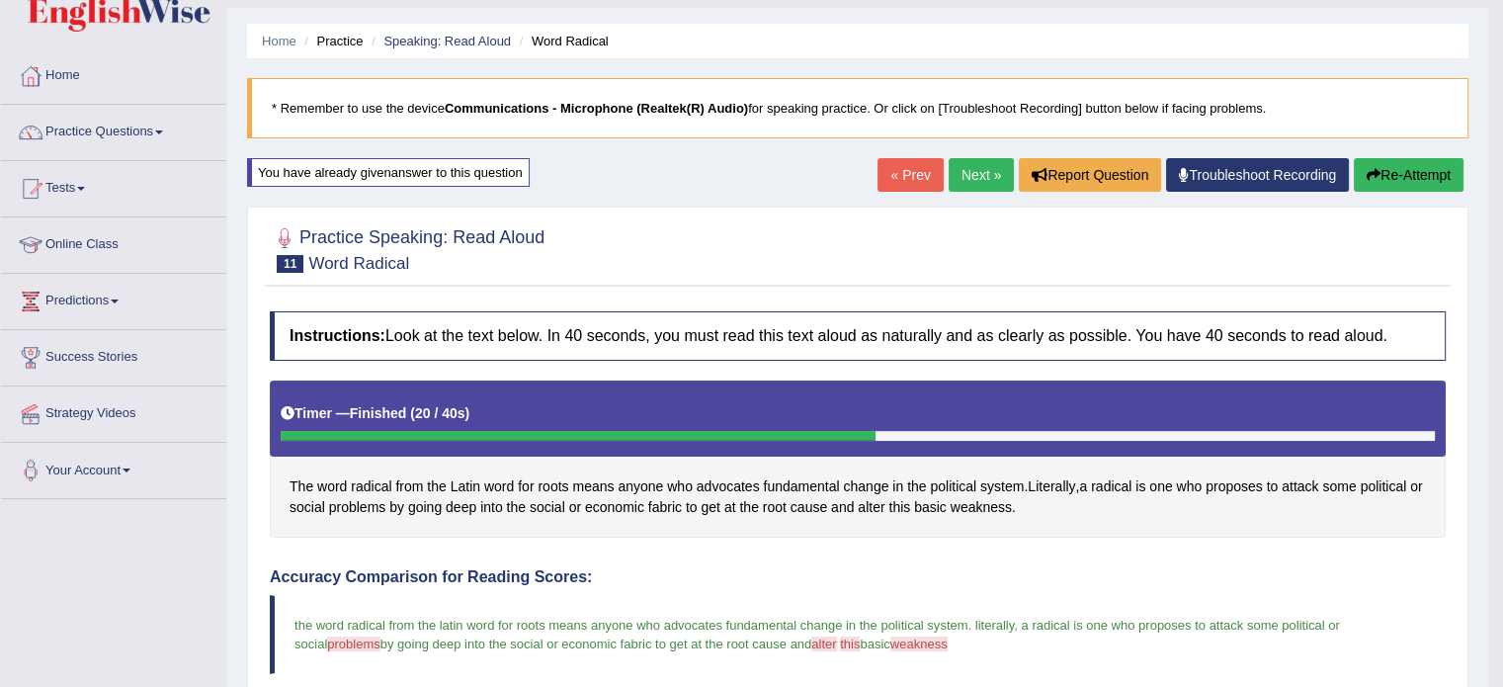
click at [988, 174] on link "Next »" at bounding box center [981, 175] width 65 height 34
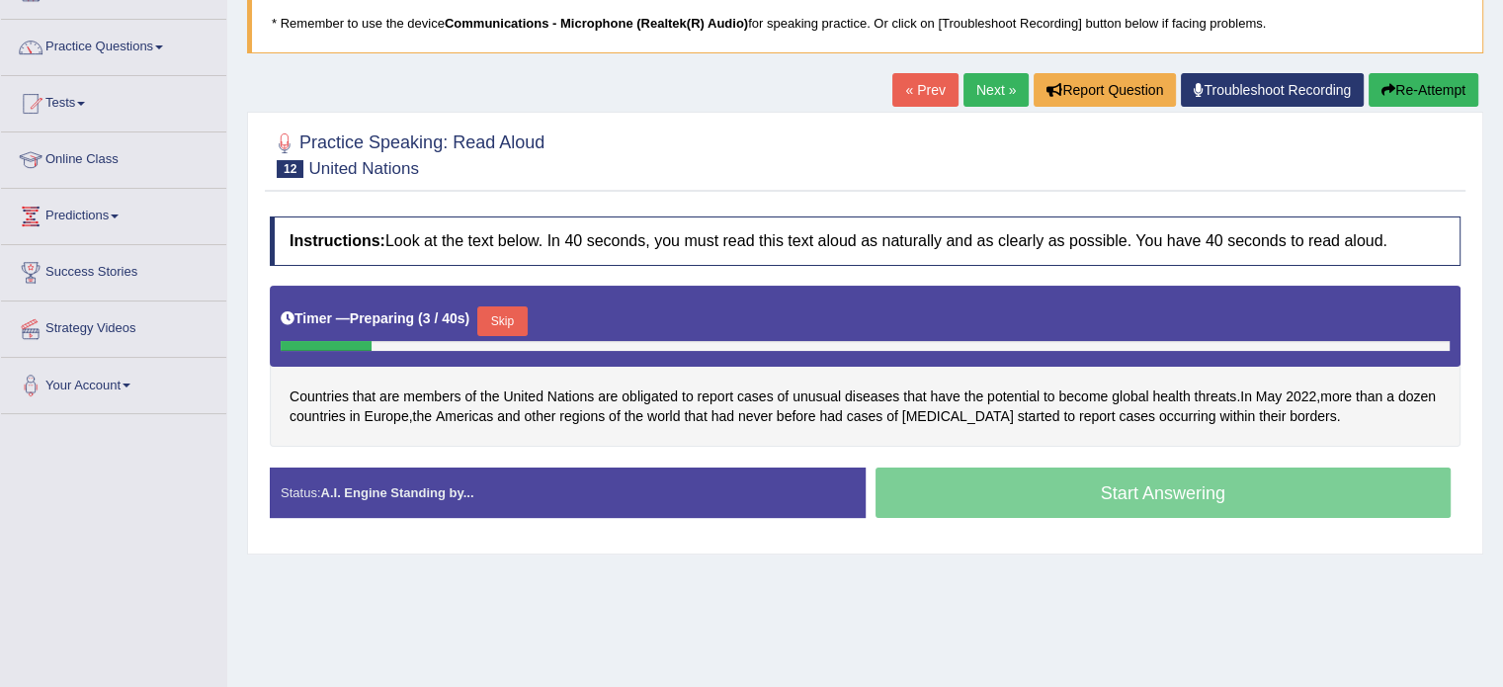
scroll to position [136, 0]
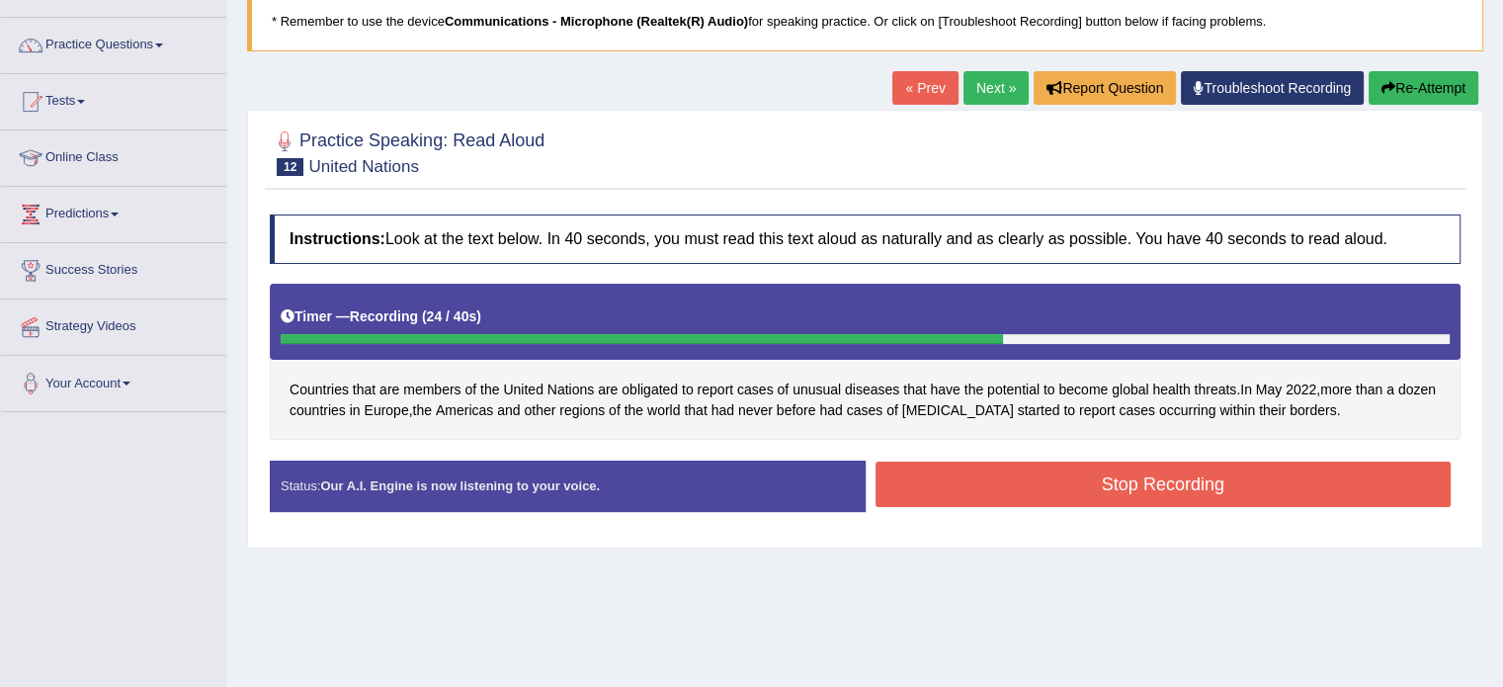
click at [1032, 484] on button "Stop Recording" at bounding box center [1164, 484] width 576 height 45
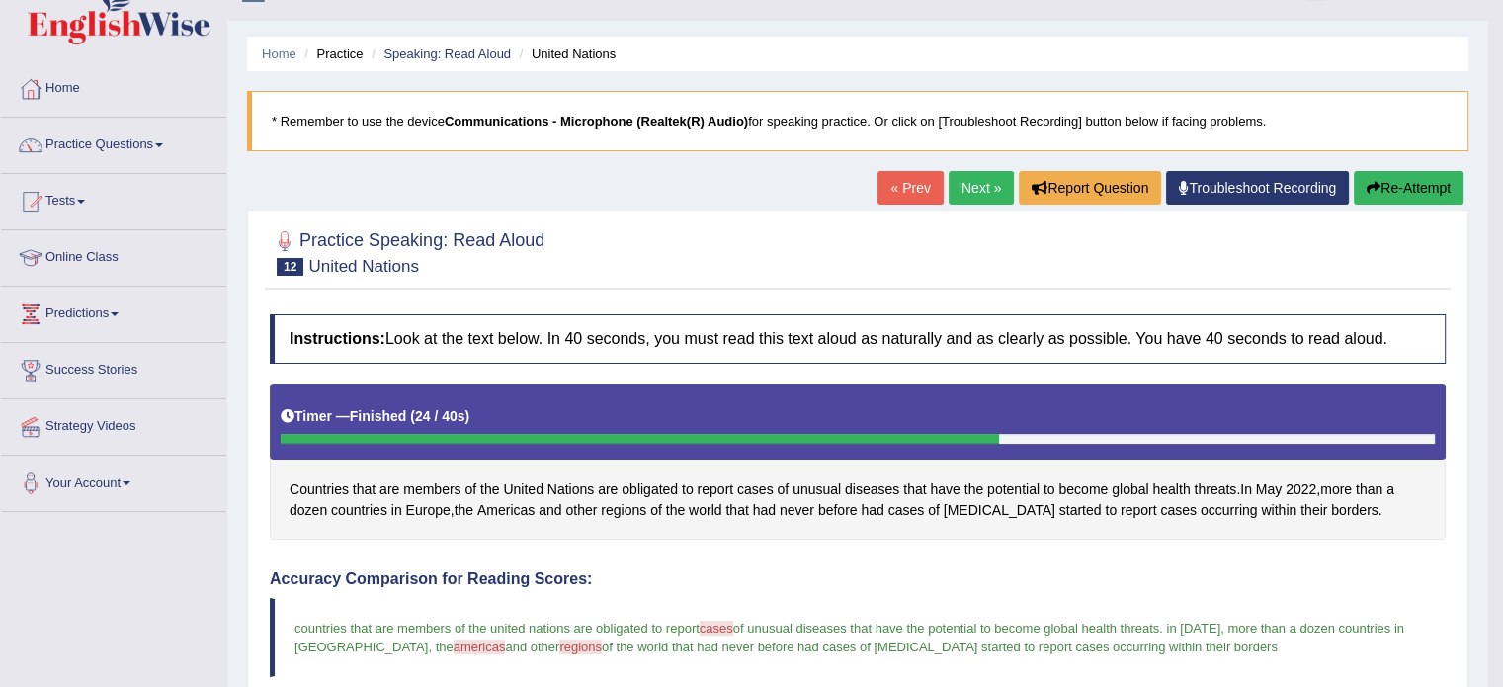
scroll to position [36, 0]
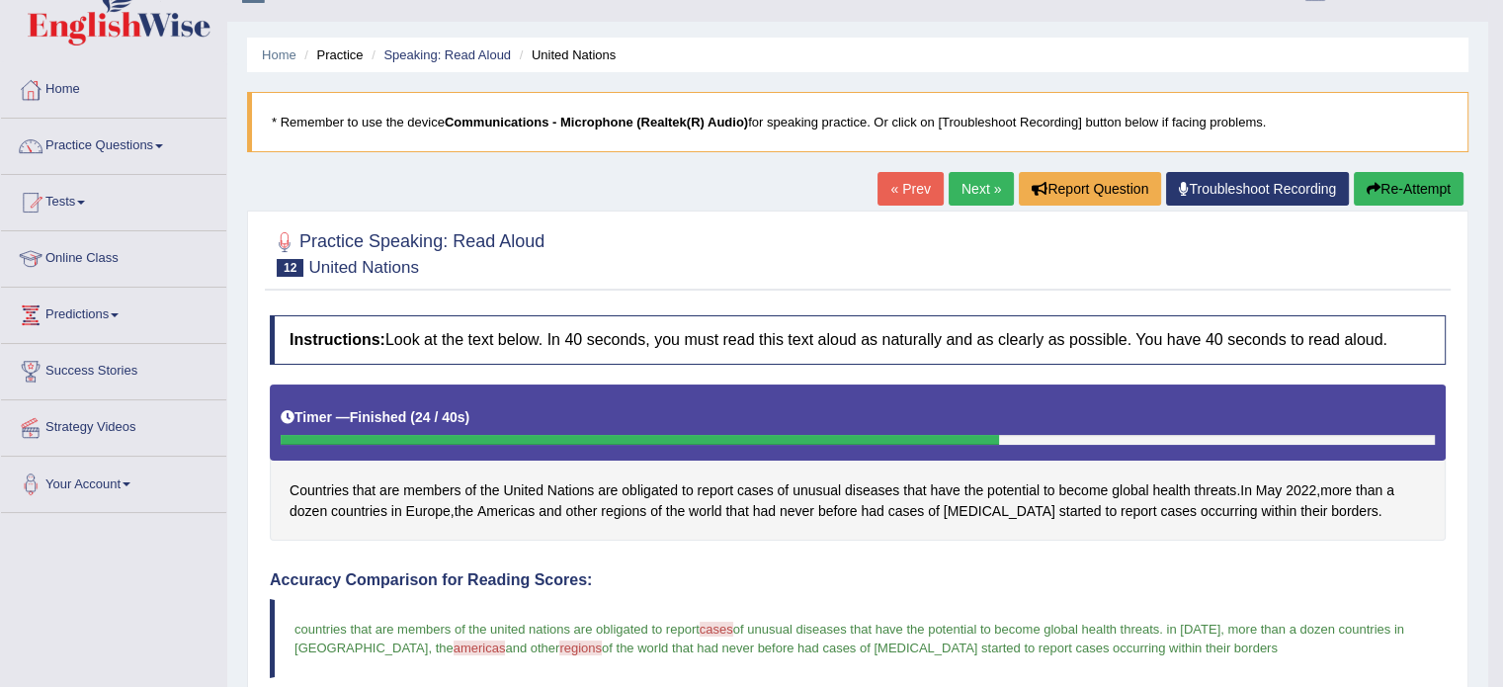
click at [977, 178] on link "Next »" at bounding box center [981, 189] width 65 height 34
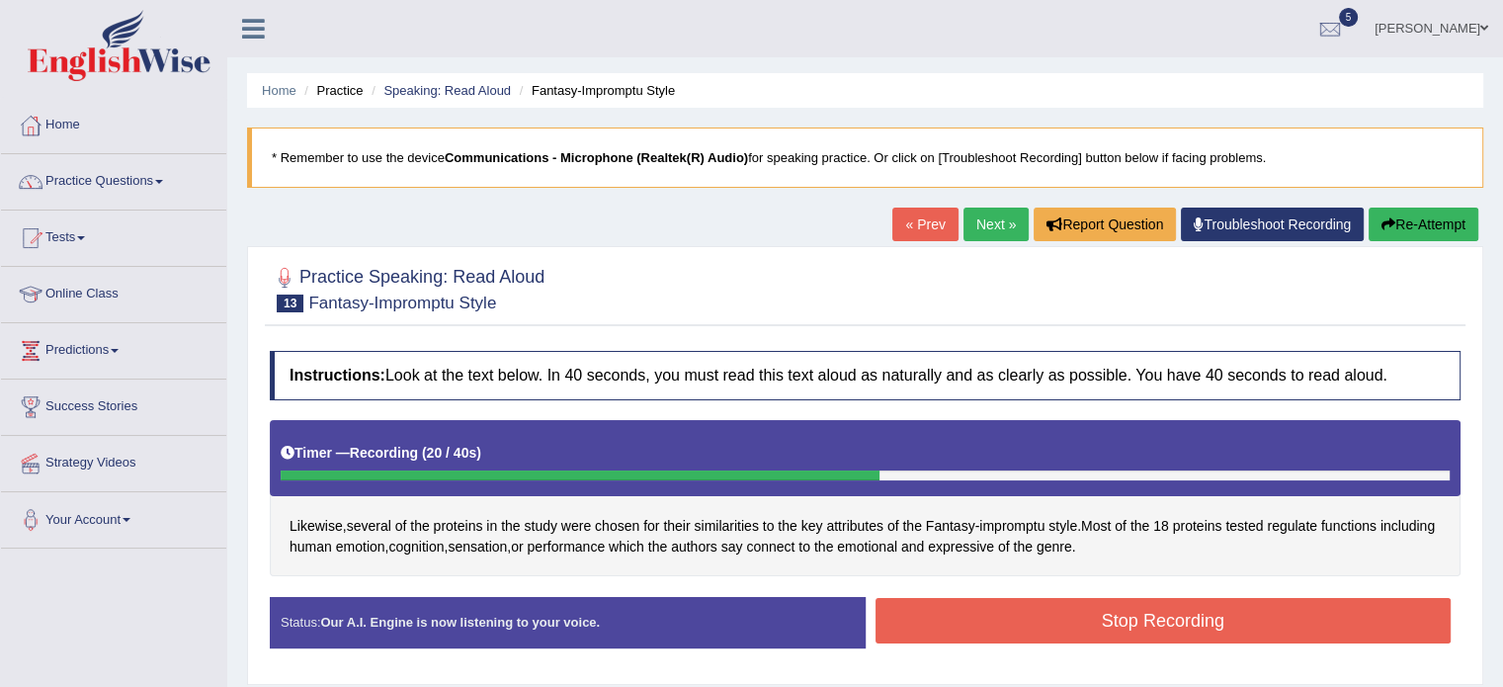
click at [1063, 616] on button "Stop Recording" at bounding box center [1164, 620] width 576 height 45
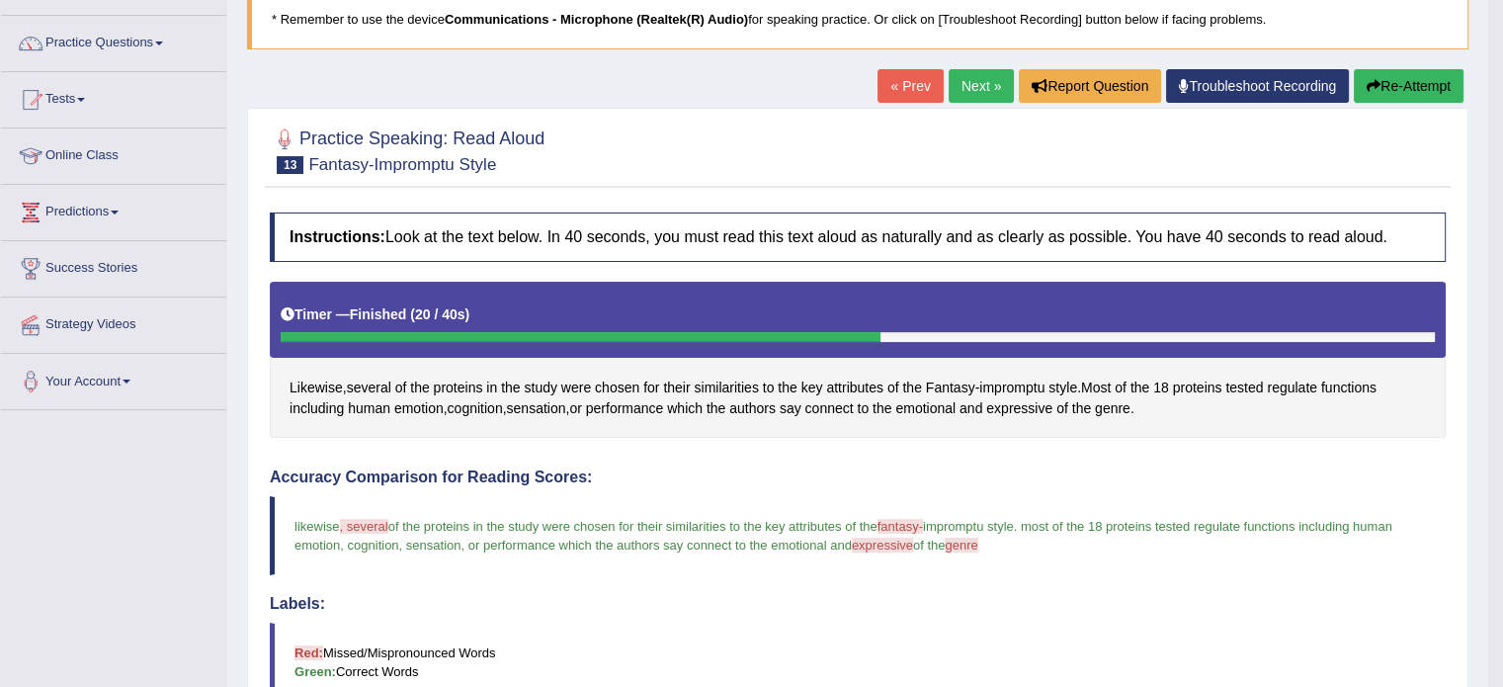
scroll to position [79, 0]
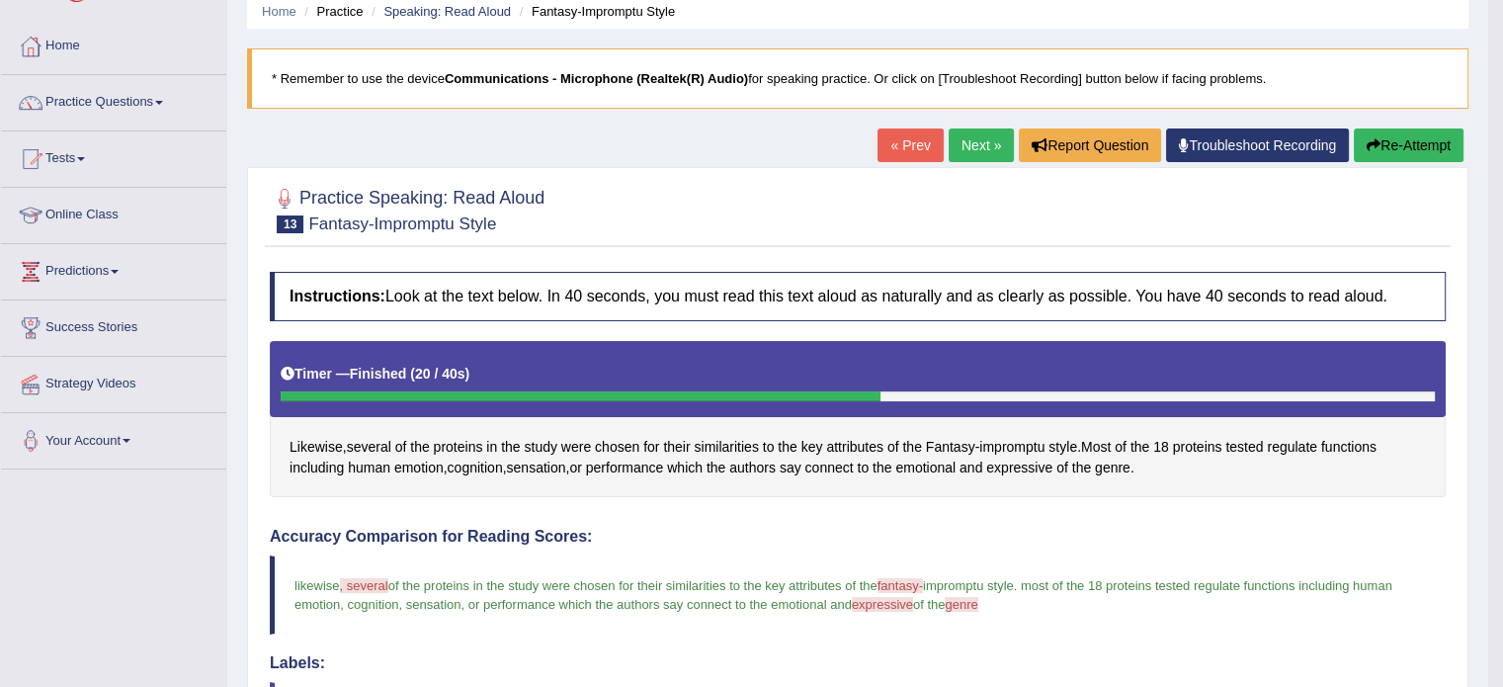
click at [976, 145] on link "Next »" at bounding box center [981, 145] width 65 height 34
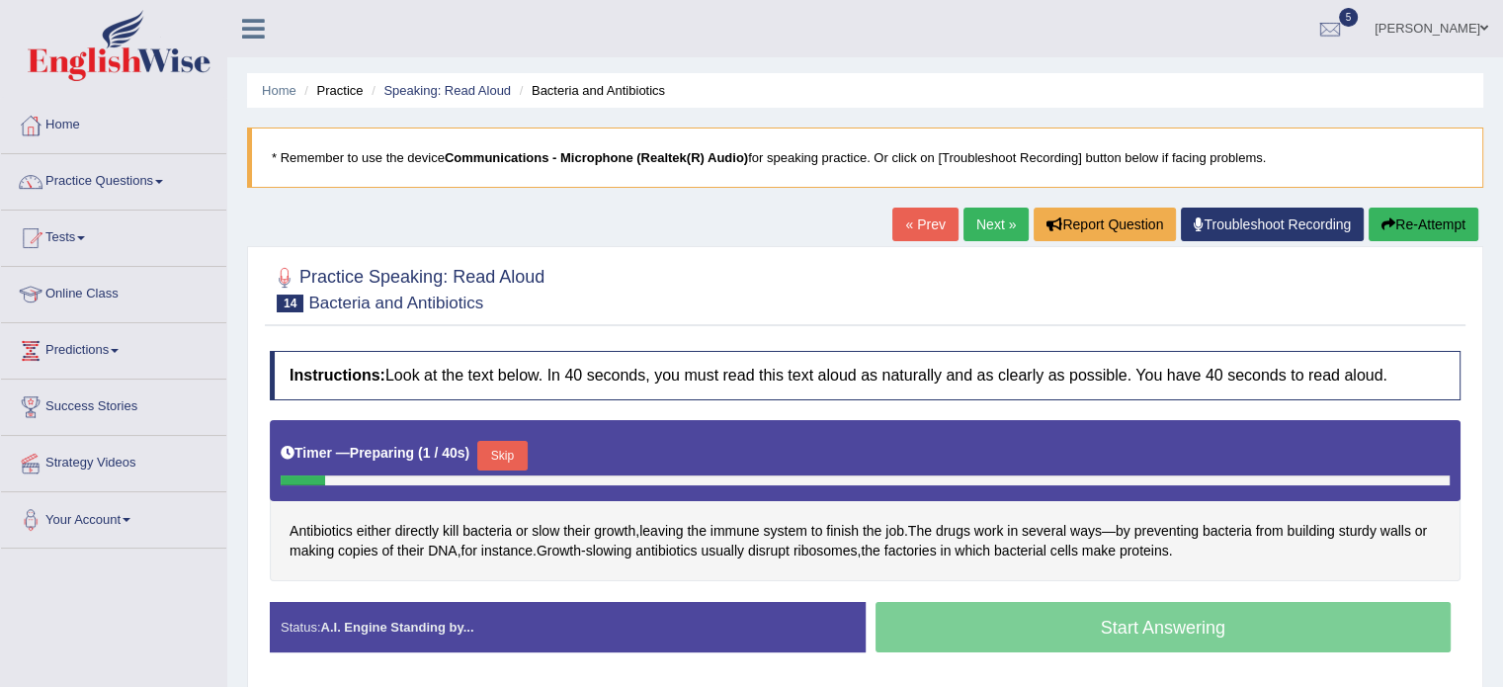
scroll to position [97, 0]
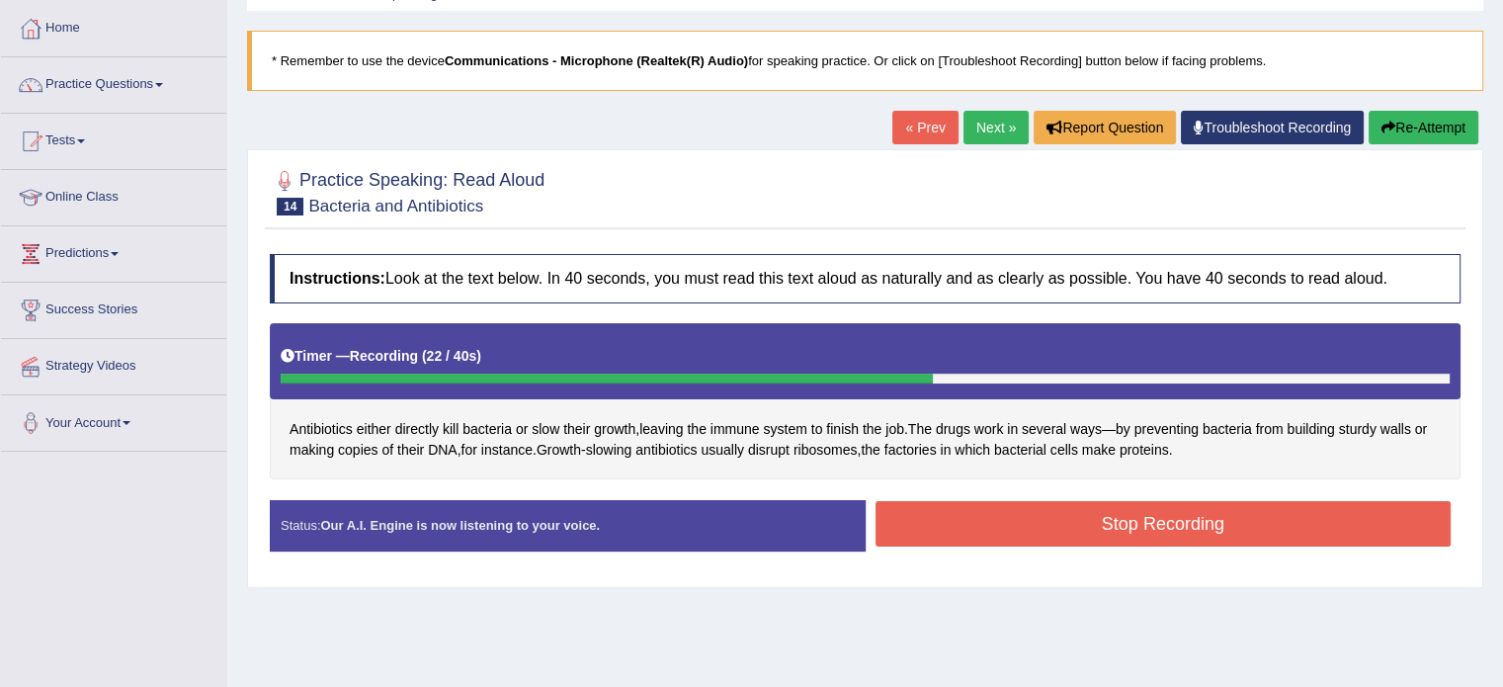
click at [1054, 522] on button "Stop Recording" at bounding box center [1164, 523] width 576 height 45
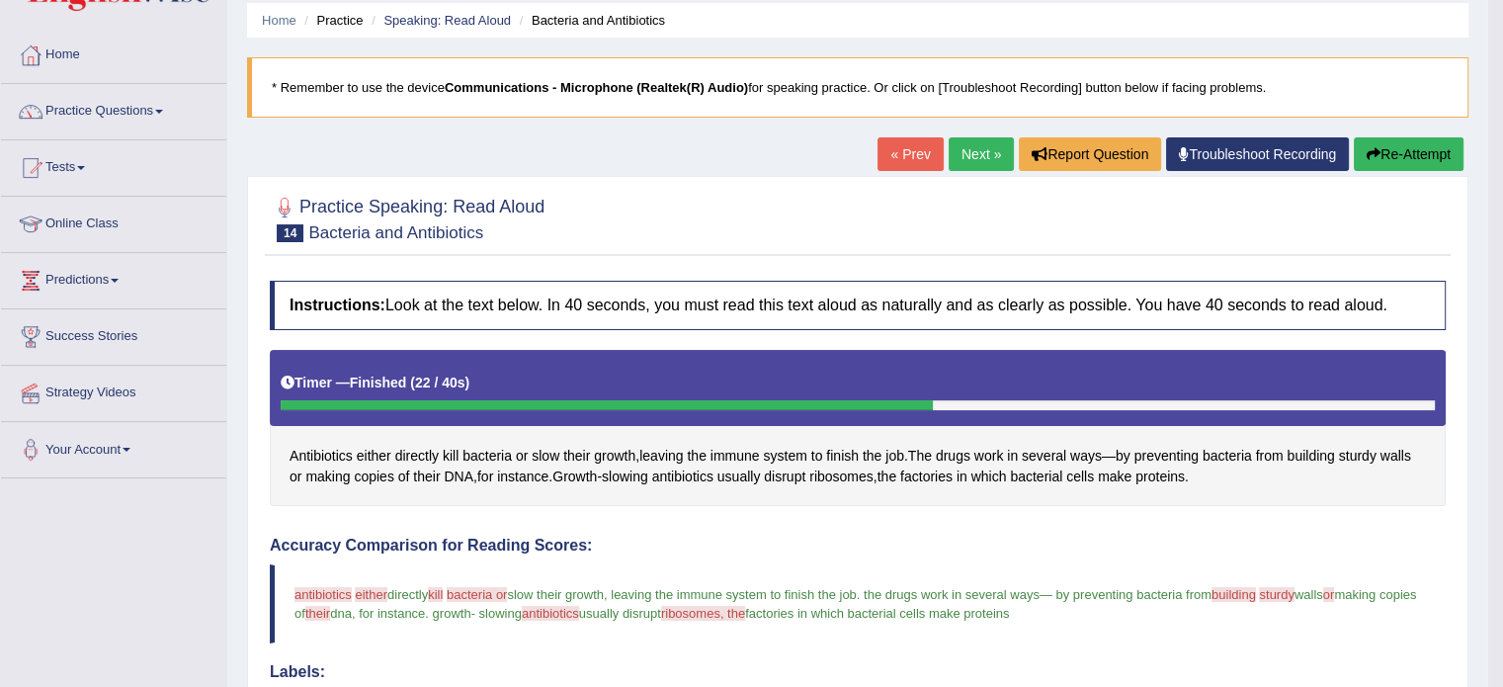
scroll to position [67, 0]
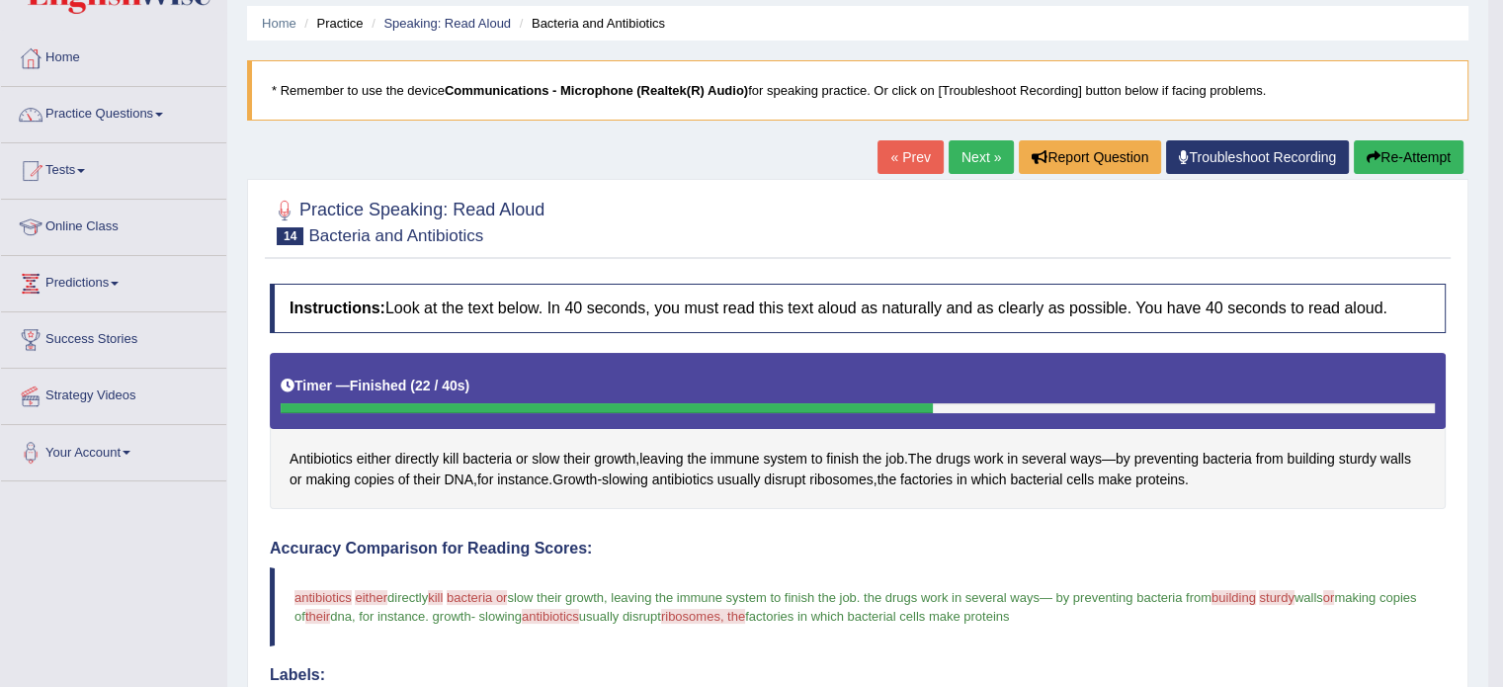
click at [949, 160] on link "Next »" at bounding box center [981, 157] width 65 height 34
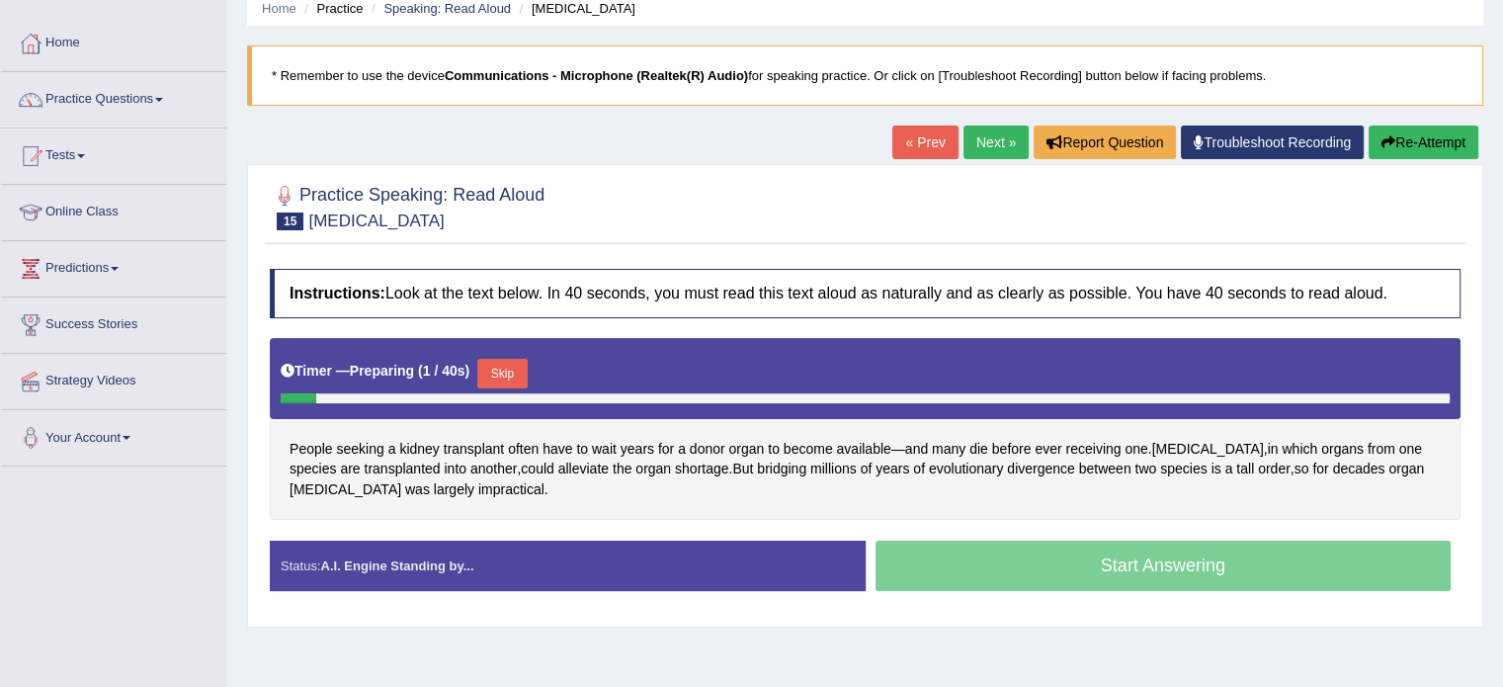
scroll to position [109, 0]
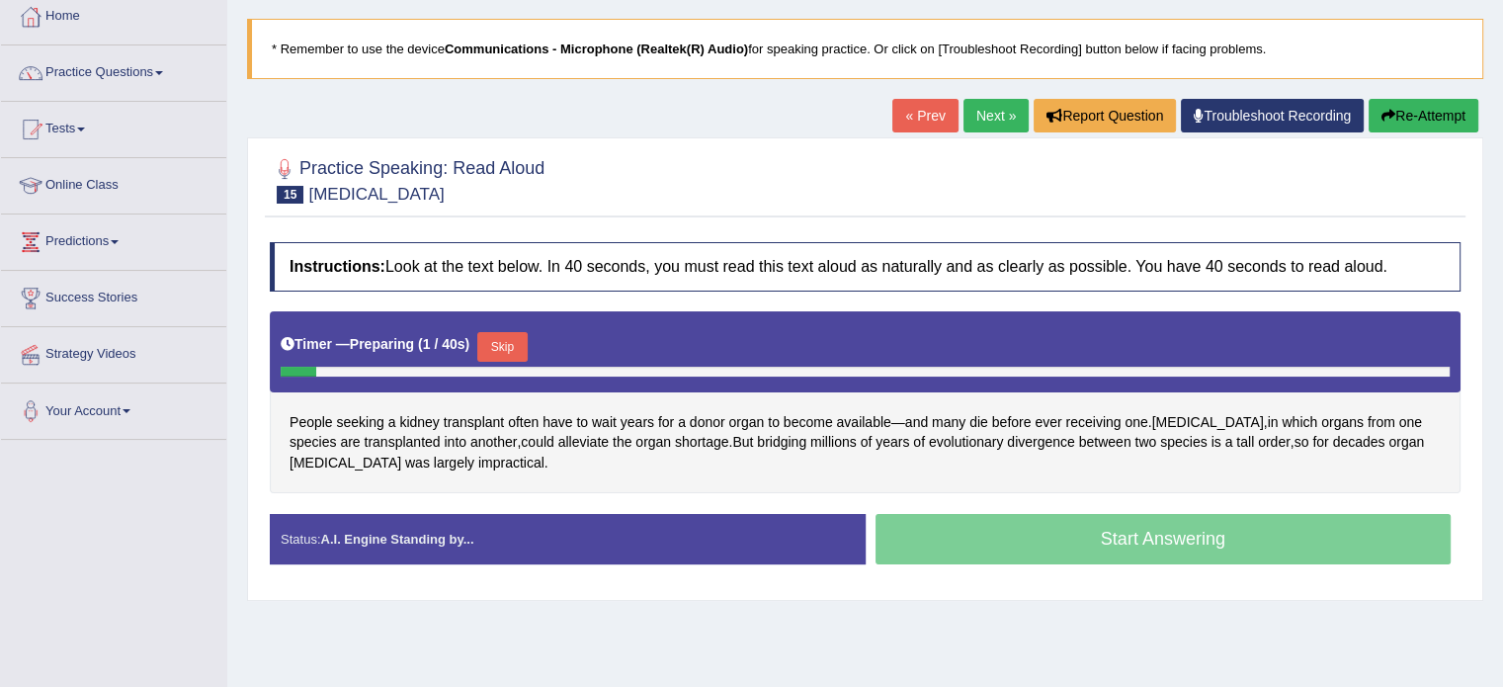
drag, startPoint x: 0, startPoint y: 0, endPoint x: 1517, endPoint y: 196, distance: 1529.5
click at [1502, 196] on html "Toggle navigation Home Practice Questions Speaking Practice Read Aloud Repeat S…" at bounding box center [751, 234] width 1503 height 687
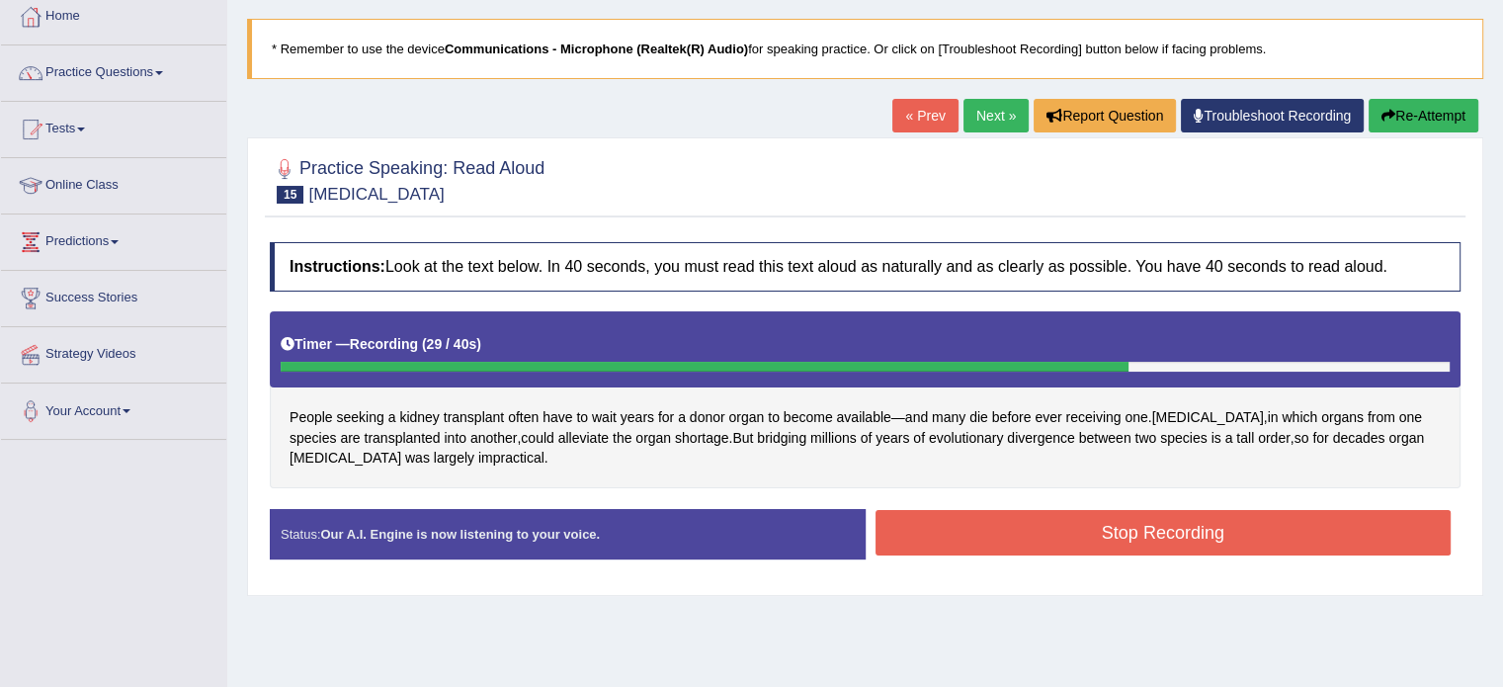
click at [1090, 527] on button "Stop Recording" at bounding box center [1164, 532] width 576 height 45
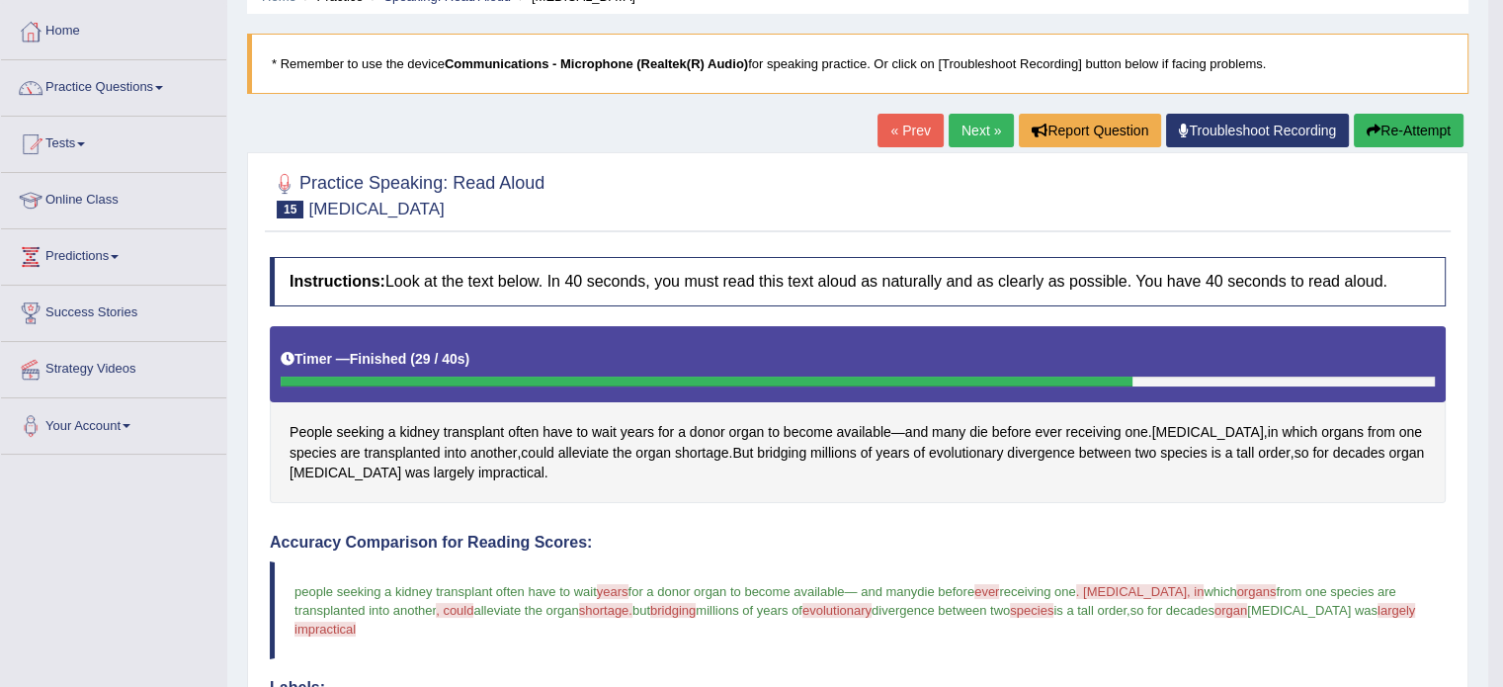
scroll to position [62, 0]
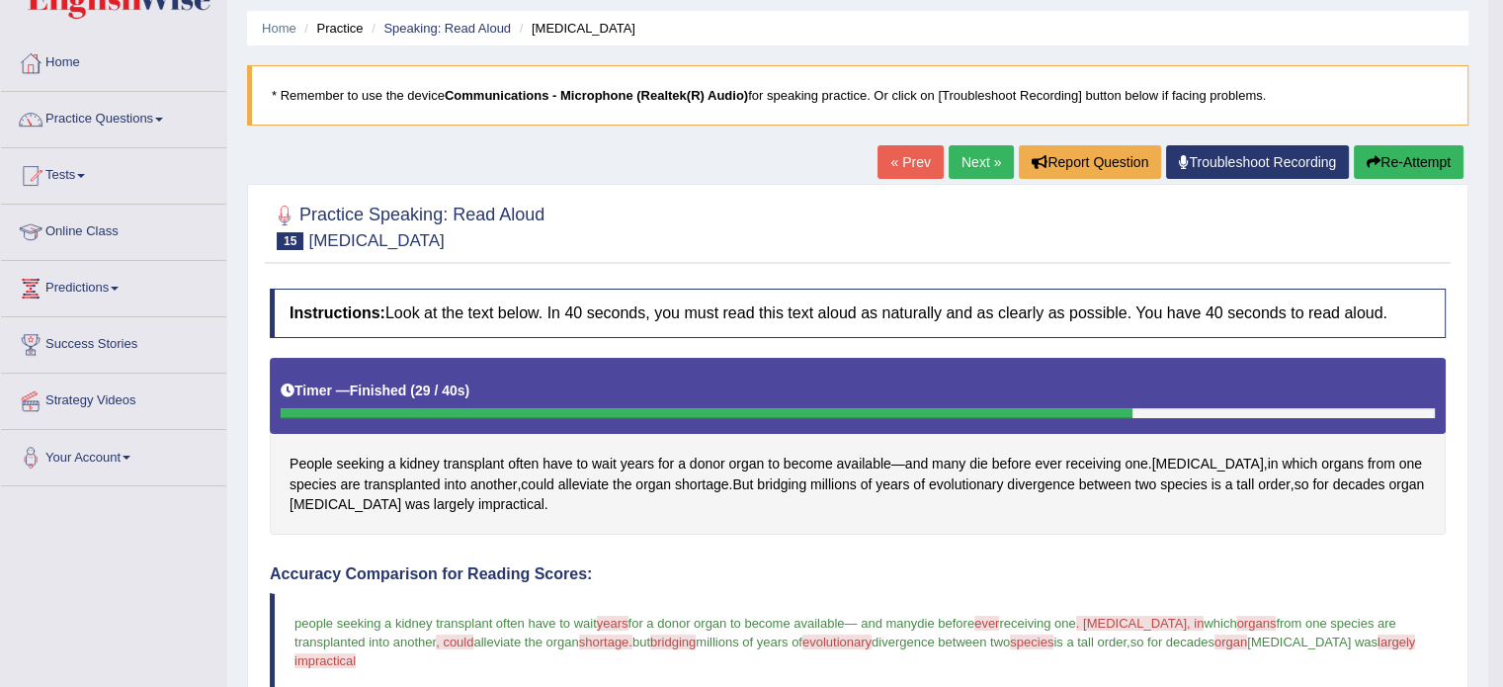
click at [1399, 179] on div "« Prev Next » Report Question Troubleshoot Recording Re-Attempt" at bounding box center [1173, 164] width 591 height 39
click at [1393, 165] on button "Re-Attempt" at bounding box center [1409, 162] width 110 height 34
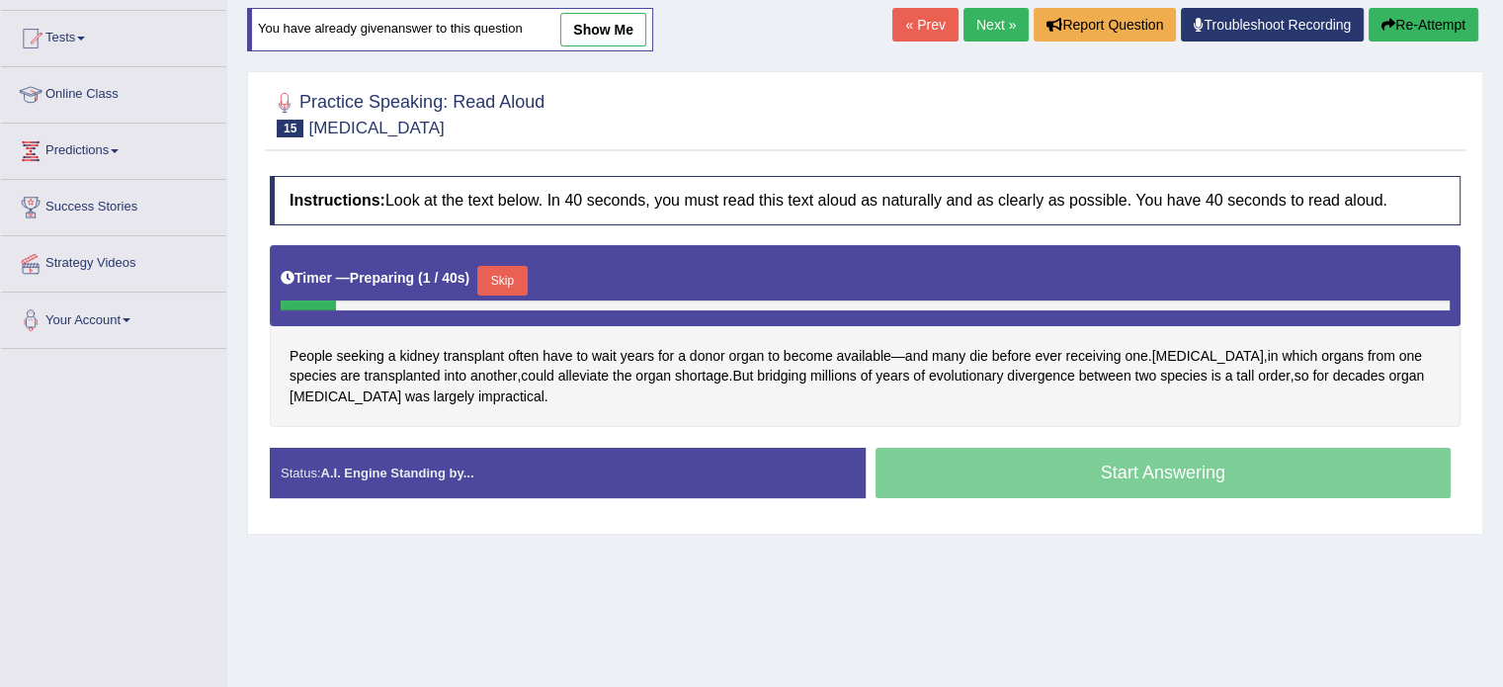
click at [517, 272] on button "Skip" at bounding box center [501, 281] width 49 height 30
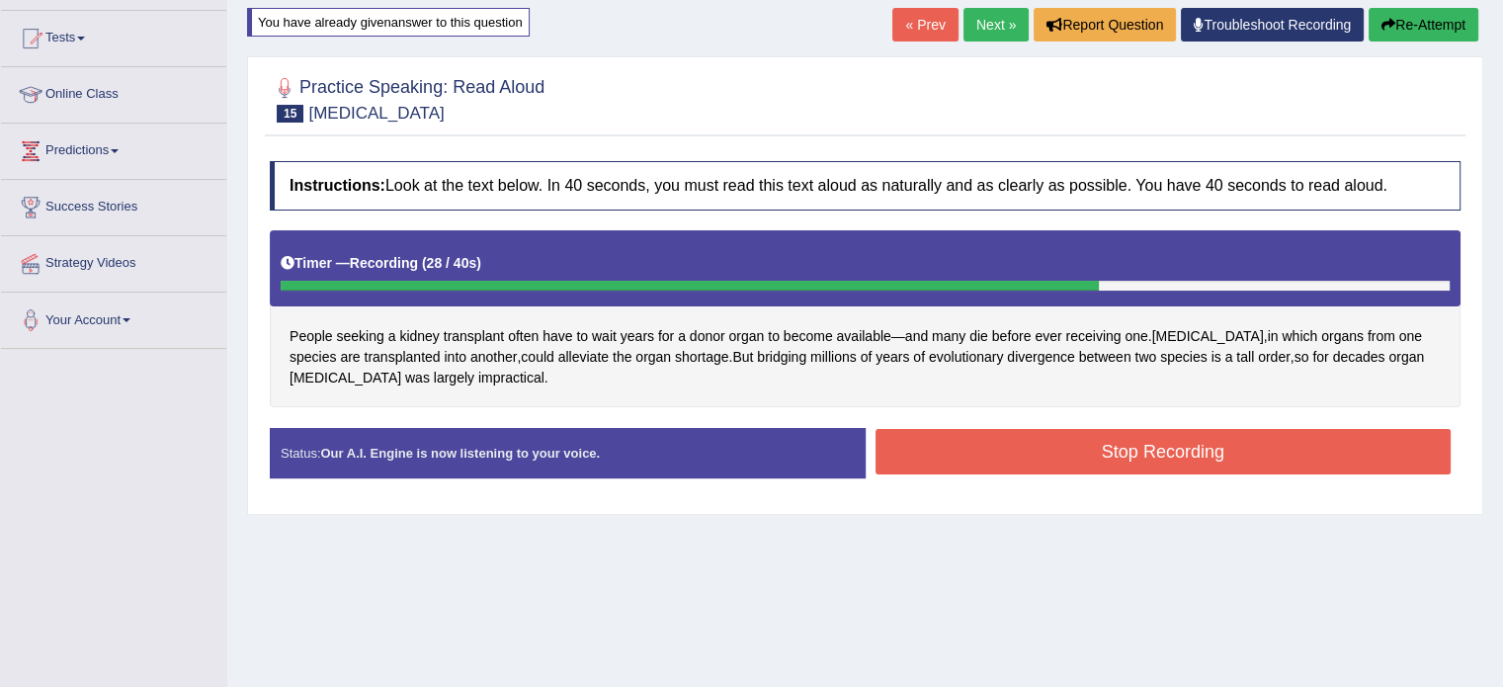
click at [1020, 459] on button "Stop Recording" at bounding box center [1164, 451] width 576 height 45
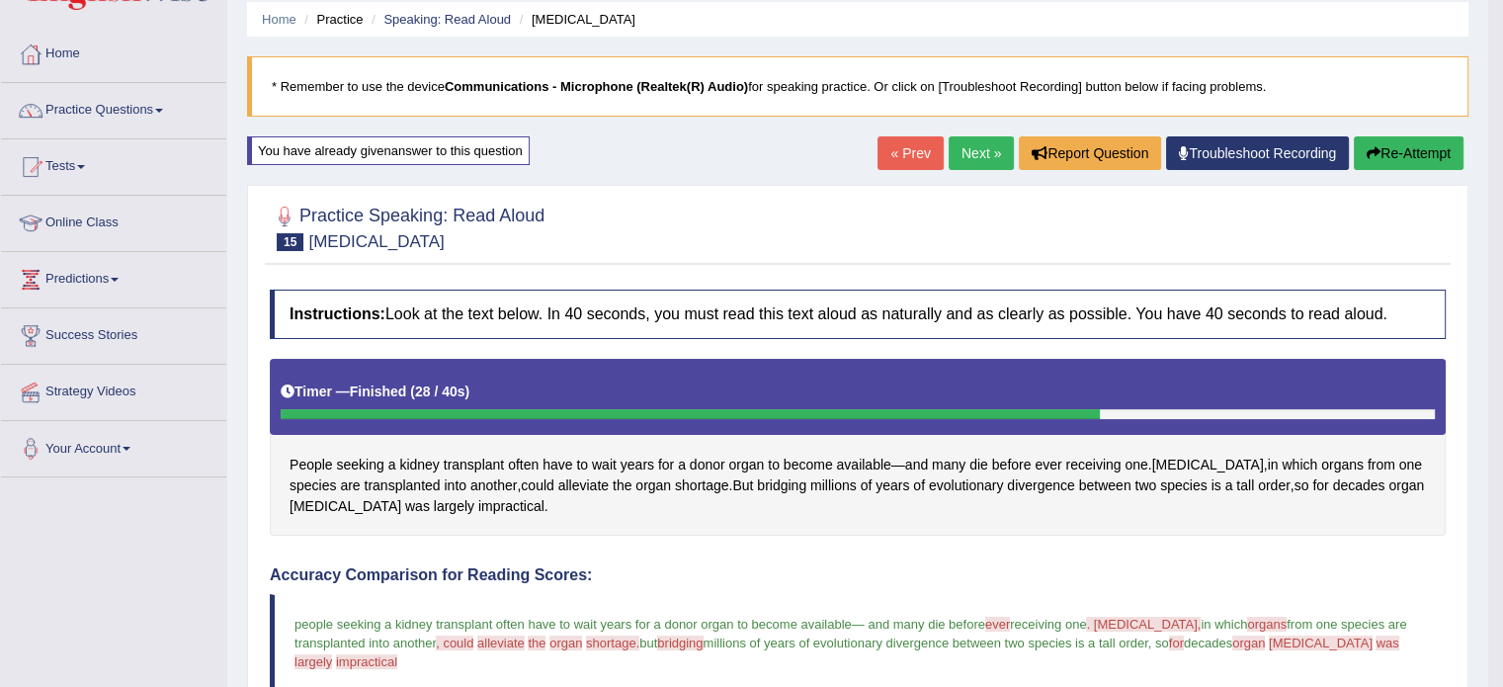
scroll to position [14, 0]
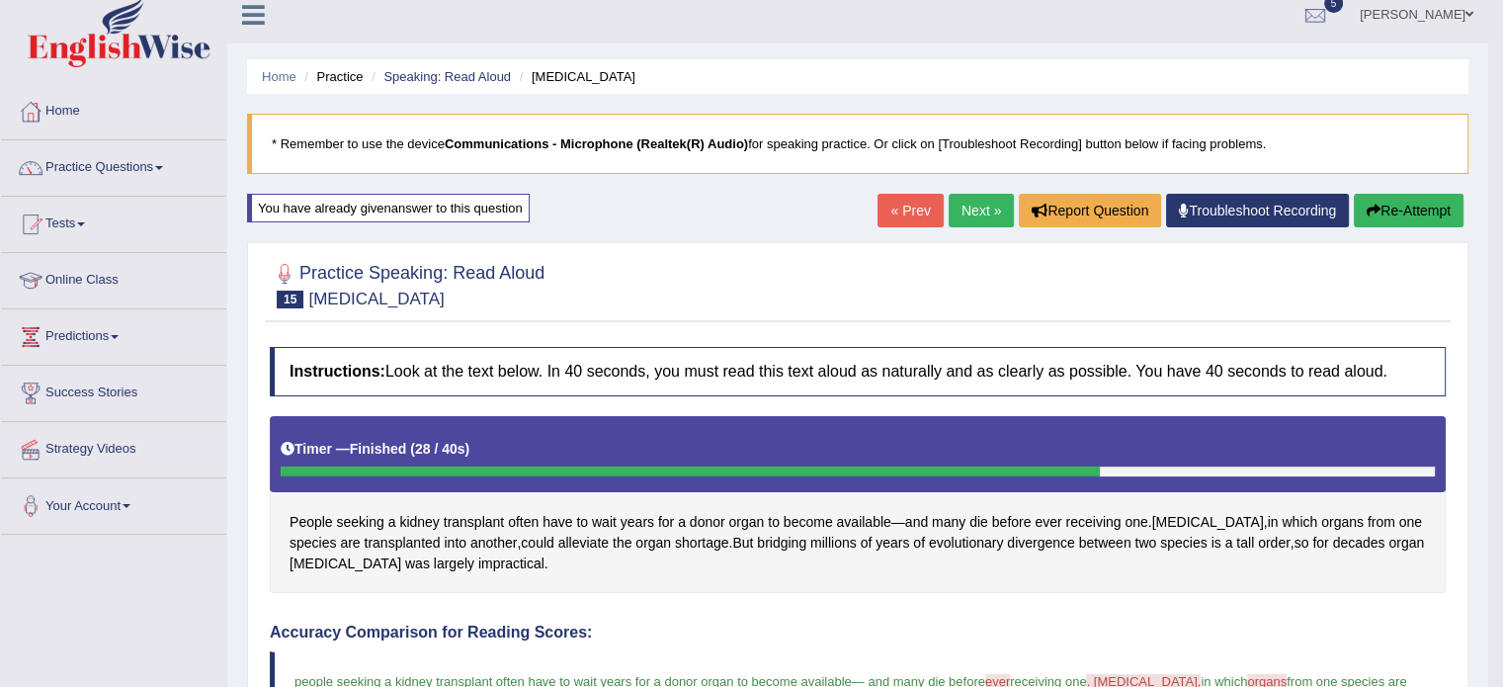
click at [964, 204] on link "Next »" at bounding box center [981, 211] width 65 height 34
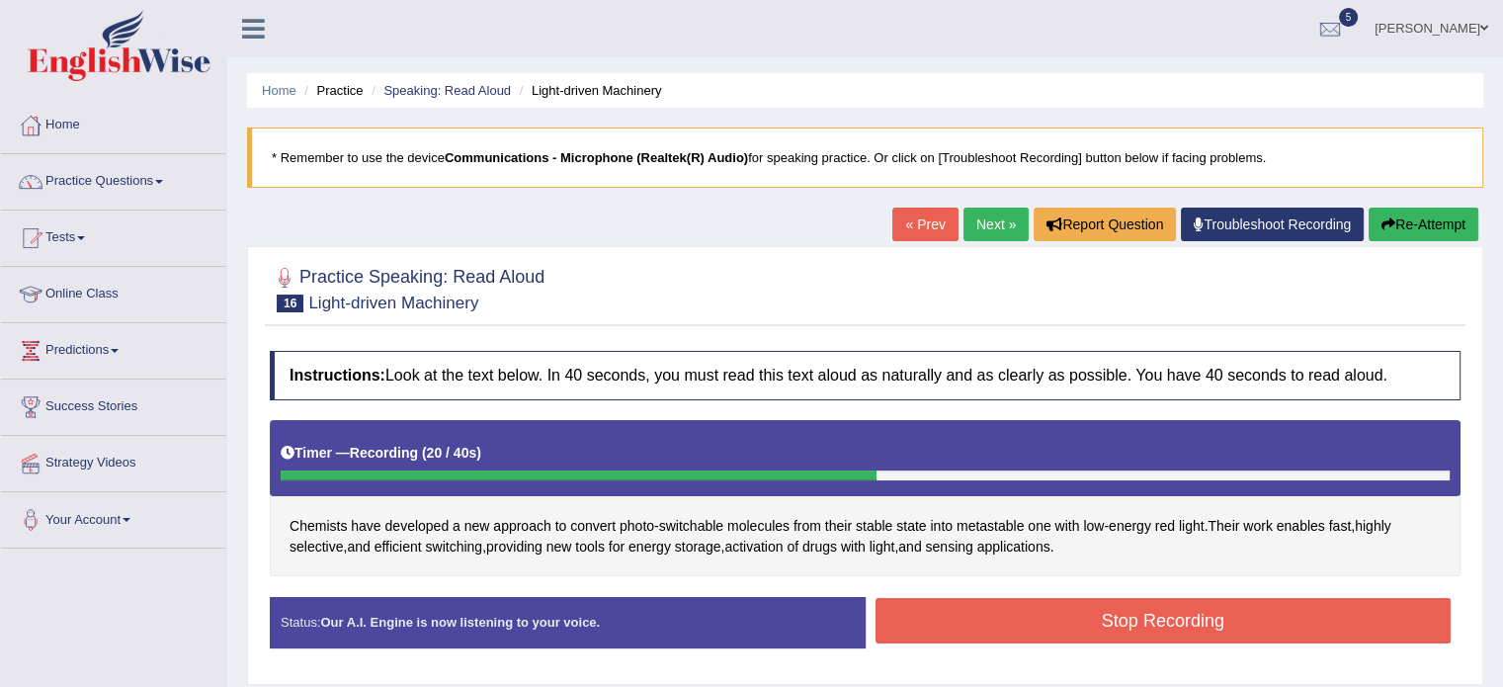
click at [958, 621] on button "Stop Recording" at bounding box center [1164, 620] width 576 height 45
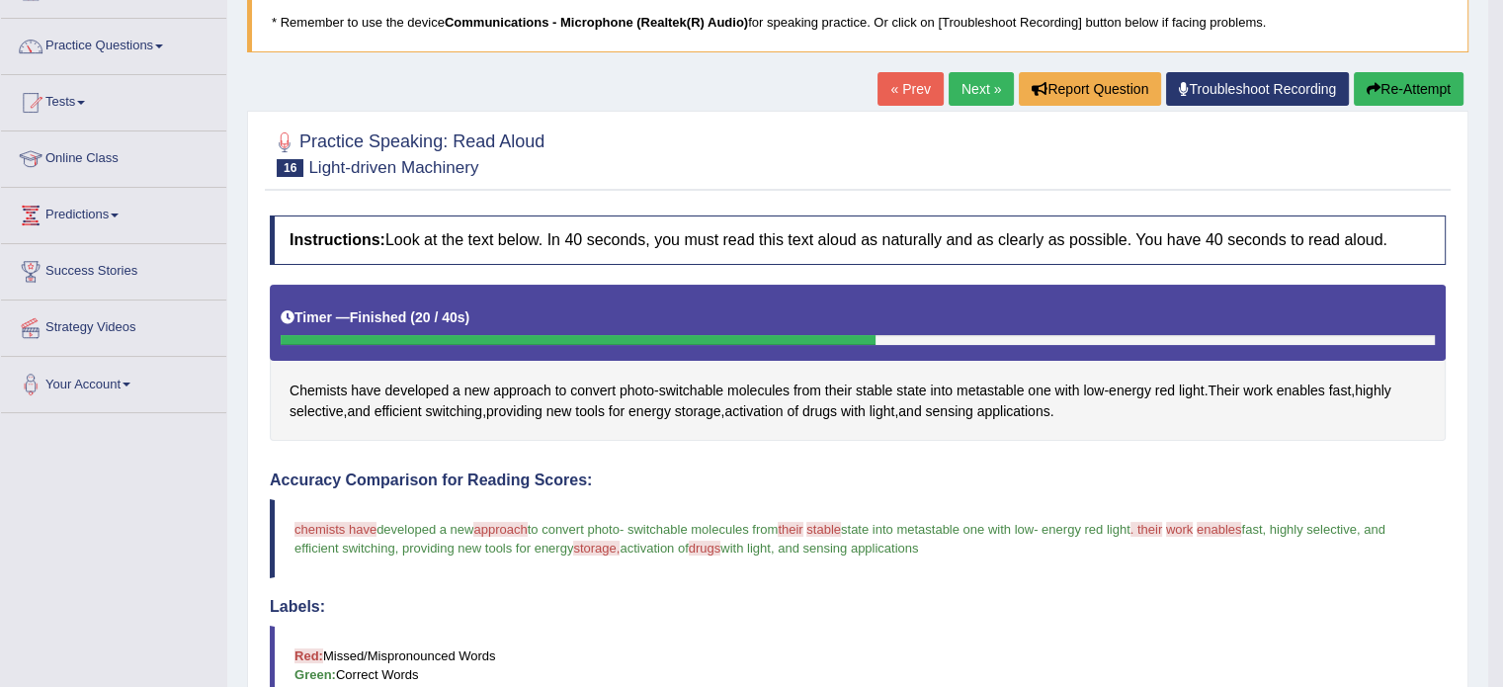
scroll to position [132, 0]
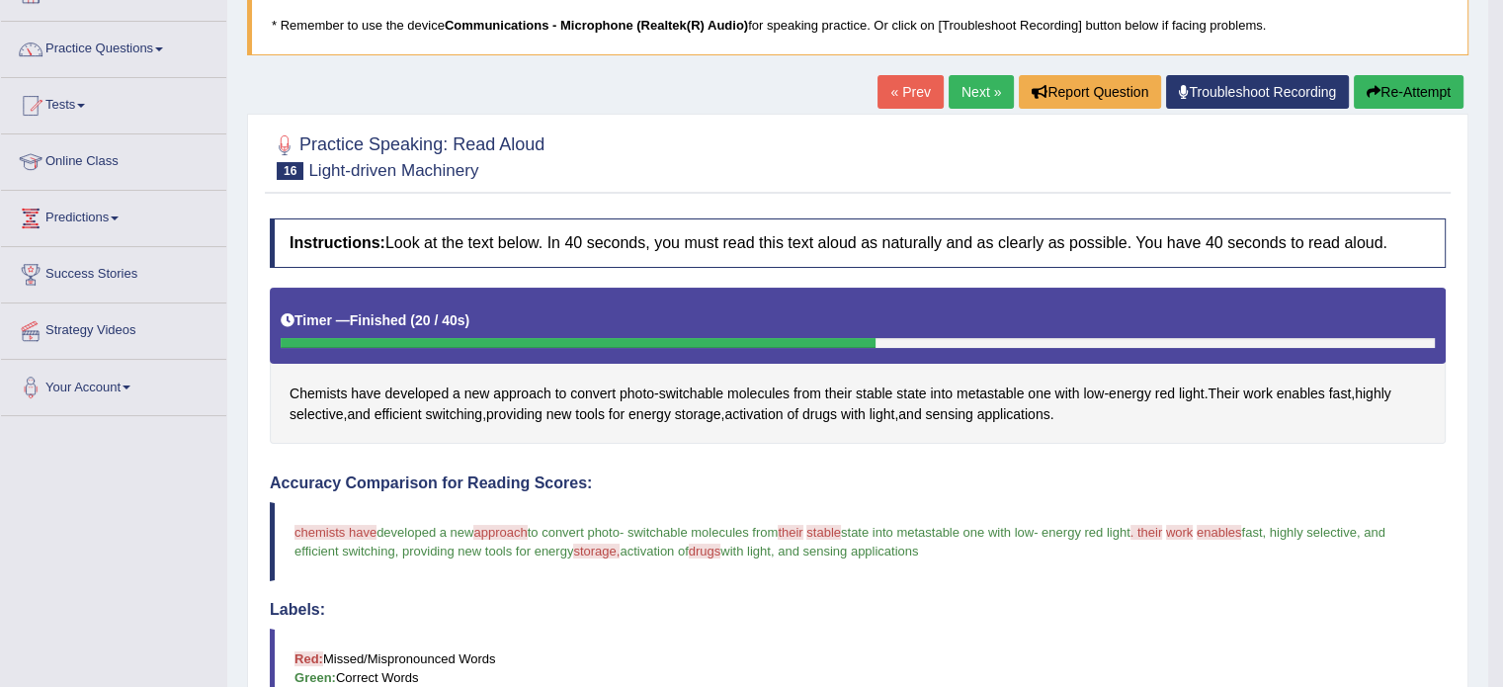
click at [959, 90] on link "Next »" at bounding box center [981, 92] width 65 height 34
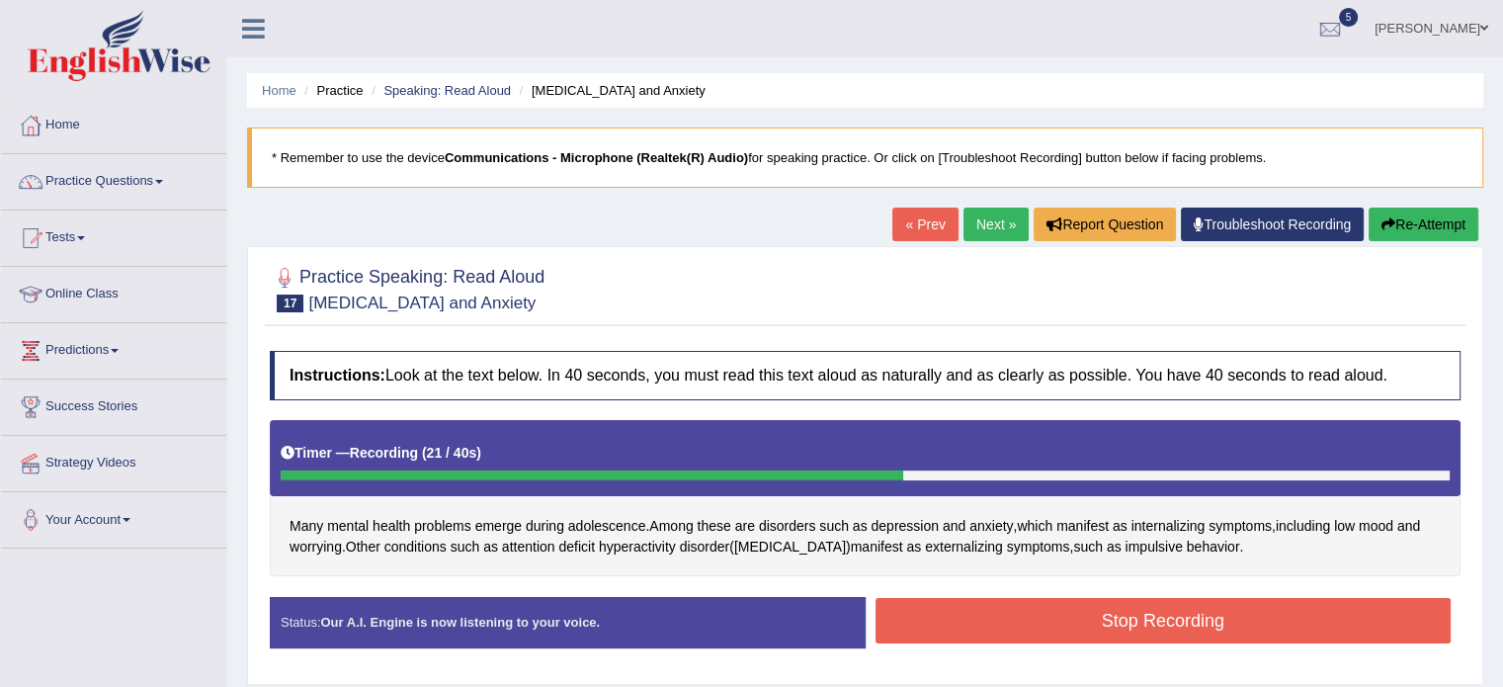
click at [1061, 626] on button "Stop Recording" at bounding box center [1164, 620] width 576 height 45
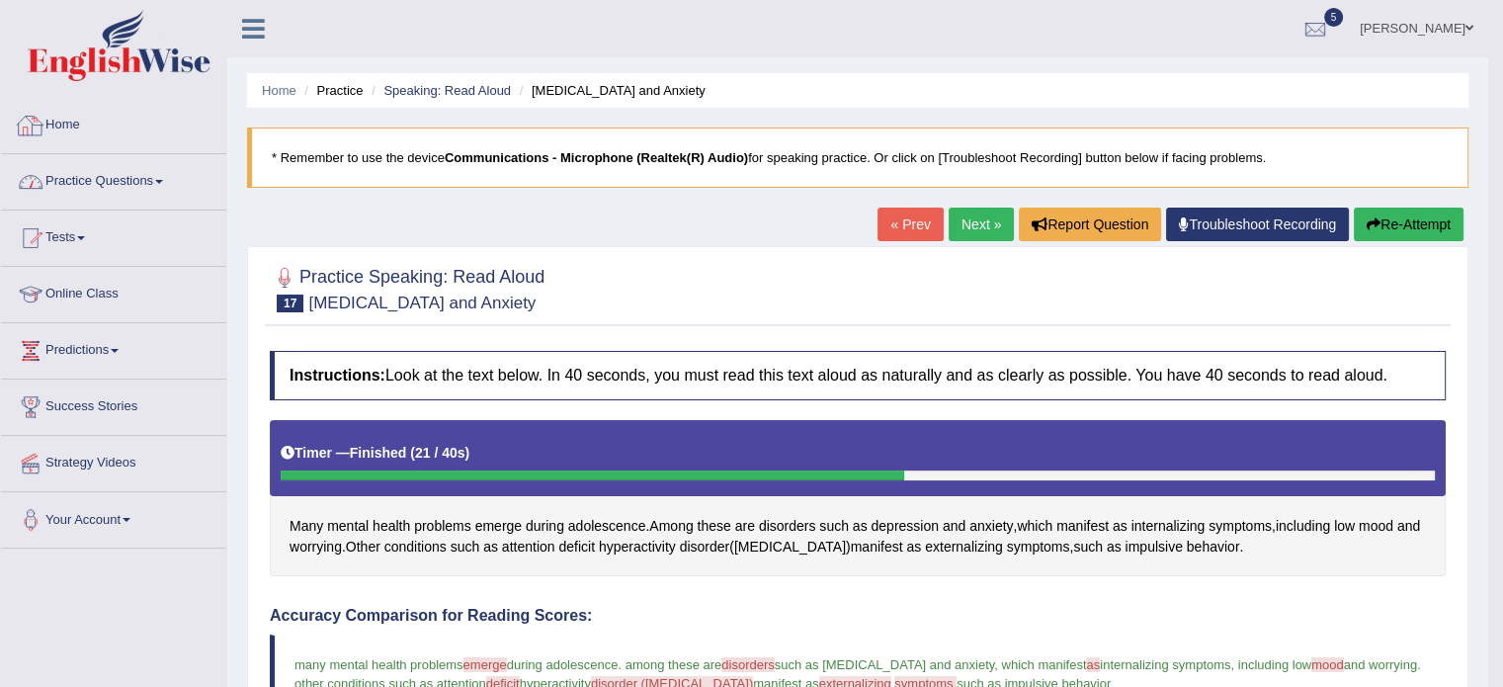
click at [111, 188] on link "Practice Questions" at bounding box center [113, 178] width 225 height 49
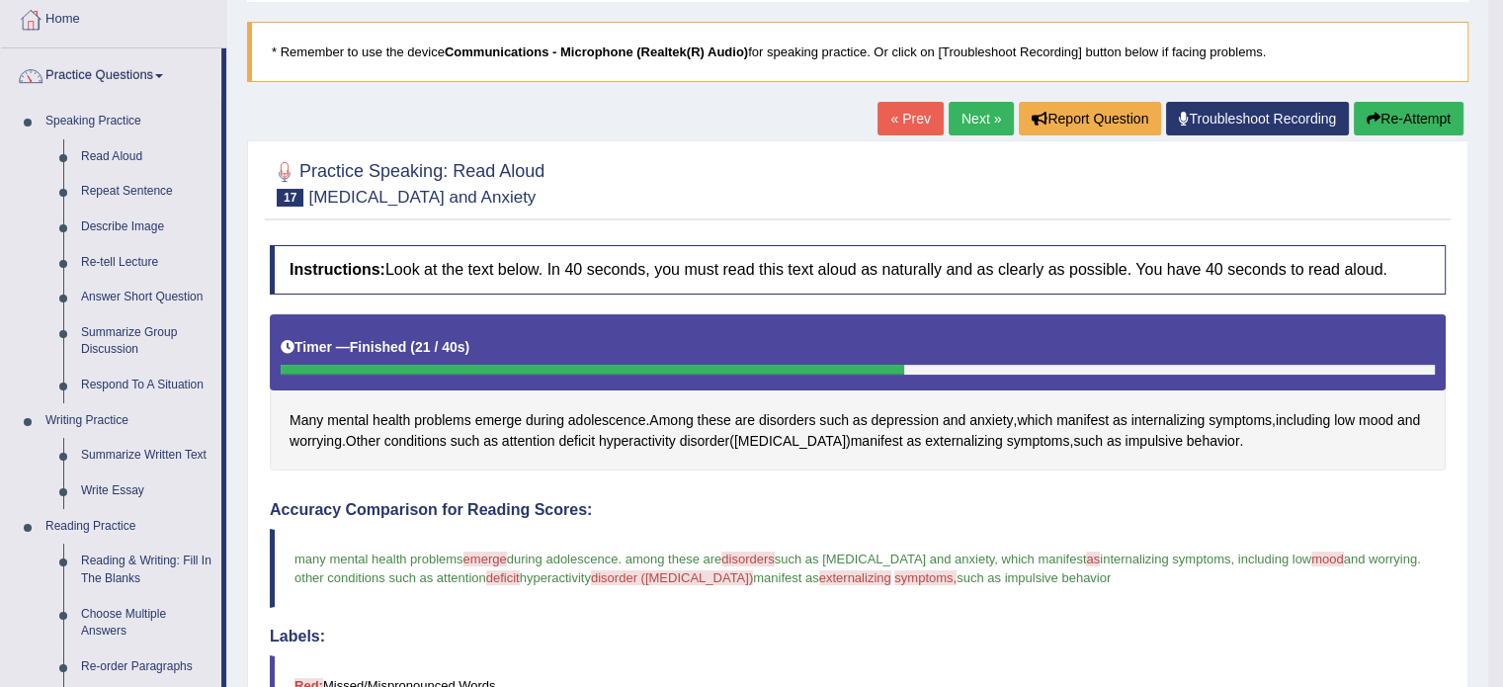
scroll to position [134, 0]
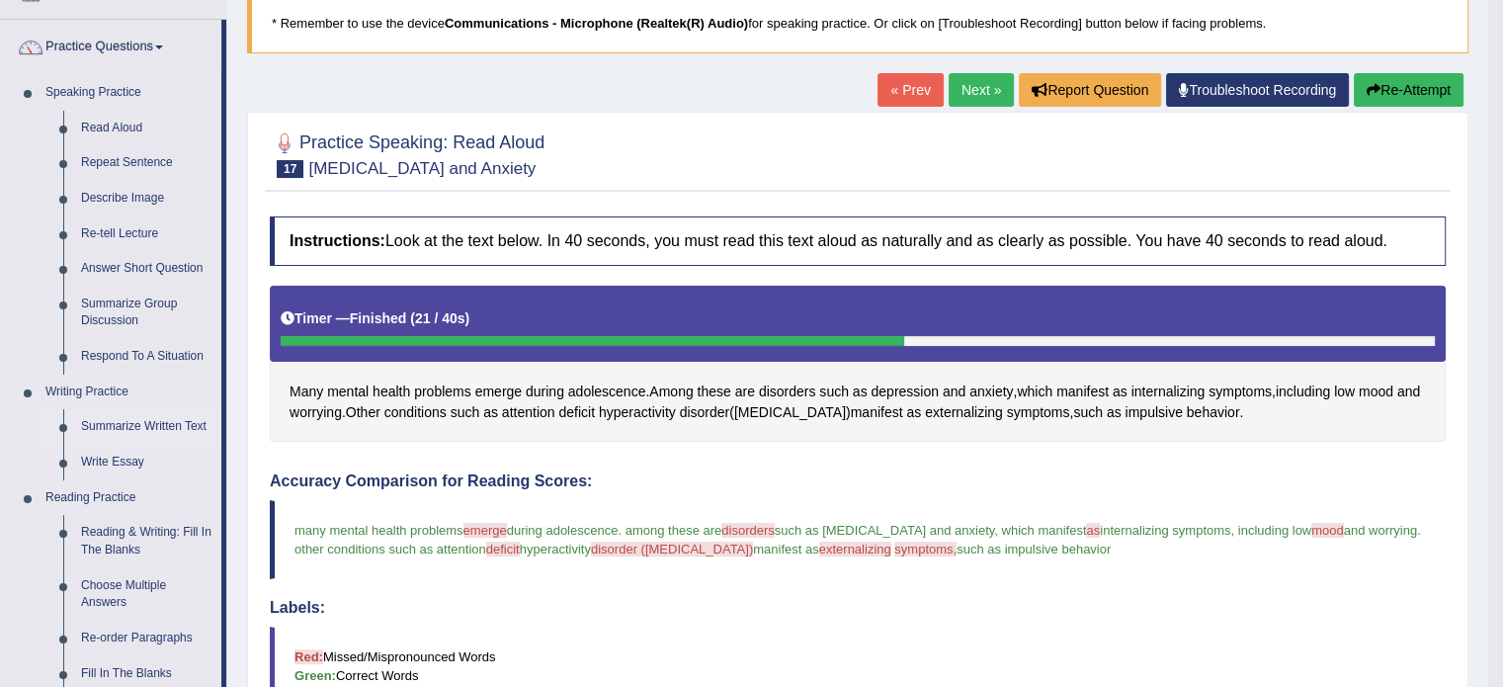
click at [159, 423] on link "Summarize Written Text" at bounding box center [146, 427] width 149 height 36
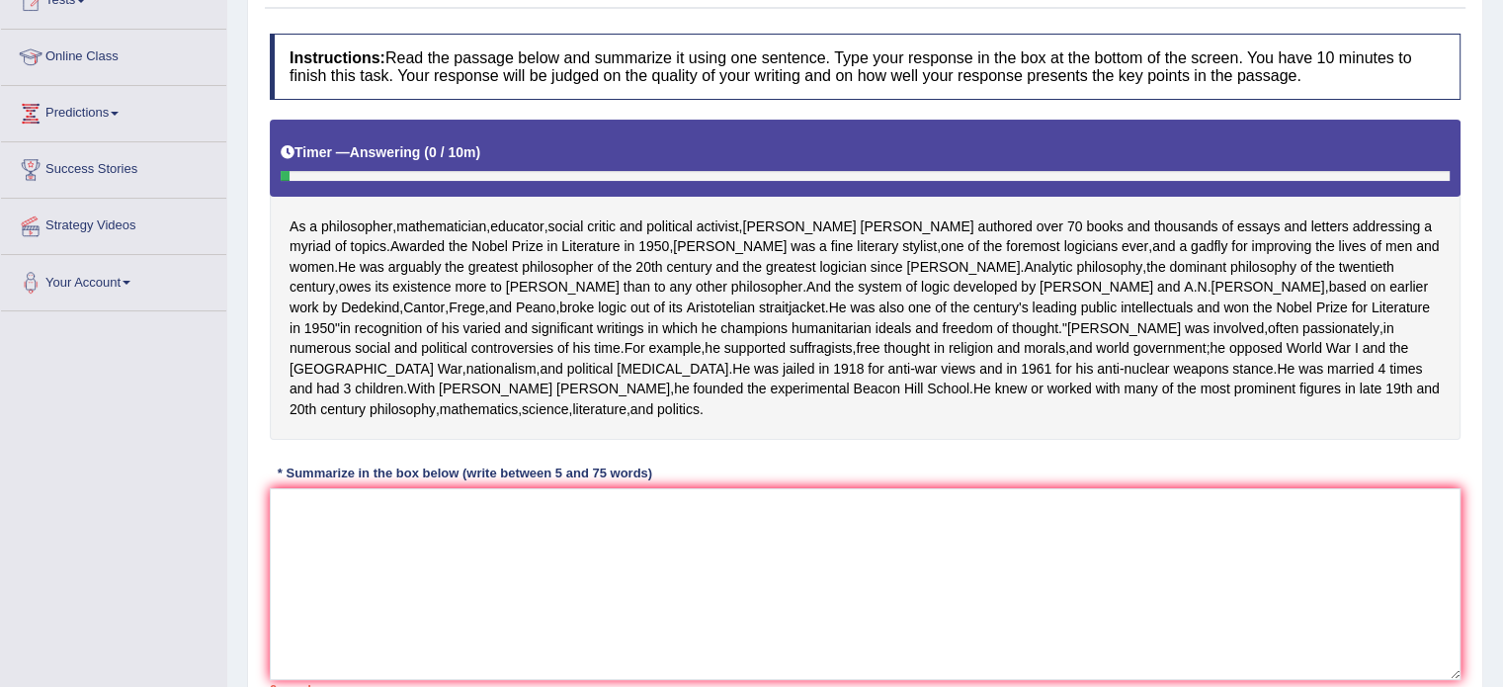
scroll to position [259, 0]
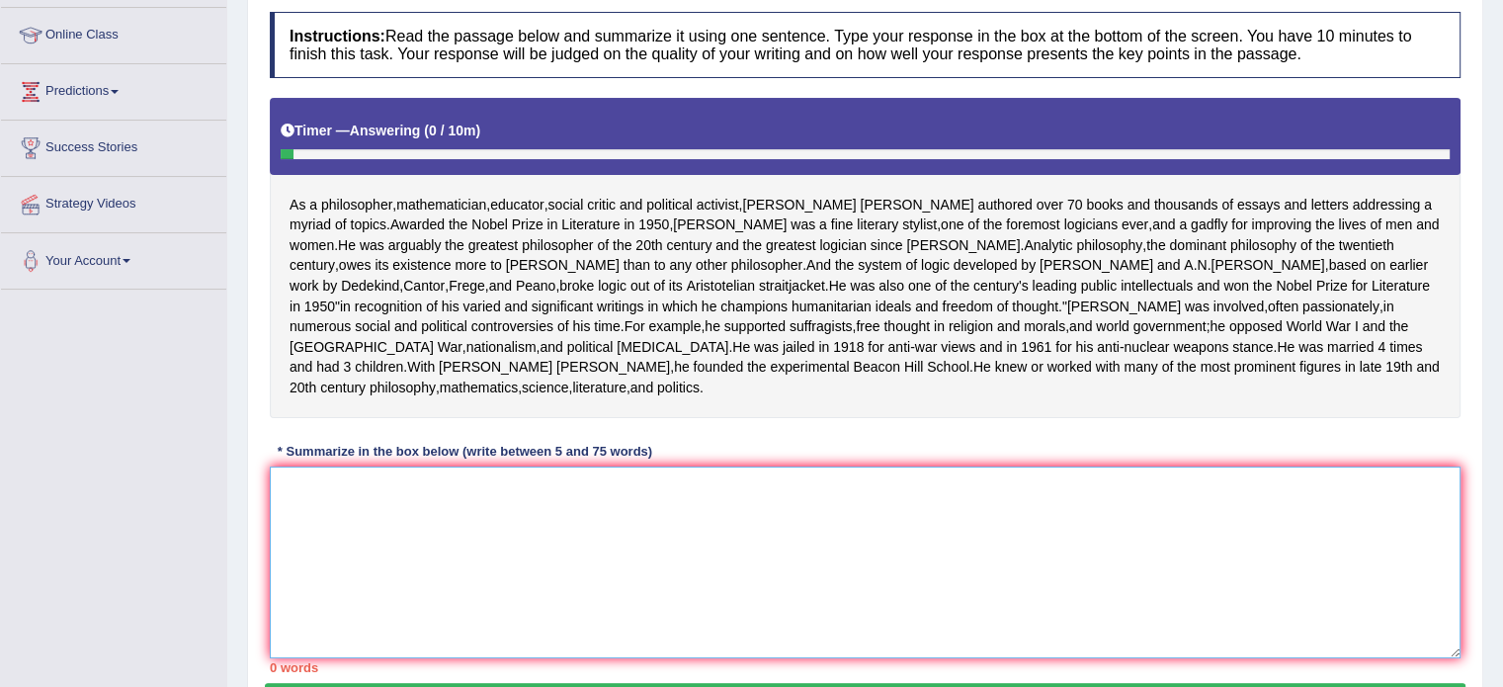
click at [478, 584] on textarea at bounding box center [865, 562] width 1191 height 192
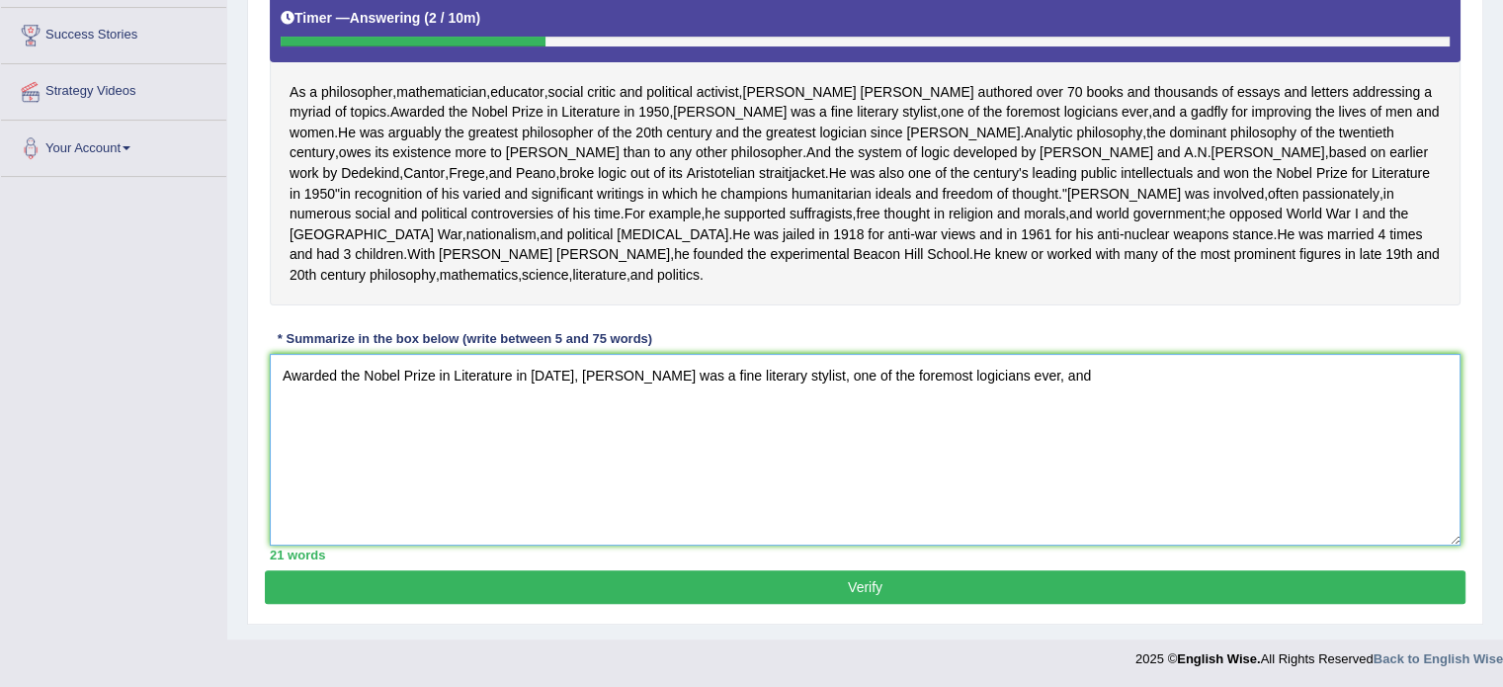
scroll to position [372, 0]
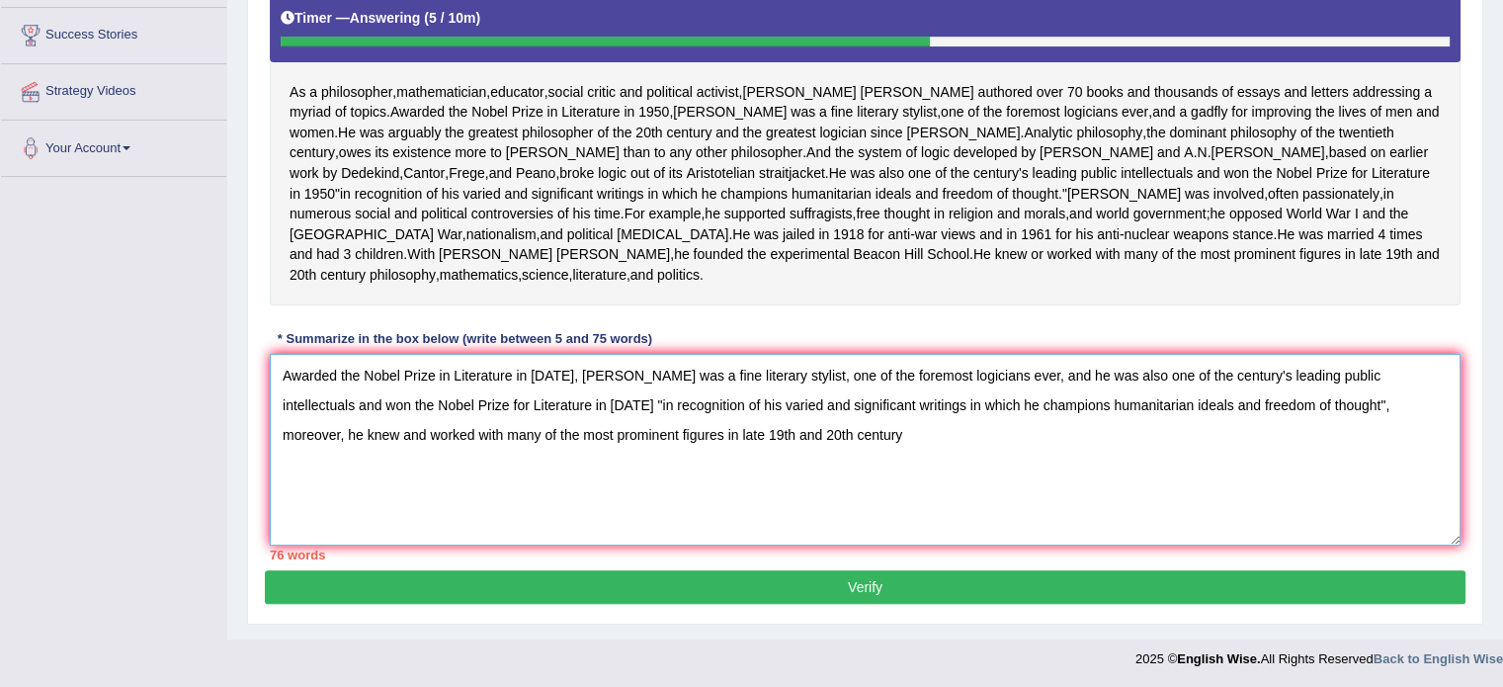
drag, startPoint x: 564, startPoint y: 435, endPoint x: 252, endPoint y: 422, distance: 312.5
click at [252, 422] on div "Practice Writing: Summarize Written Text 4 Bertrand Russell Instructions: Read …" at bounding box center [865, 209] width 1236 height 830
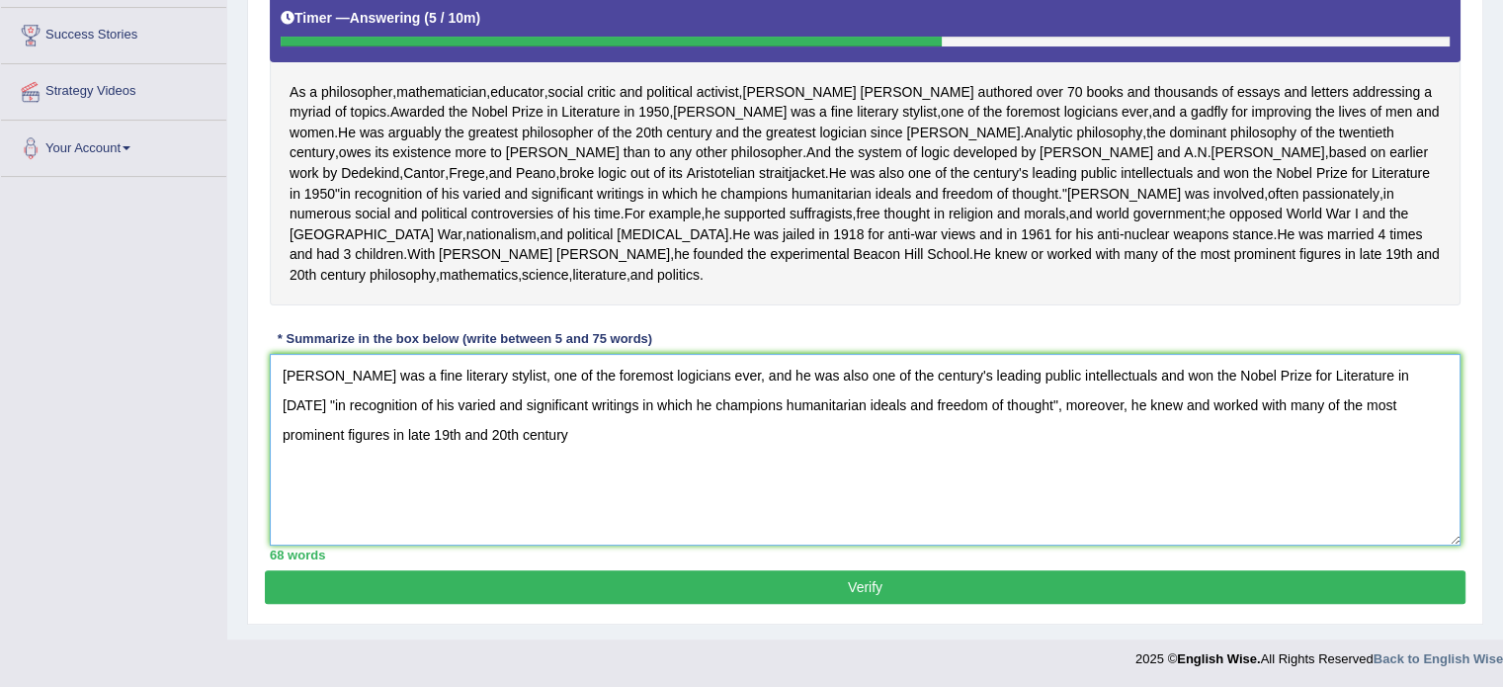
click at [465, 493] on textarea "Russell was a fine literary stylist, one of the foremost logicians ever, and he…" at bounding box center [865, 450] width 1191 height 192
type textarea "Russell was a fine literary stylist, one of the foremost logicians ever, and he…"
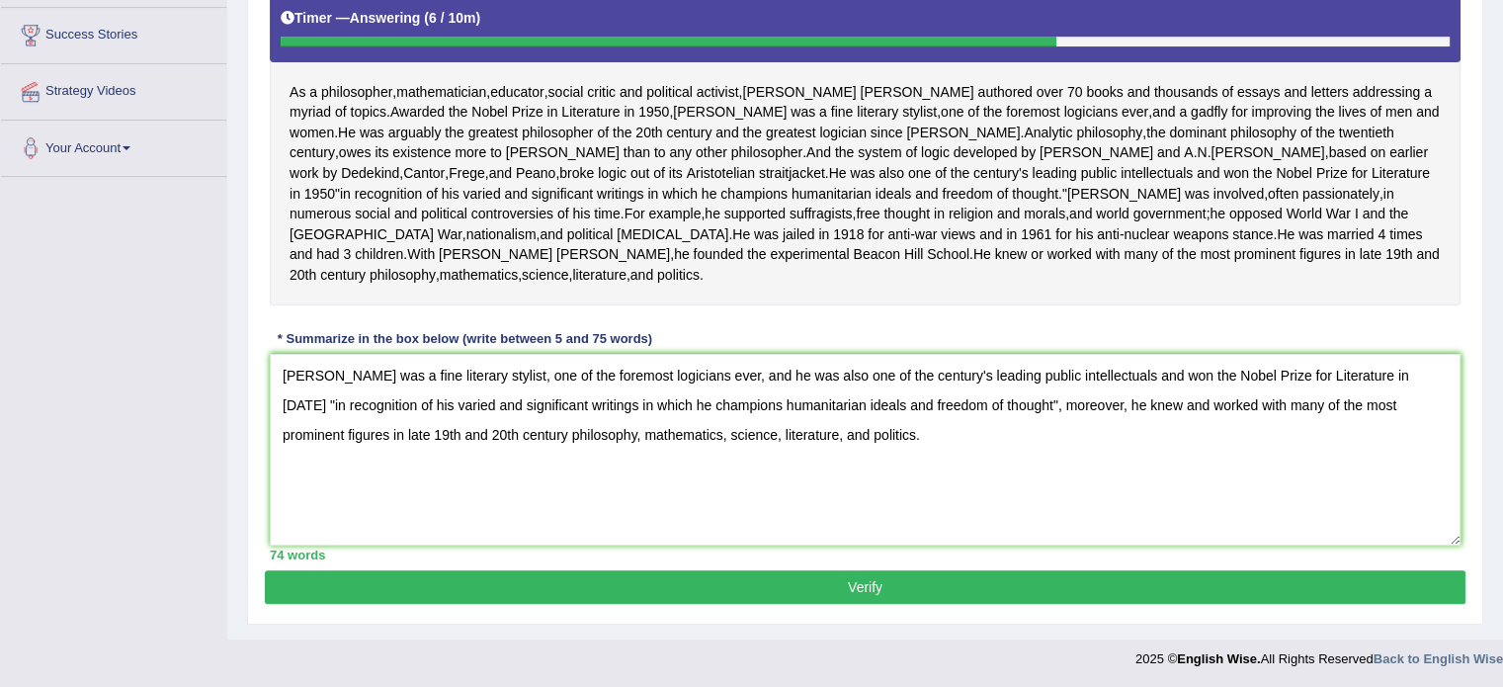
click at [882, 604] on button "Verify" at bounding box center [865, 587] width 1201 height 34
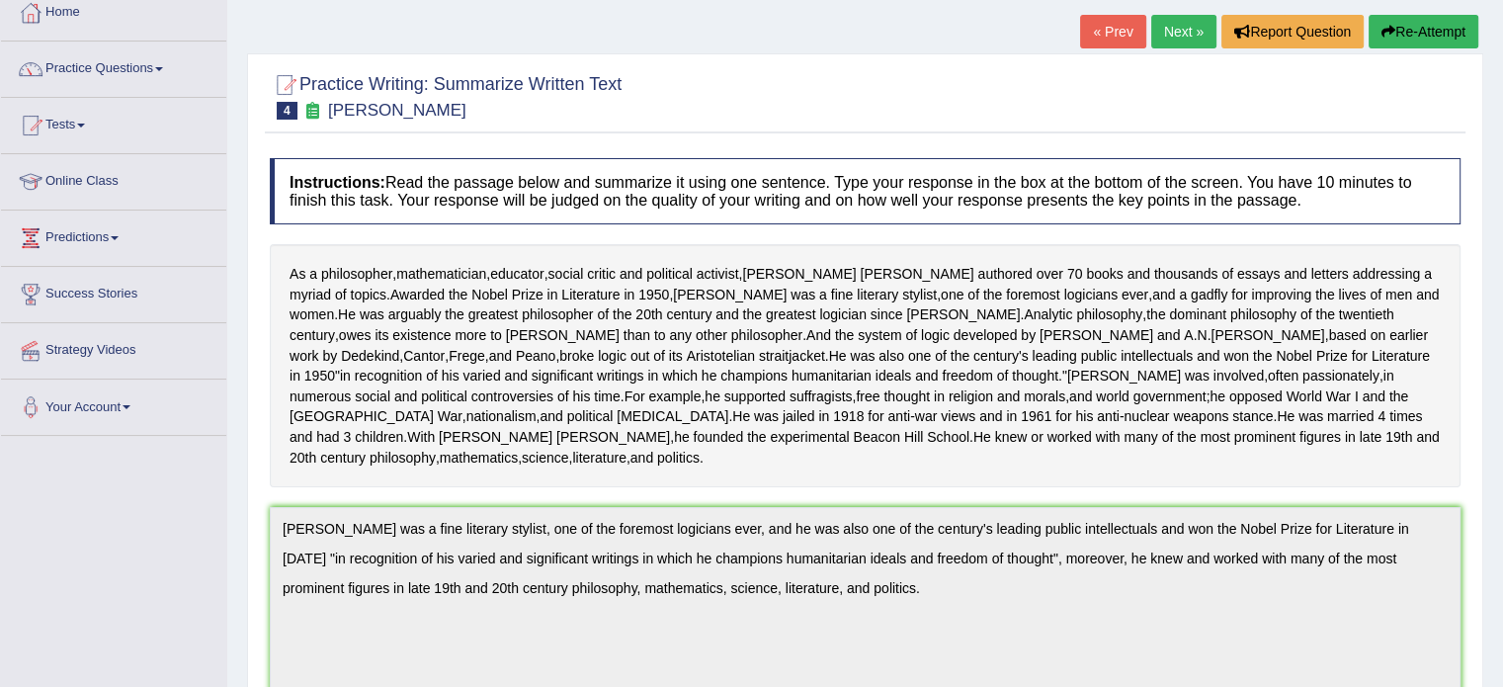
scroll to position [0, 0]
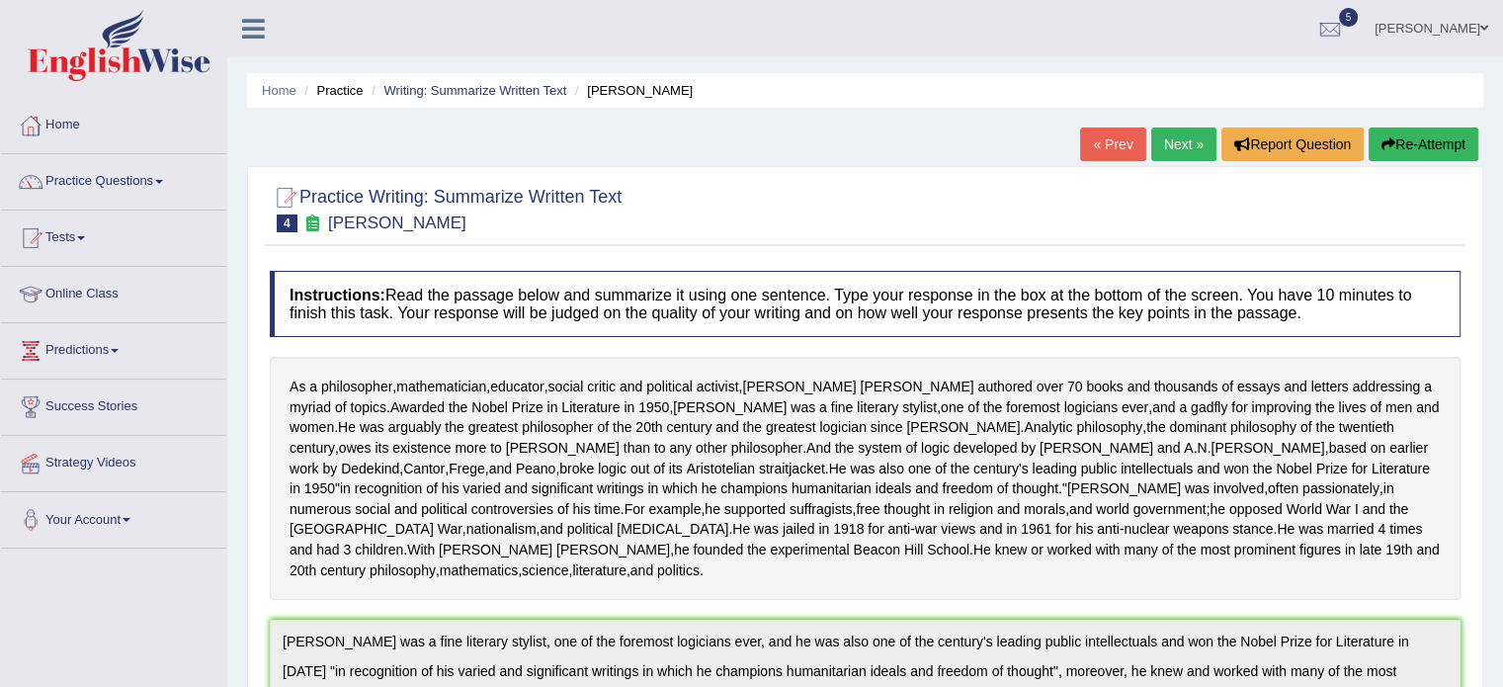
click at [1187, 135] on link "Next »" at bounding box center [1183, 144] width 65 height 34
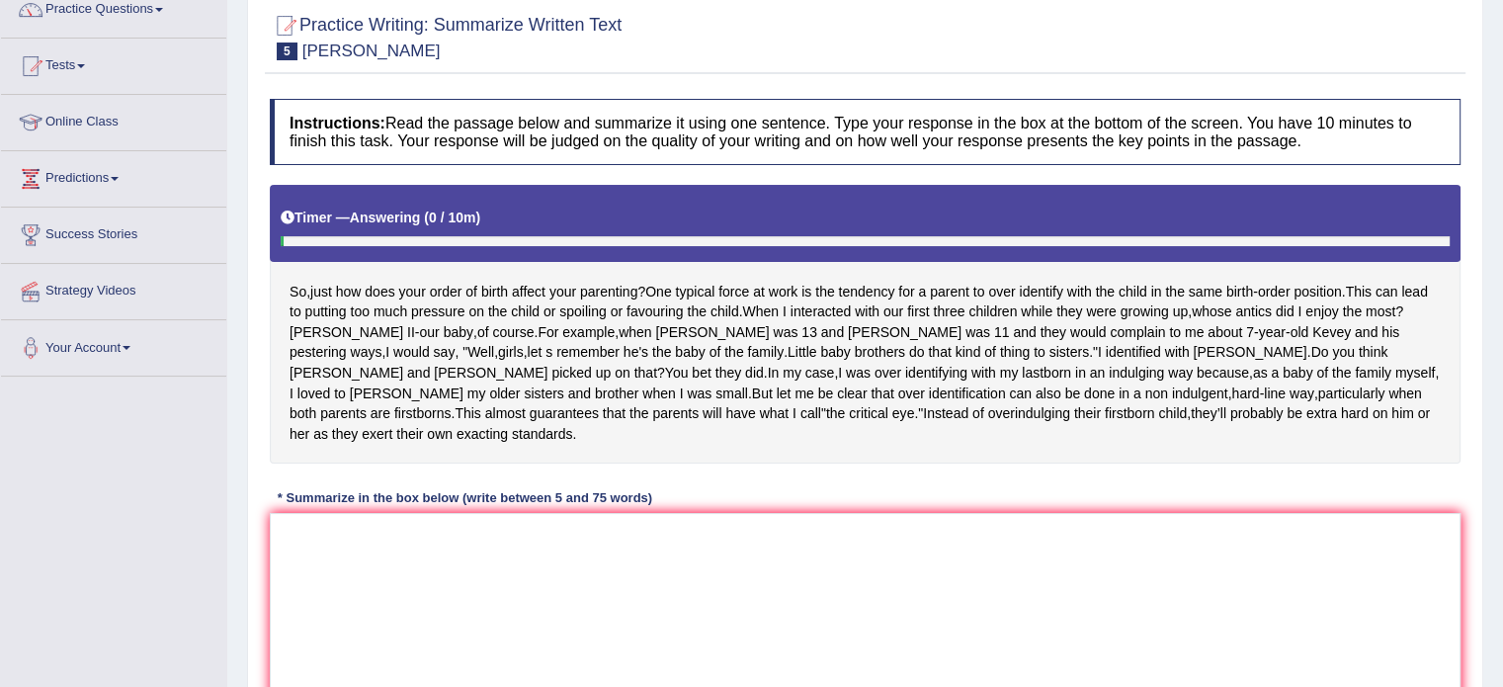
scroll to position [196, 0]
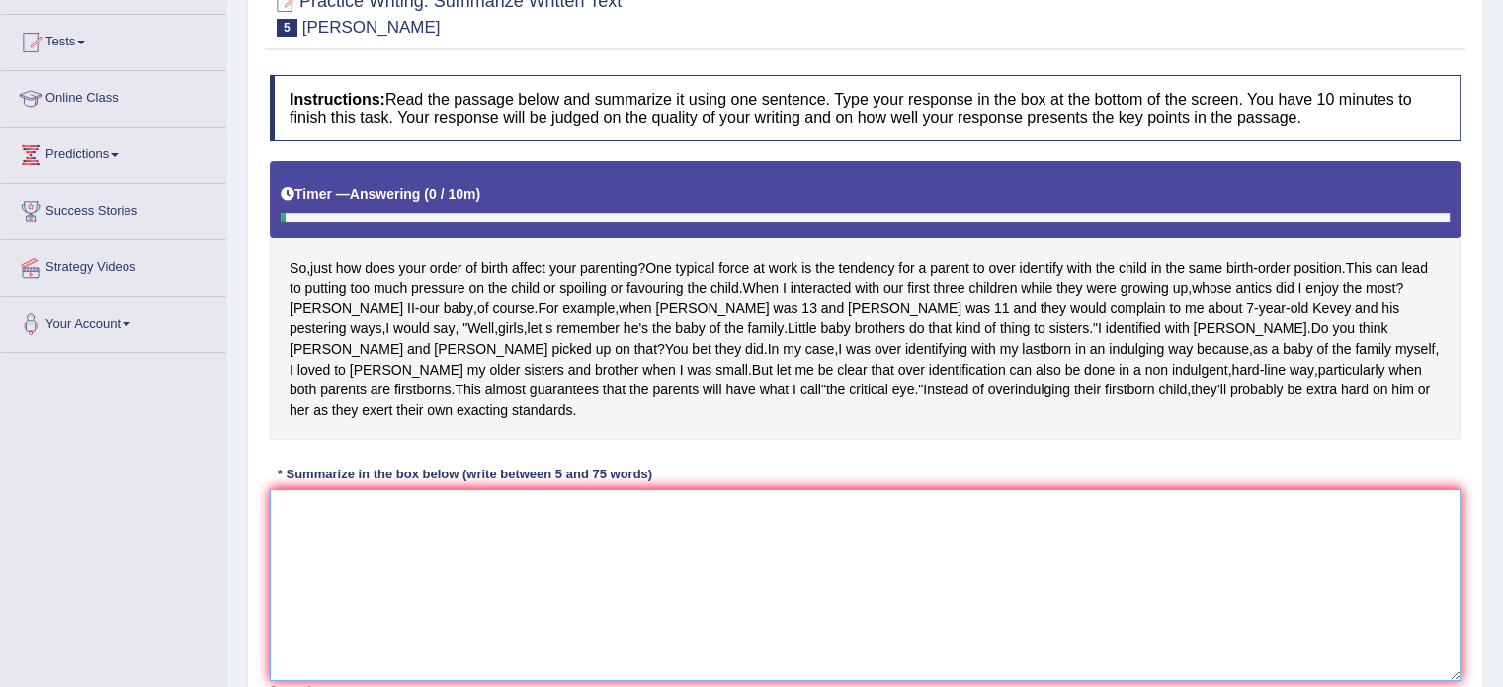
click at [649, 543] on textarea at bounding box center [865, 585] width 1191 height 192
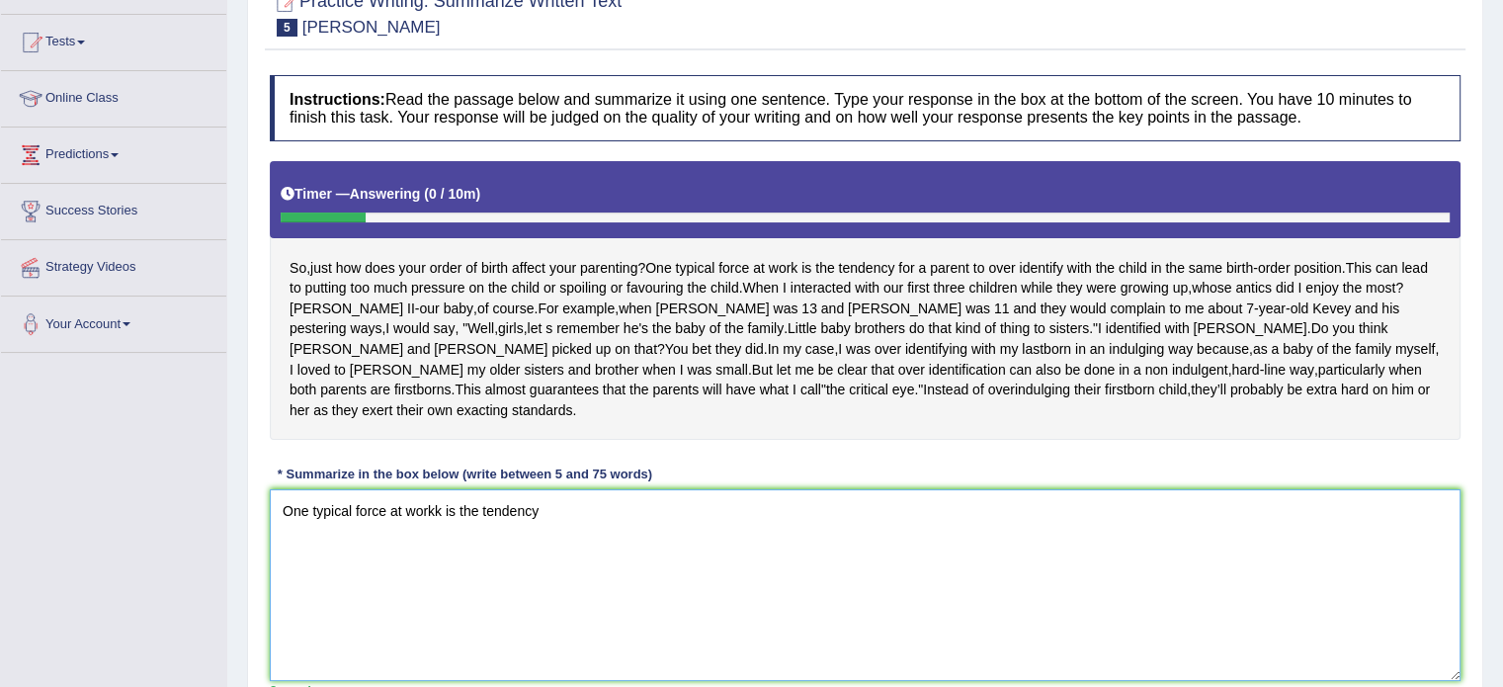
click at [440, 495] on textarea "One typical force at workk is the tendency" at bounding box center [865, 585] width 1191 height 192
click at [583, 511] on textarea "One typical force at work is the tendency" at bounding box center [865, 585] width 1191 height 192
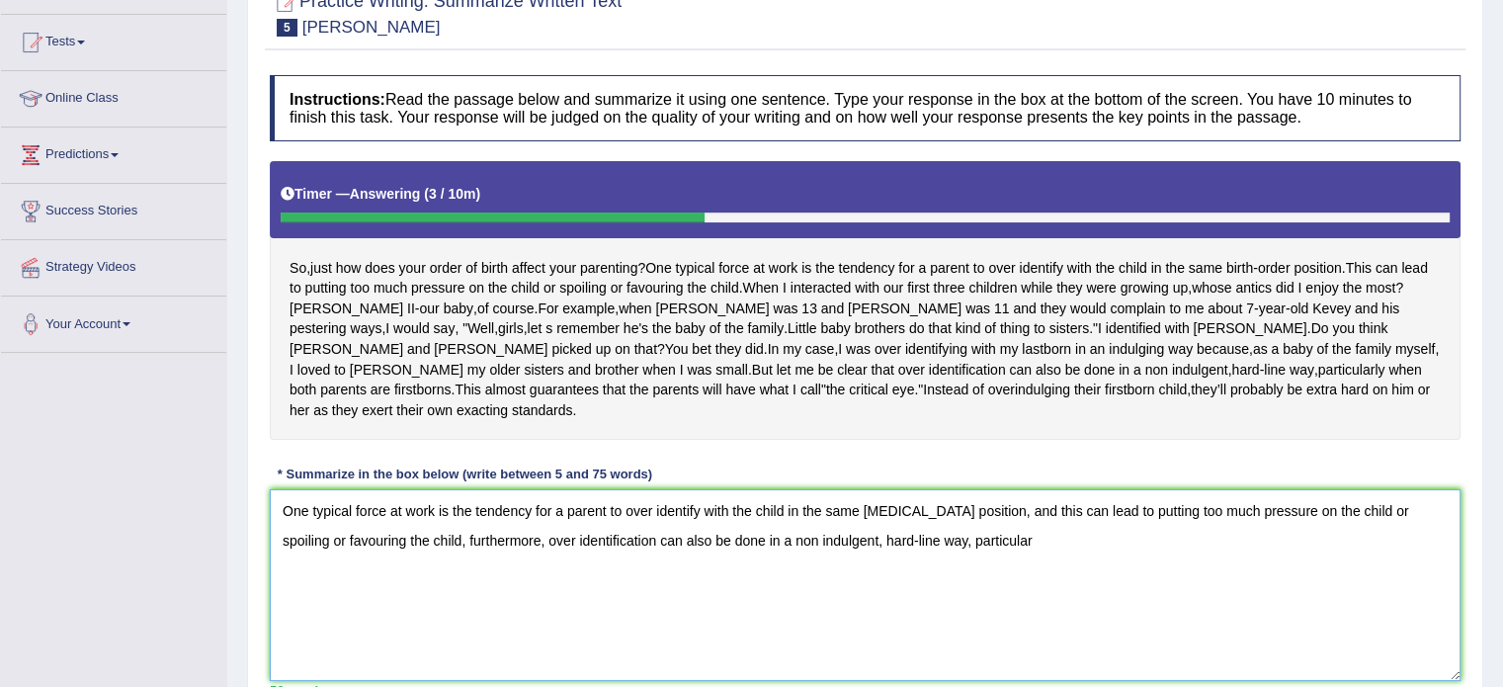
click at [427, 523] on textarea "One typical force at work is the tendency for a parent to over identify with th…" at bounding box center [865, 585] width 1191 height 192
click at [1050, 545] on textarea "One typical force at work is the tendency for a parent to over identify with th…" at bounding box center [865, 585] width 1191 height 192
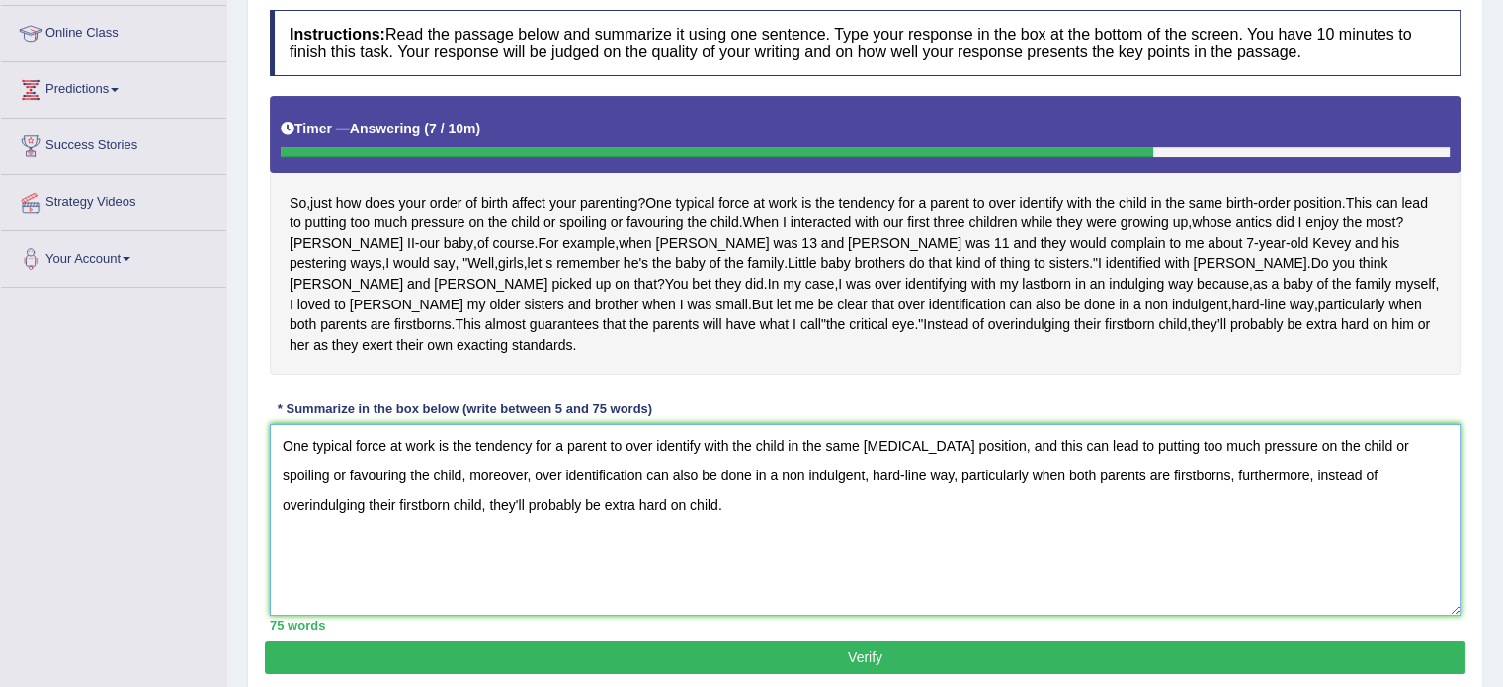
scroll to position [261, 0]
type textarea "One typical force at work is the tendency for a parent to over identify with th…"
click at [1142, 640] on button "Verify" at bounding box center [865, 657] width 1201 height 34
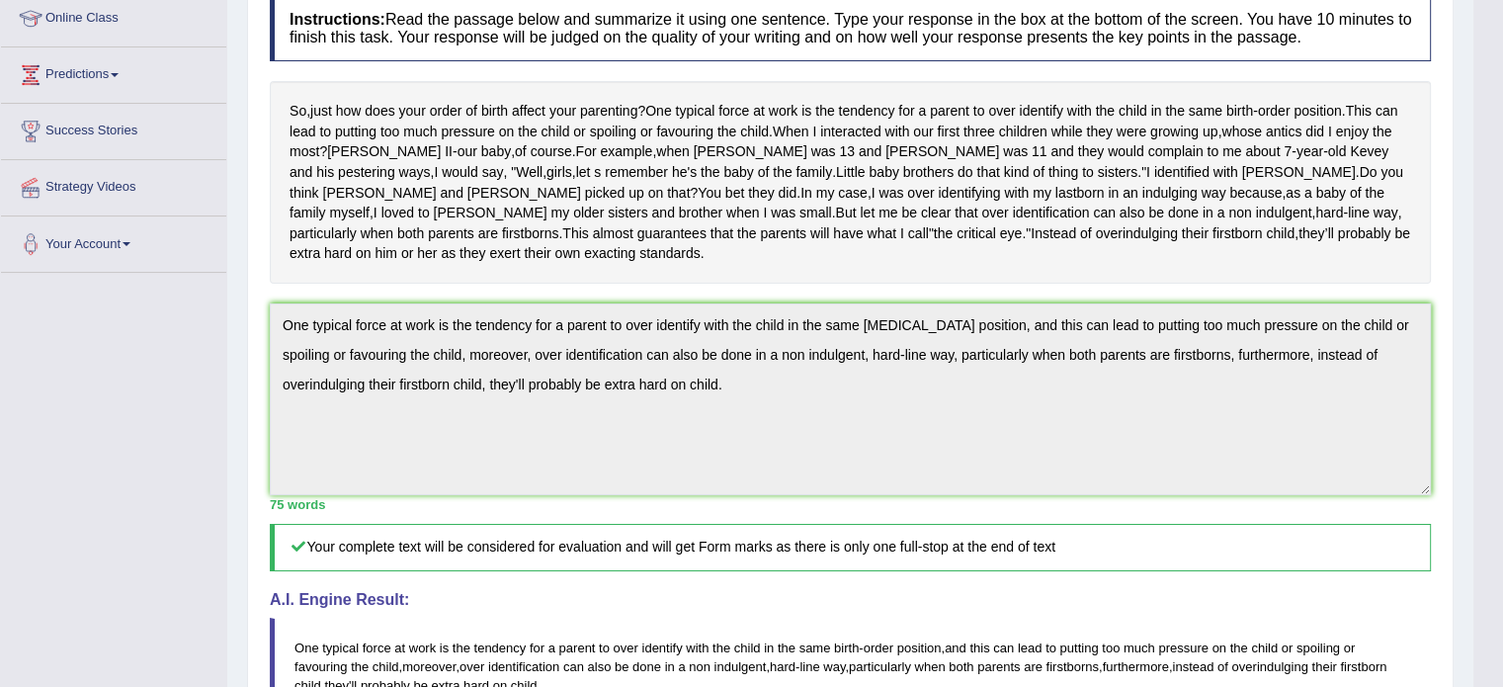
scroll to position [0, 0]
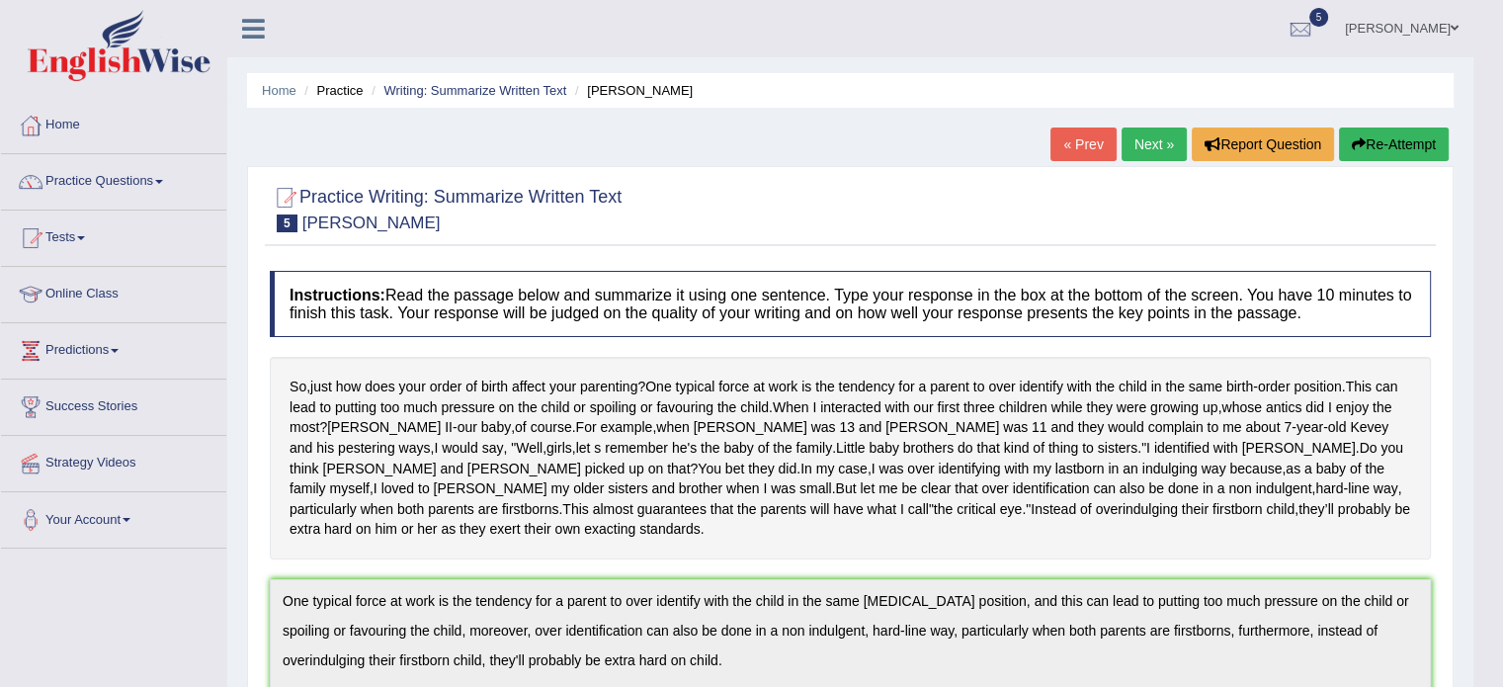
click at [1152, 149] on link "Next »" at bounding box center [1154, 144] width 65 height 34
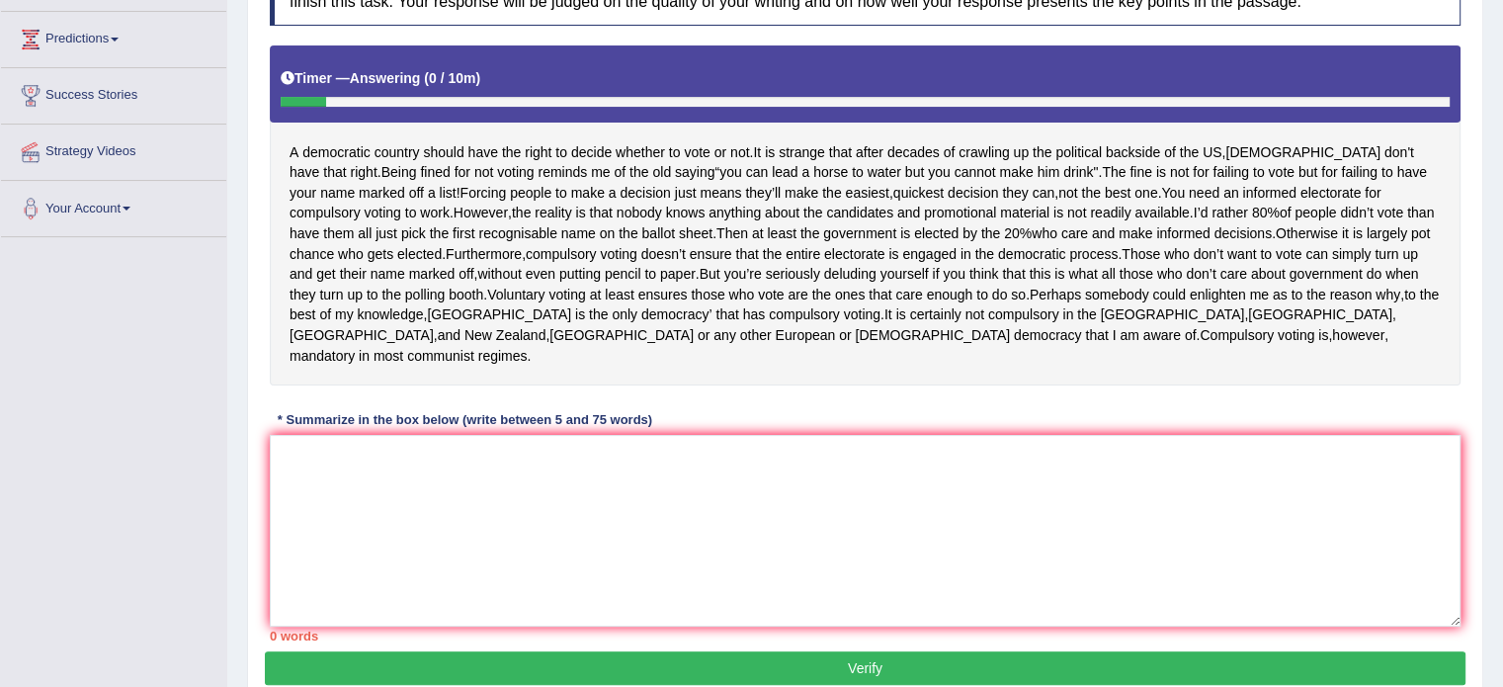
scroll to position [312, 0]
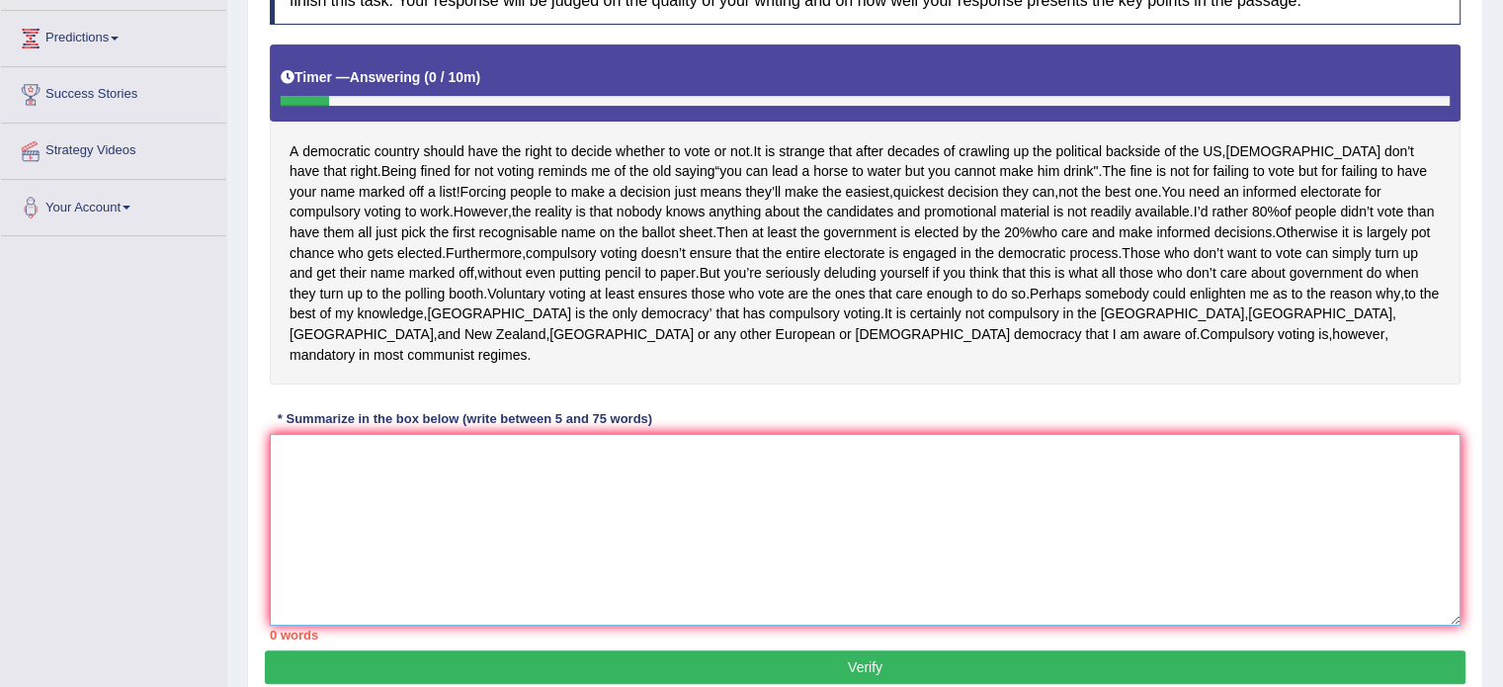
click at [517, 446] on textarea at bounding box center [865, 530] width 1191 height 192
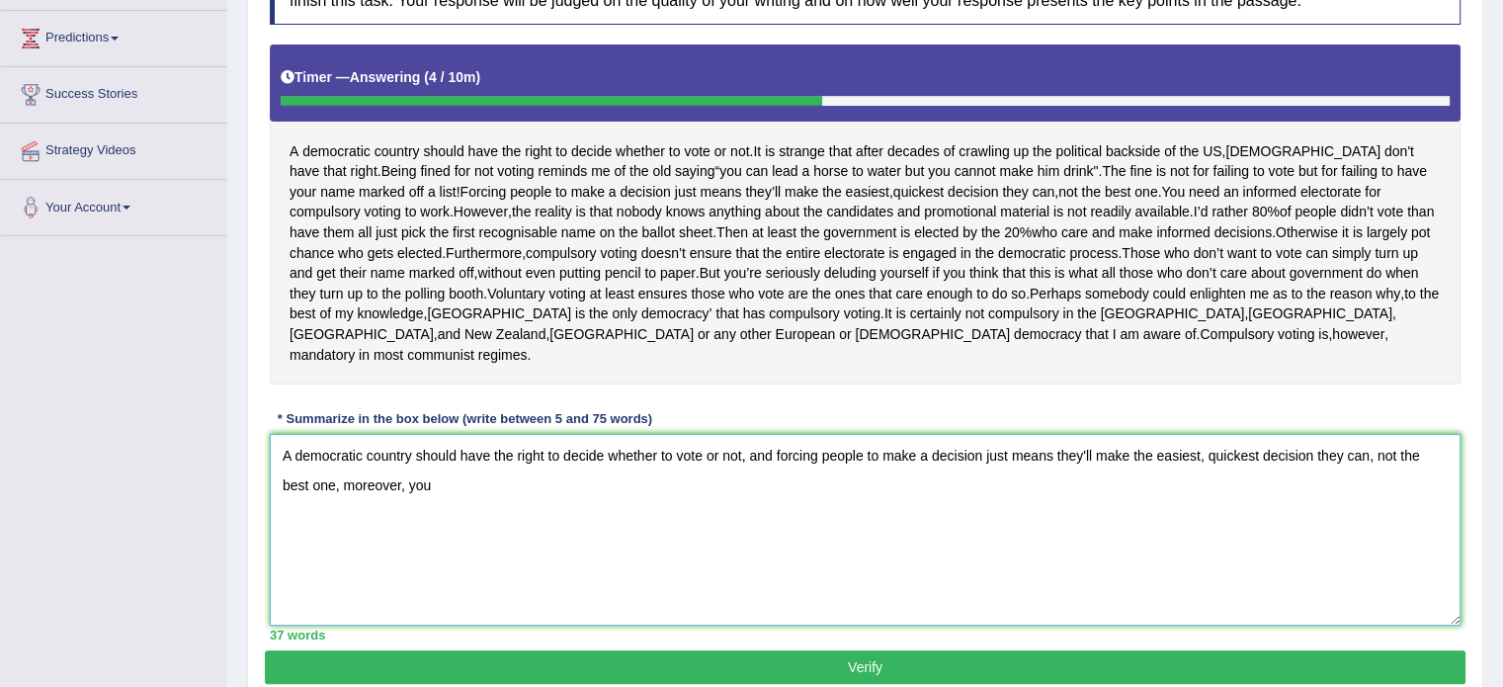
click at [1087, 437] on textarea "A democratic country should have the right to decide whether to vote or not, an…" at bounding box center [865, 530] width 1191 height 192
click at [830, 477] on textarea "A democratic country should have the right to decide whether to vote or not, an…" at bounding box center [865, 530] width 1191 height 192
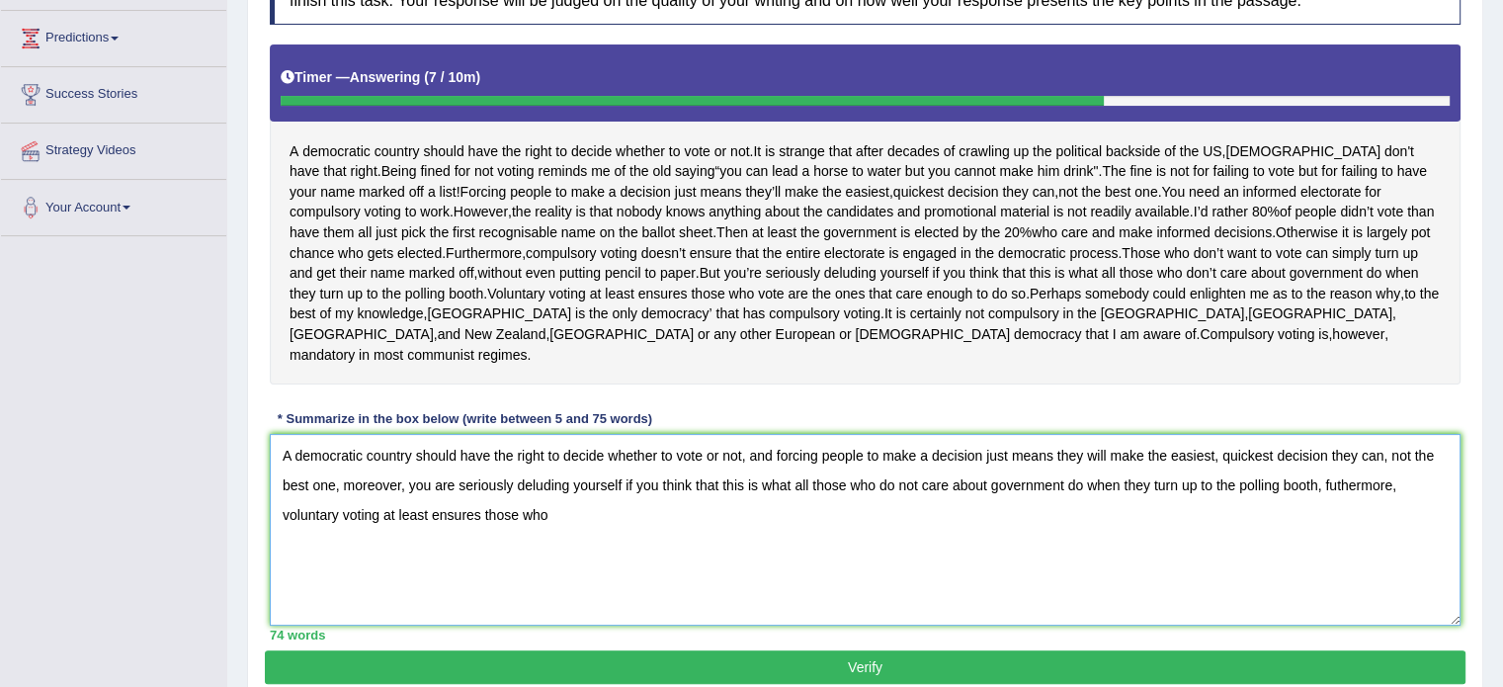
drag, startPoint x: 1316, startPoint y: 462, endPoint x: 1407, endPoint y: 543, distance: 121.8
click at [1407, 543] on textarea "A democratic country should have the right to decide whether to vote or not, an…" at bounding box center [865, 530] width 1191 height 192
click at [375, 462] on textarea "A democratic country should have the right to decide whether to vote or not, an…" at bounding box center [865, 530] width 1191 height 192
click at [864, 541] on textarea "A democratic country should have the right to decide whether to vote or not, an…" at bounding box center [865, 530] width 1191 height 192
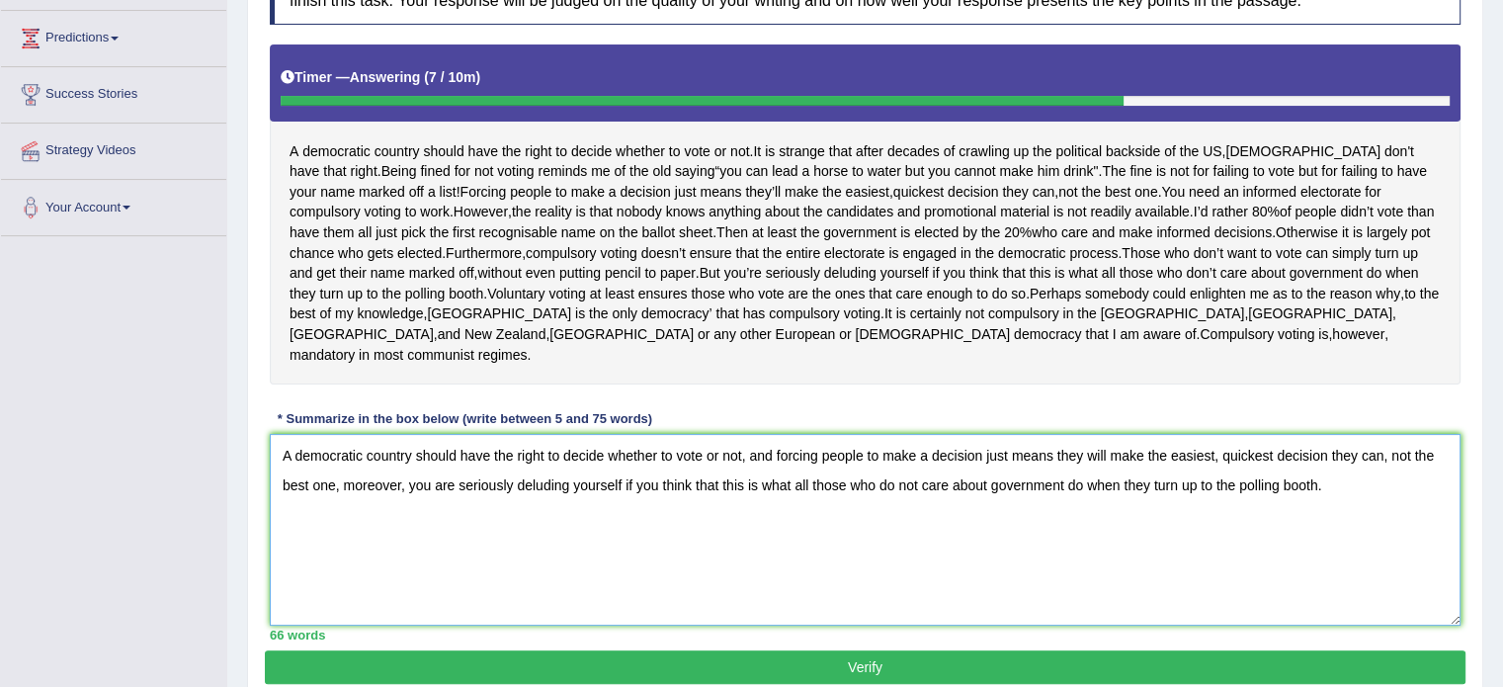
type textarea "A democratic country should have the right to decide whether to vote or not, an…"
click at [964, 650] on button "Verify" at bounding box center [865, 667] width 1201 height 34
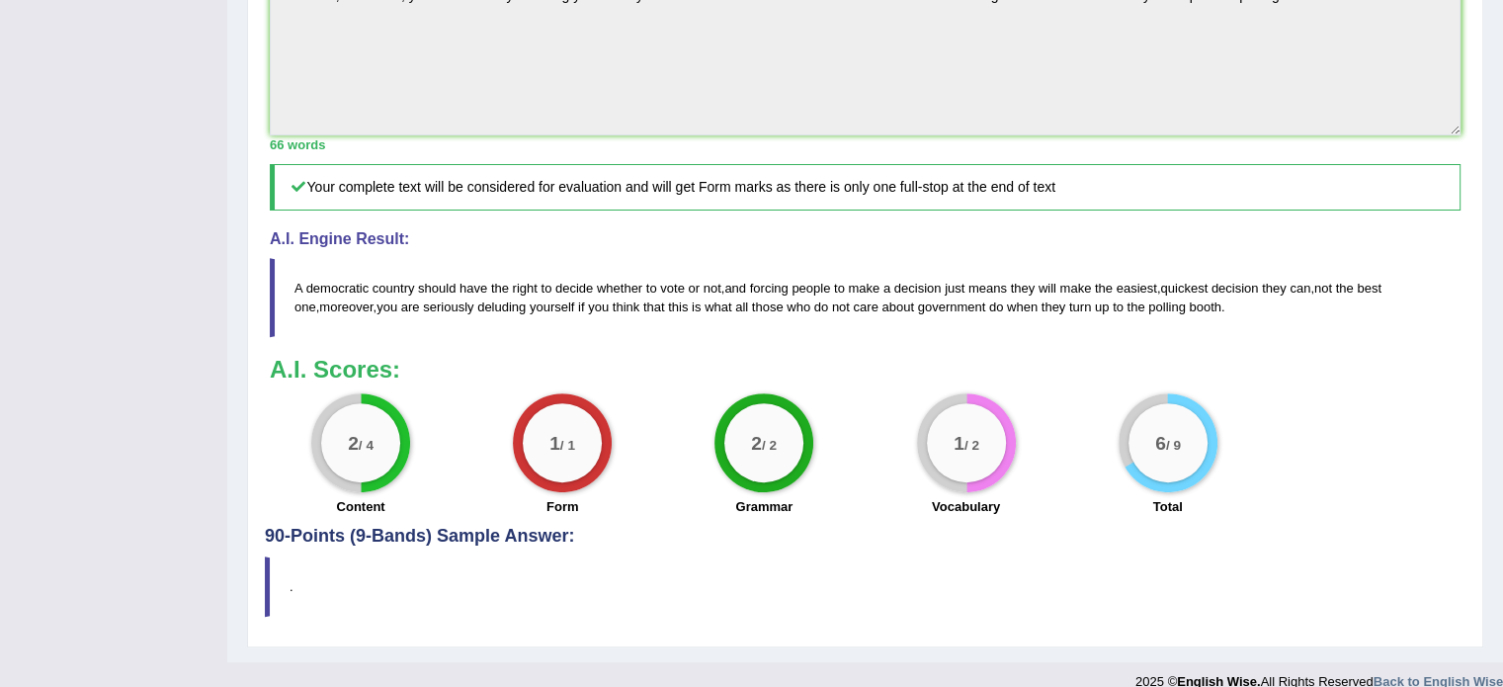
scroll to position [0, 0]
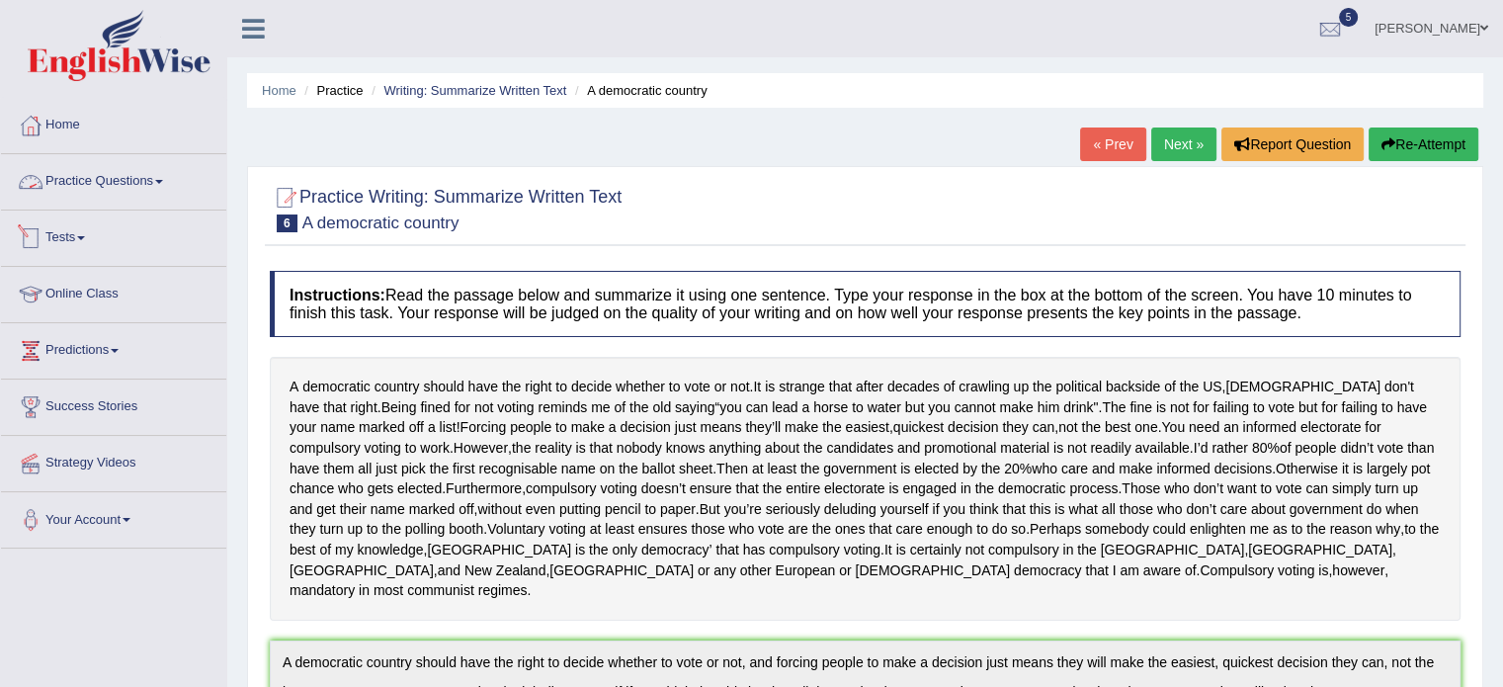
click at [93, 181] on link "Practice Questions" at bounding box center [113, 178] width 225 height 49
